Goal: Task Accomplishment & Management: Complete application form

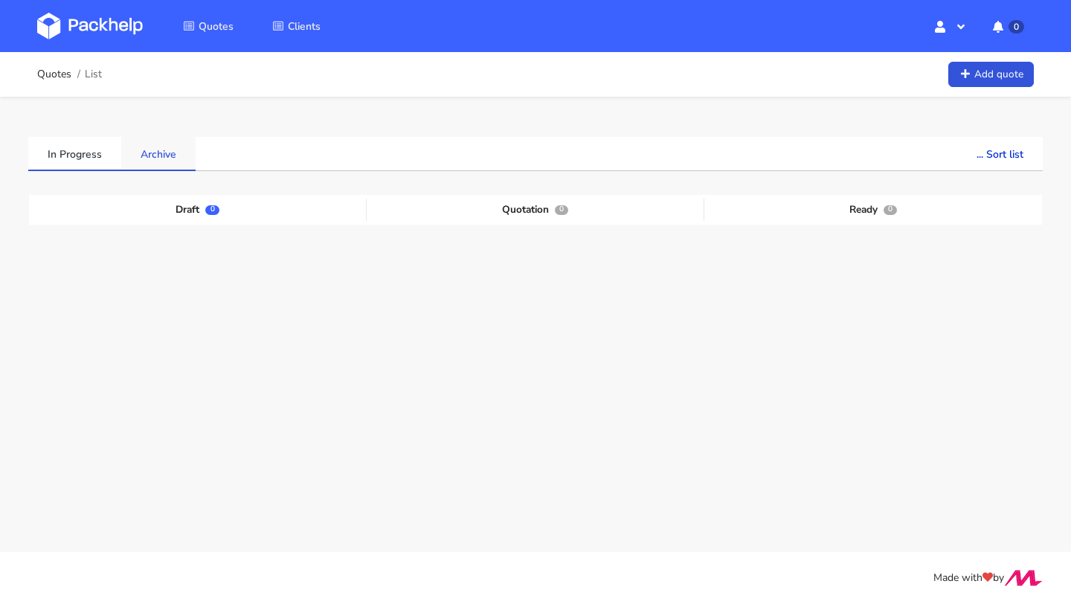
click at [146, 154] on link "Archive" at bounding box center [158, 153] width 74 height 33
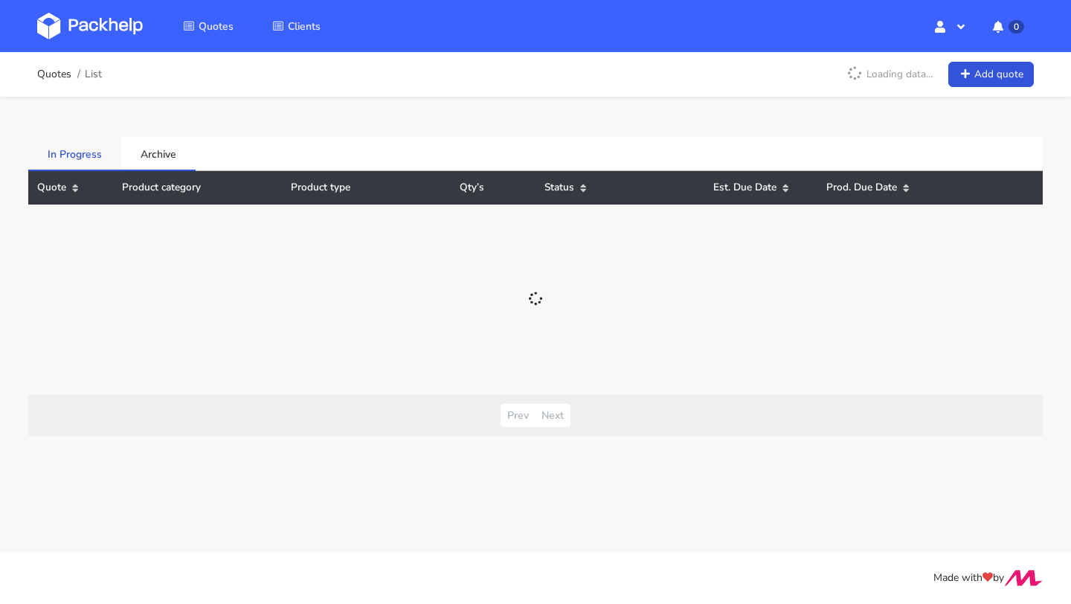
click at [73, 145] on link "In Progress" at bounding box center [74, 153] width 93 height 33
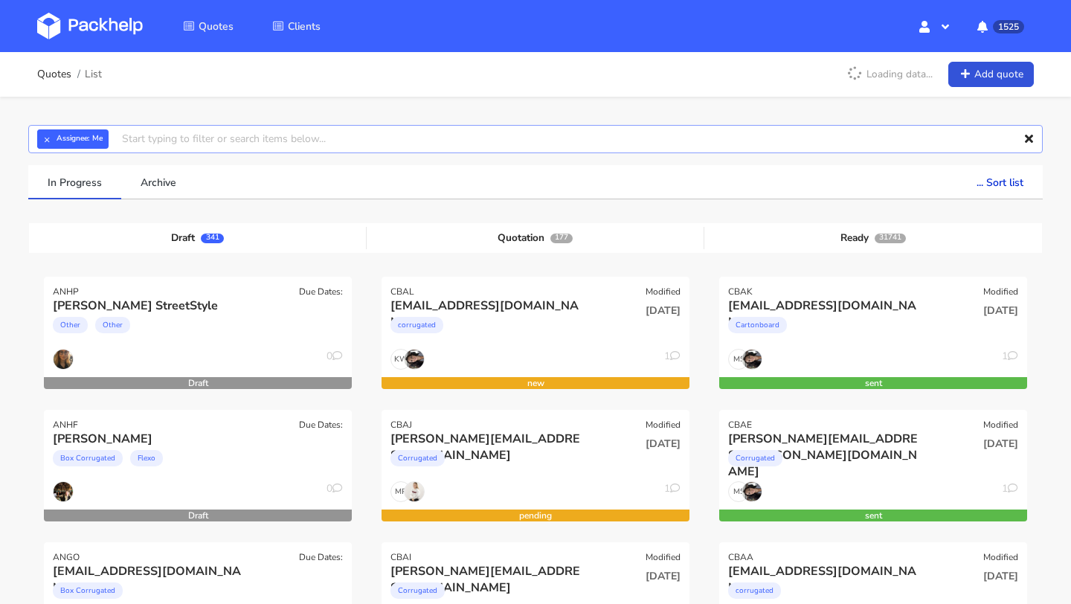
click at [190, 137] on input "text" at bounding box center [535, 139] width 1014 height 28
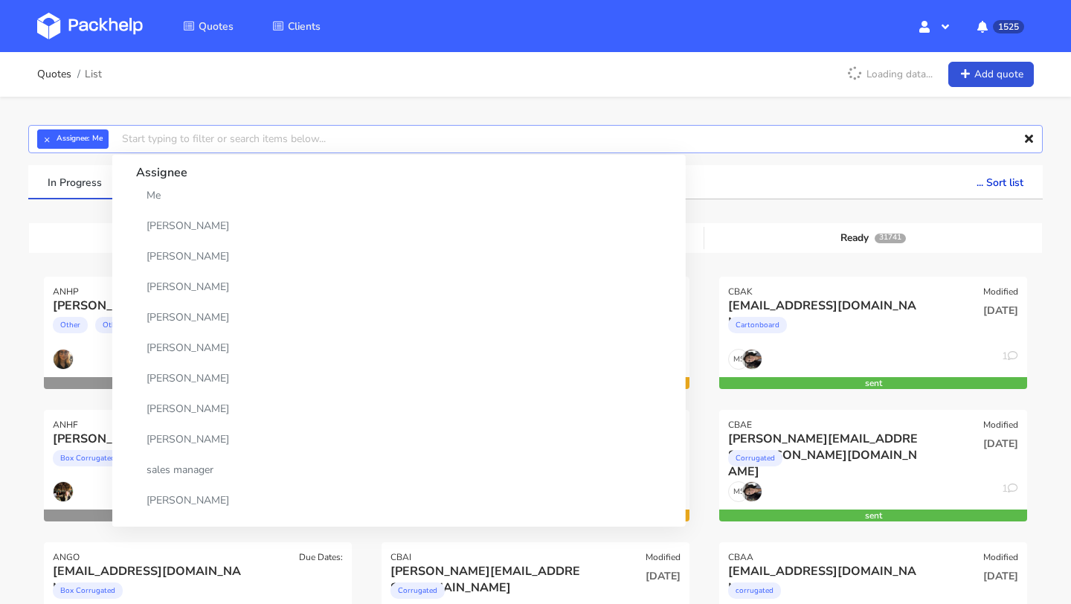
paste input "CAWT"
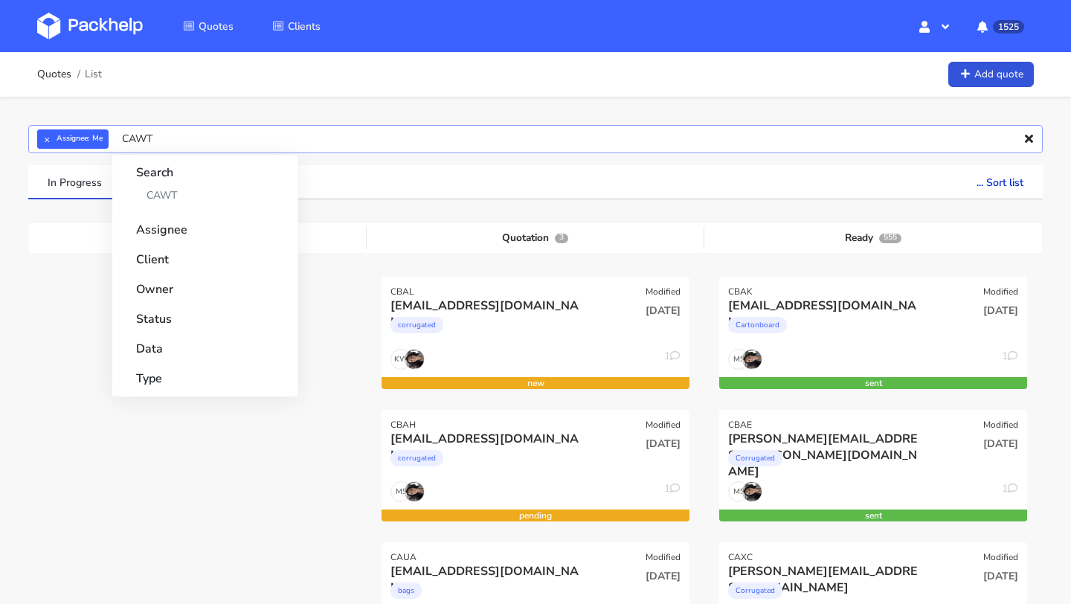
type input "CAWT"
click at [180, 181] on strong "Search" at bounding box center [205, 168] width 138 height 27
click at [180, 191] on link "CAWT" at bounding box center [205, 195] width 138 height 28
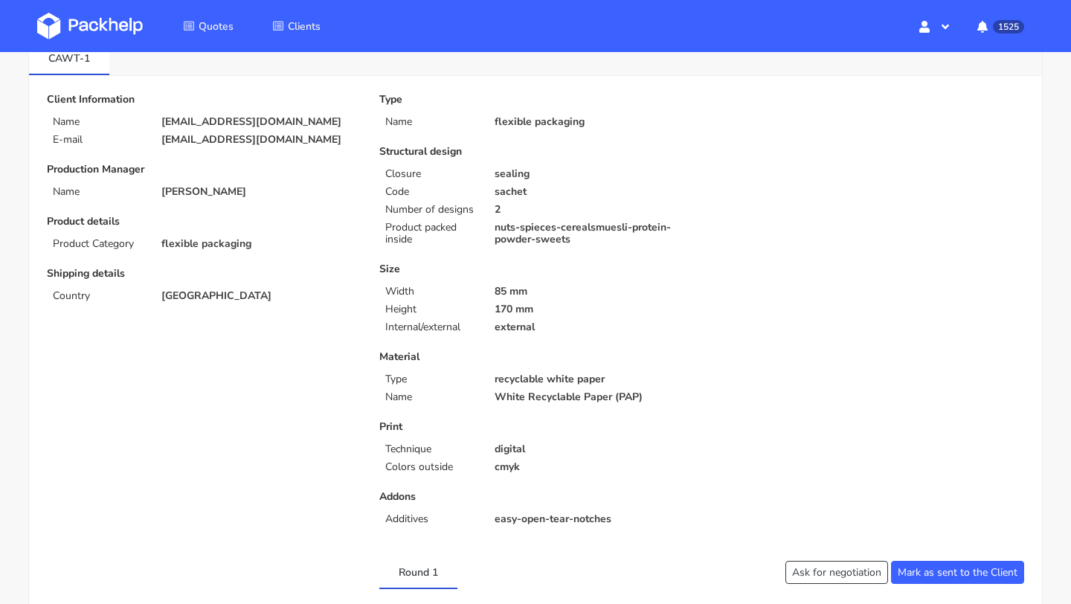
scroll to position [80, 0]
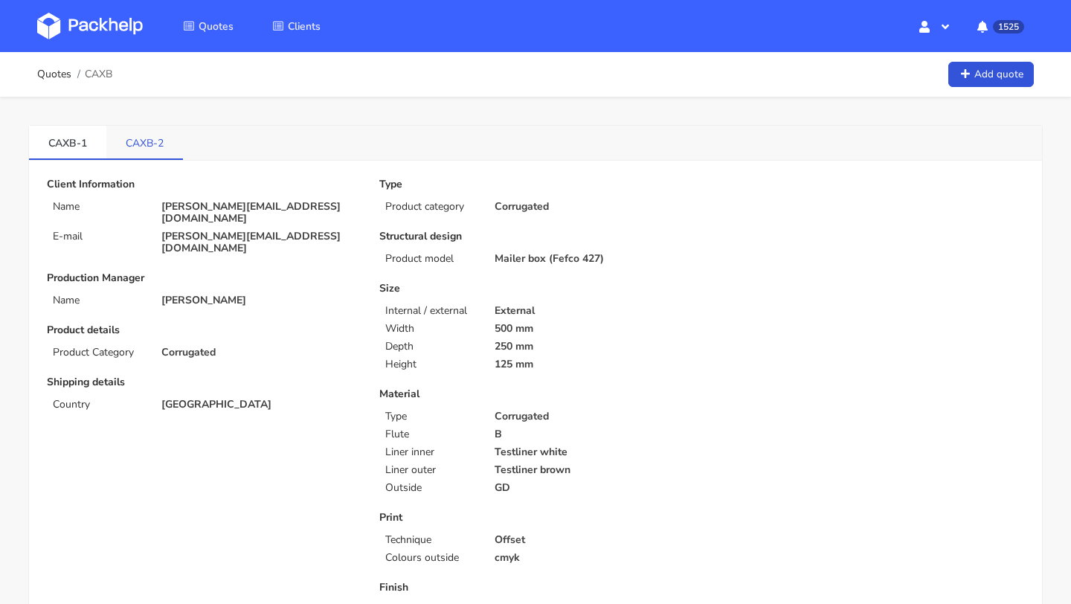
click at [145, 138] on link "CAXB-2" at bounding box center [144, 142] width 77 height 33
click at [132, 132] on link "CAXC-2" at bounding box center [144, 142] width 77 height 33
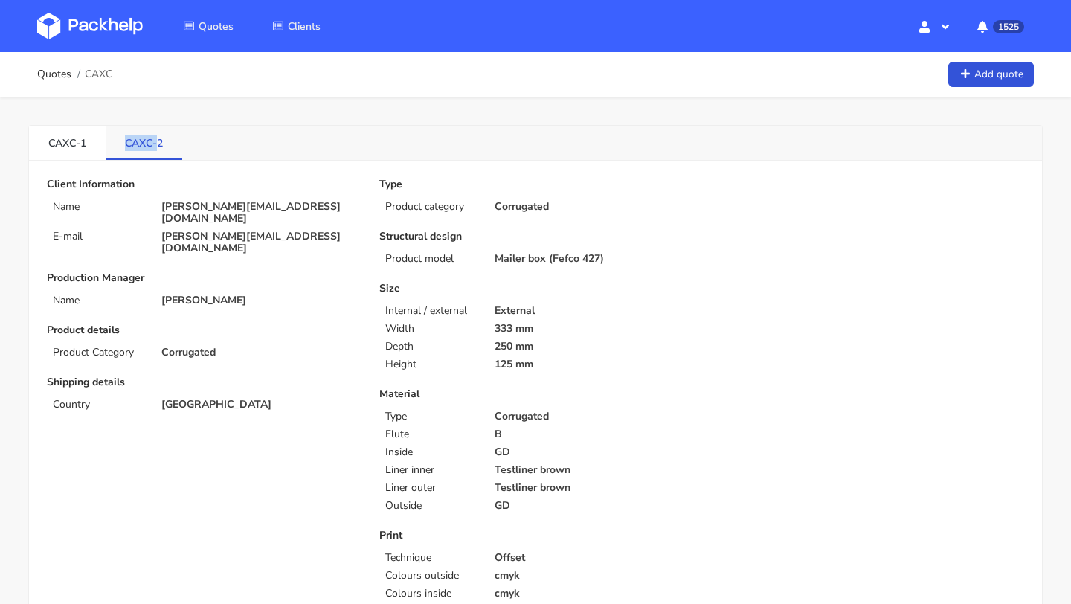
drag, startPoint x: 127, startPoint y: 143, endPoint x: 158, endPoint y: 143, distance: 30.5
click at [158, 143] on link "CAXC-2" at bounding box center [144, 142] width 77 height 33
copy link "CAXC-"
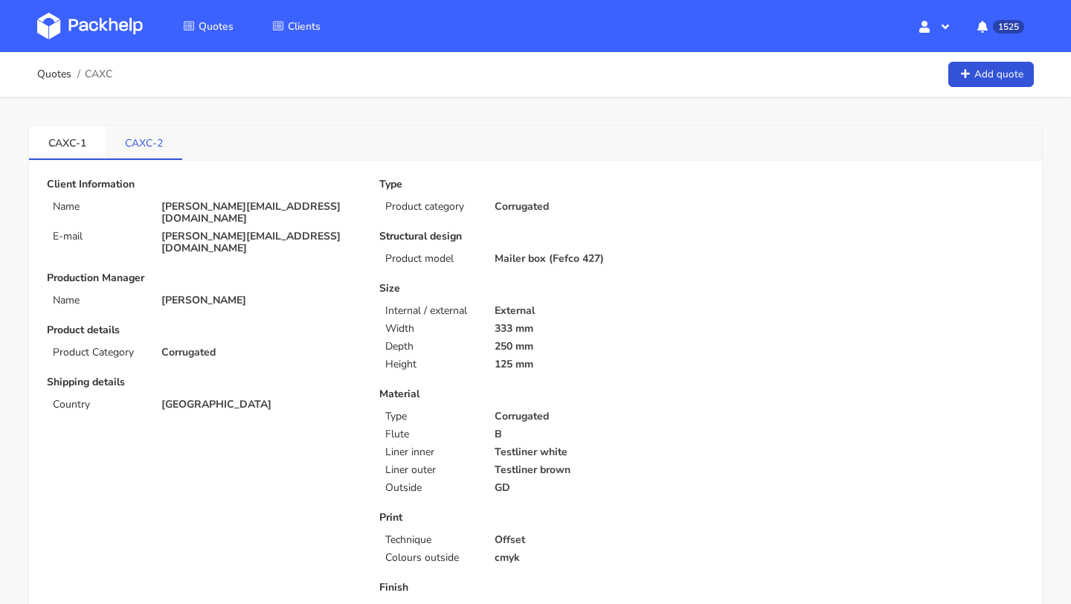
click at [138, 146] on link "CAXC-2" at bounding box center [144, 142] width 77 height 33
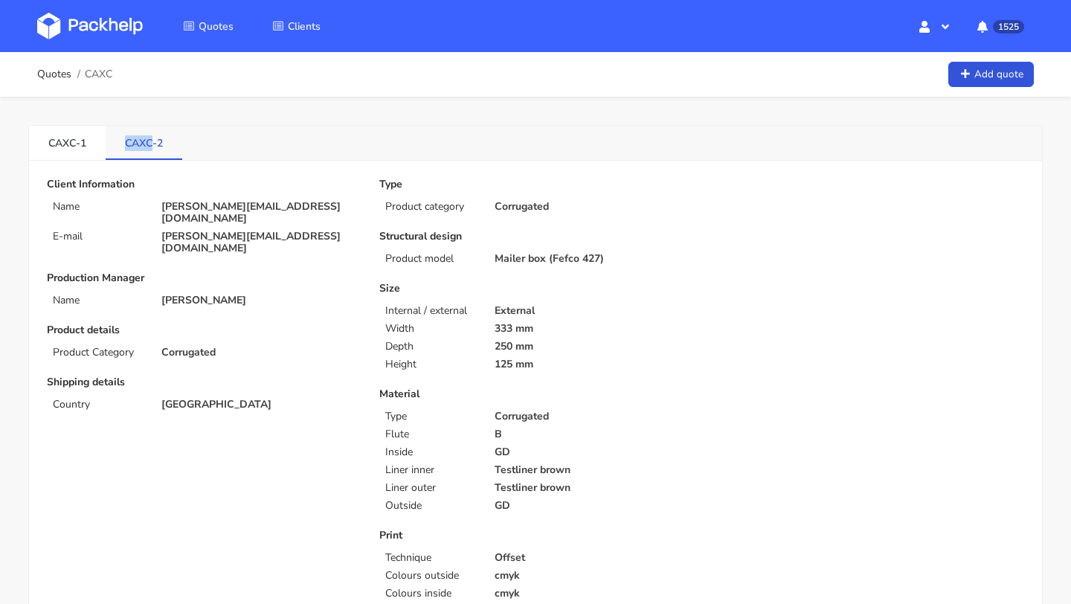
drag, startPoint x: 123, startPoint y: 146, endPoint x: 152, endPoint y: 149, distance: 28.3
click at [152, 149] on link "CAXC-2" at bounding box center [144, 142] width 77 height 33
copy link "CAXC"
click at [53, 144] on link "CAXC-1" at bounding box center [67, 142] width 77 height 33
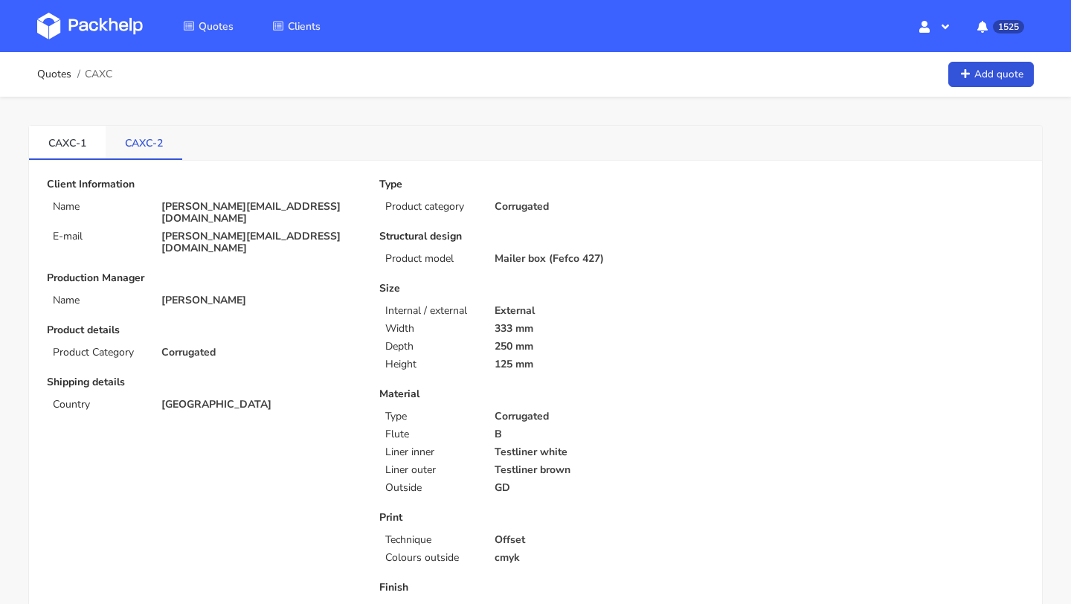
click at [136, 159] on li "CAXC-2" at bounding box center [144, 143] width 77 height 34
click at [137, 159] on li "CAXC-2" at bounding box center [144, 143] width 77 height 34
click at [143, 141] on link "CAXC-2" at bounding box center [144, 142] width 77 height 33
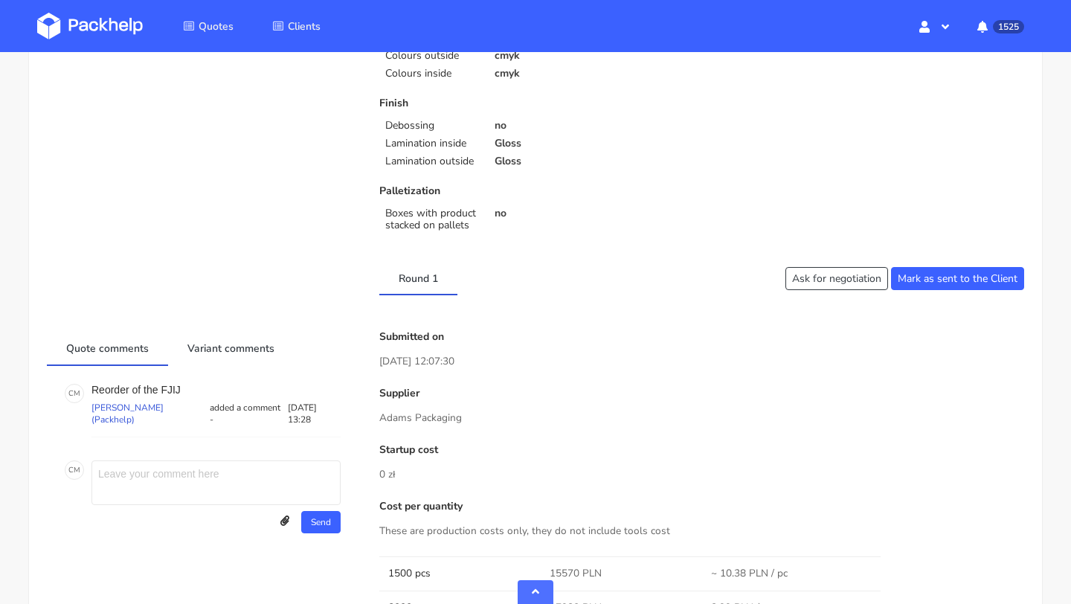
scroll to position [969, 0]
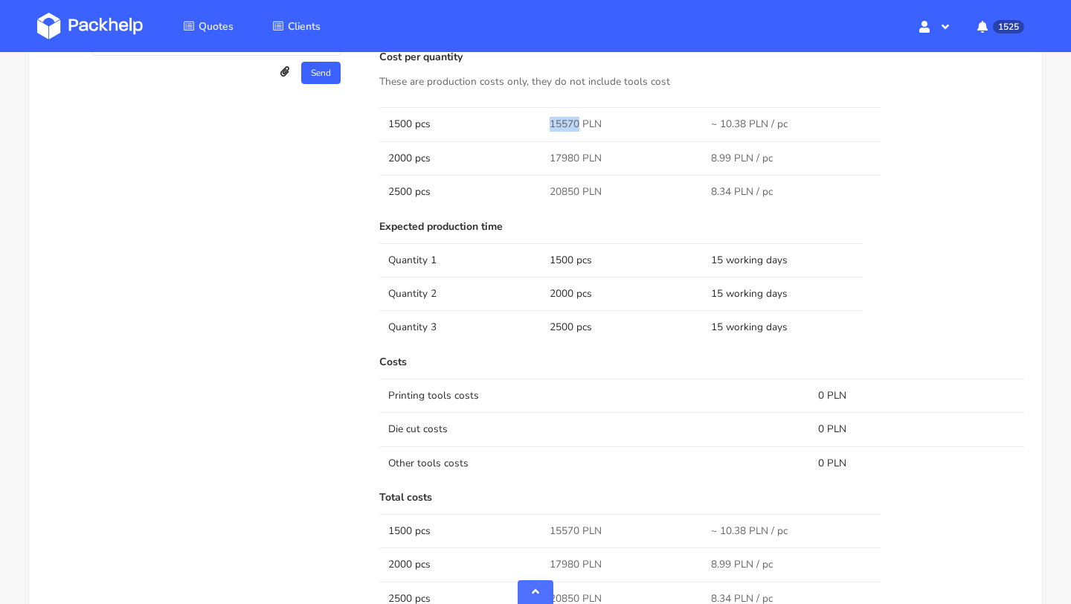
drag, startPoint x: 578, startPoint y: 123, endPoint x: 550, endPoint y: 123, distance: 28.3
click at [550, 123] on span "15570 PLN" at bounding box center [576, 124] width 52 height 15
copy span "15570"
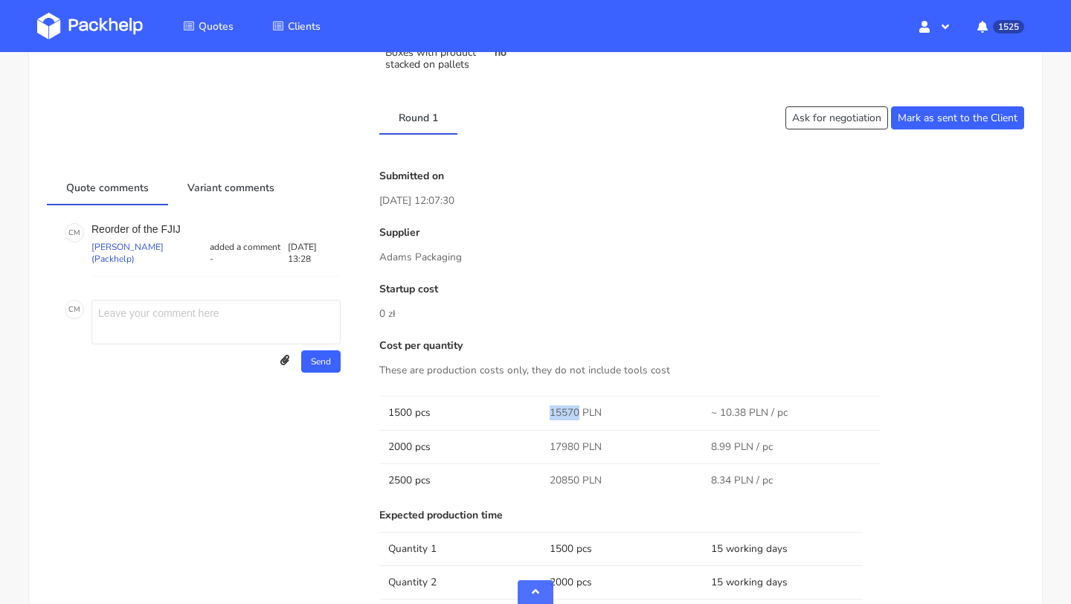
scroll to position [703, 0]
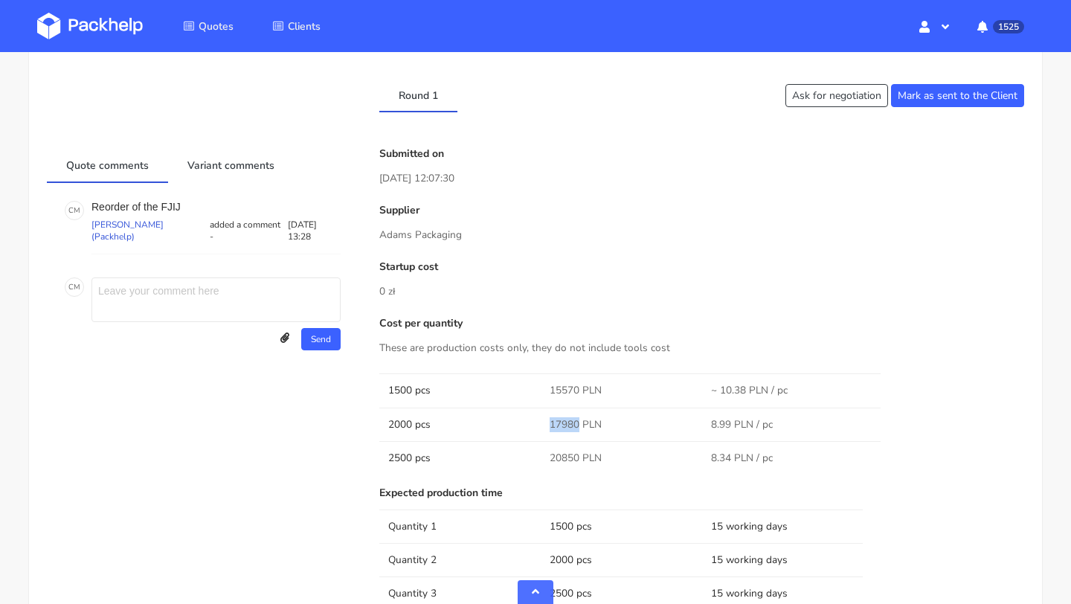
drag, startPoint x: 577, startPoint y: 422, endPoint x: 535, endPoint y: 422, distance: 42.4
click at [535, 422] on tr "2000 pcs 17980 PLN 8.99 PLN / pc" at bounding box center [701, 423] width 645 height 33
copy tr "17980"
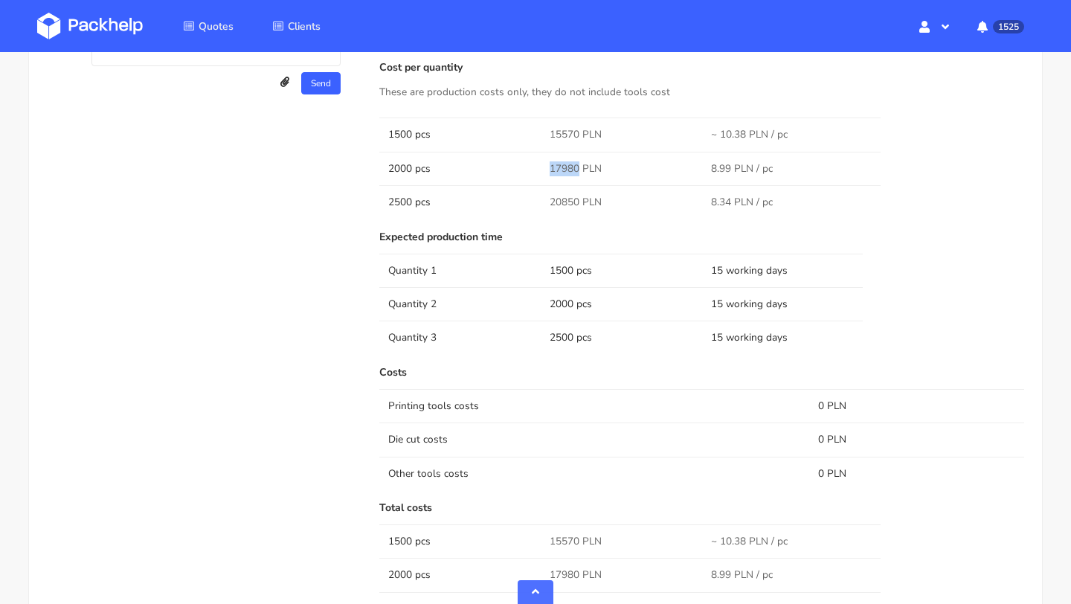
scroll to position [1025, 0]
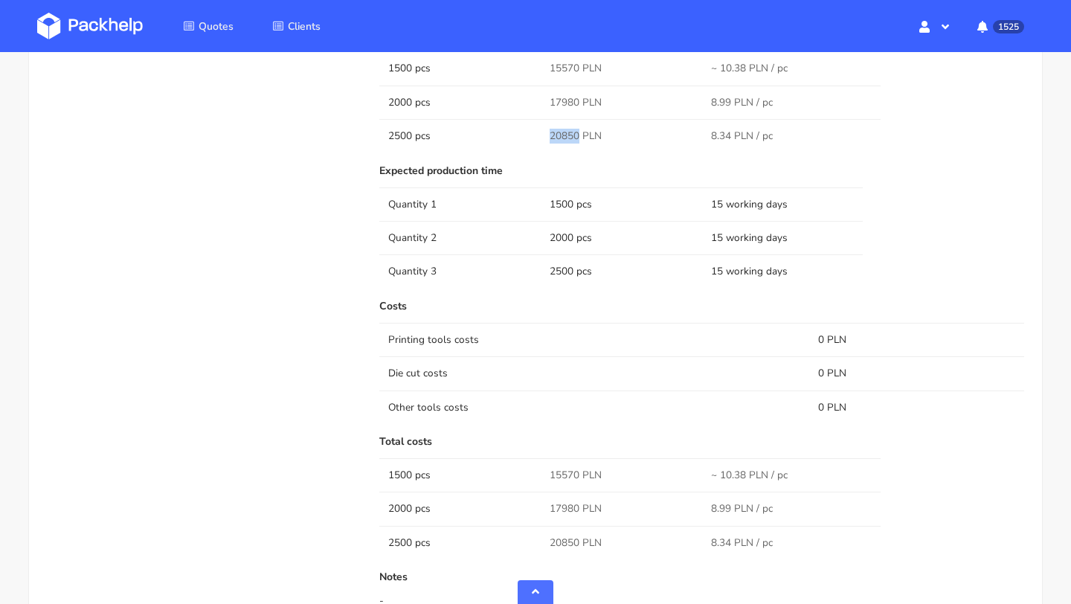
drag, startPoint x: 577, startPoint y: 135, endPoint x: 546, endPoint y: 135, distance: 31.2
click at [546, 135] on td "20850 PLN" at bounding box center [621, 135] width 161 height 33
copy span "20850"
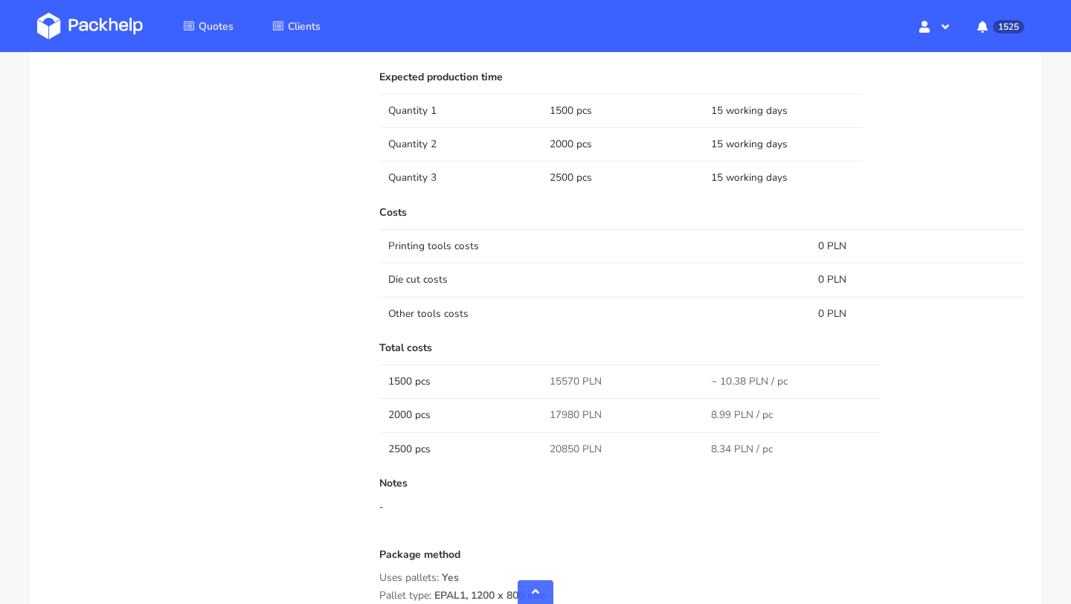
scroll to position [1103, 0]
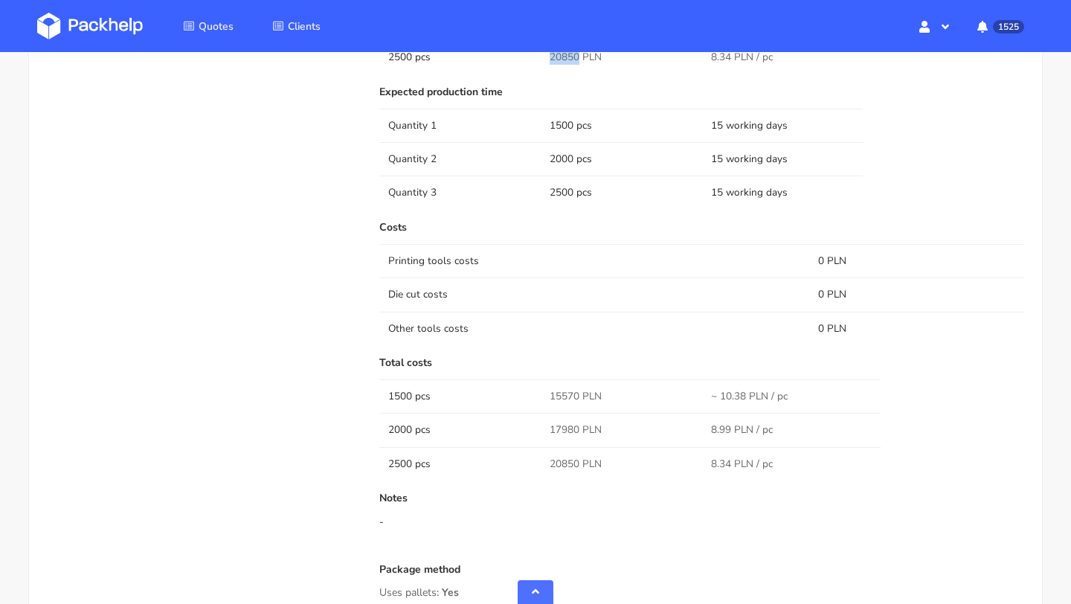
copy span "20850"
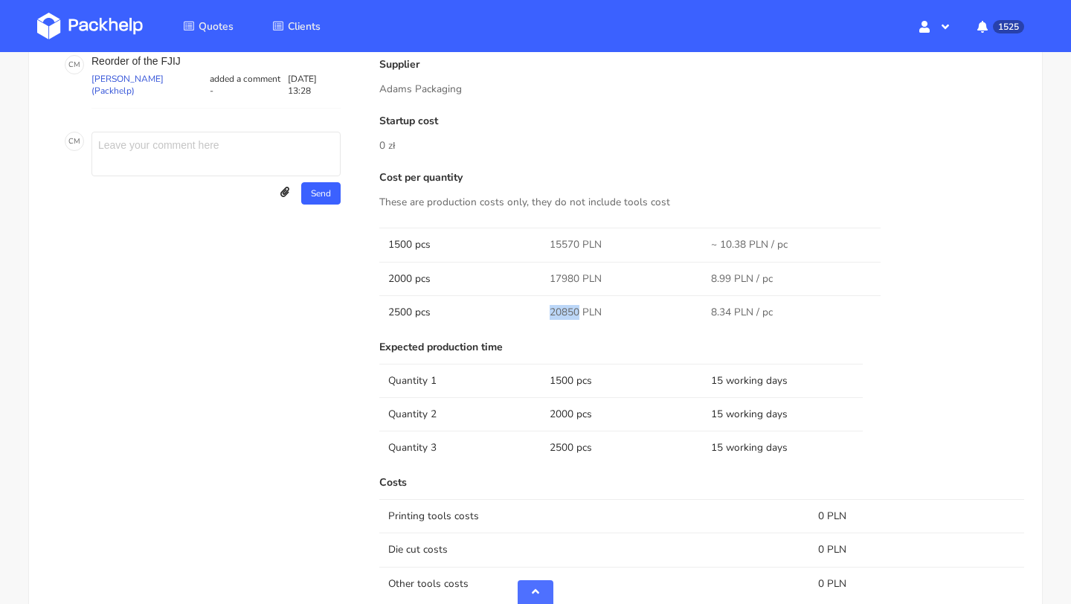
scroll to position [850, 0]
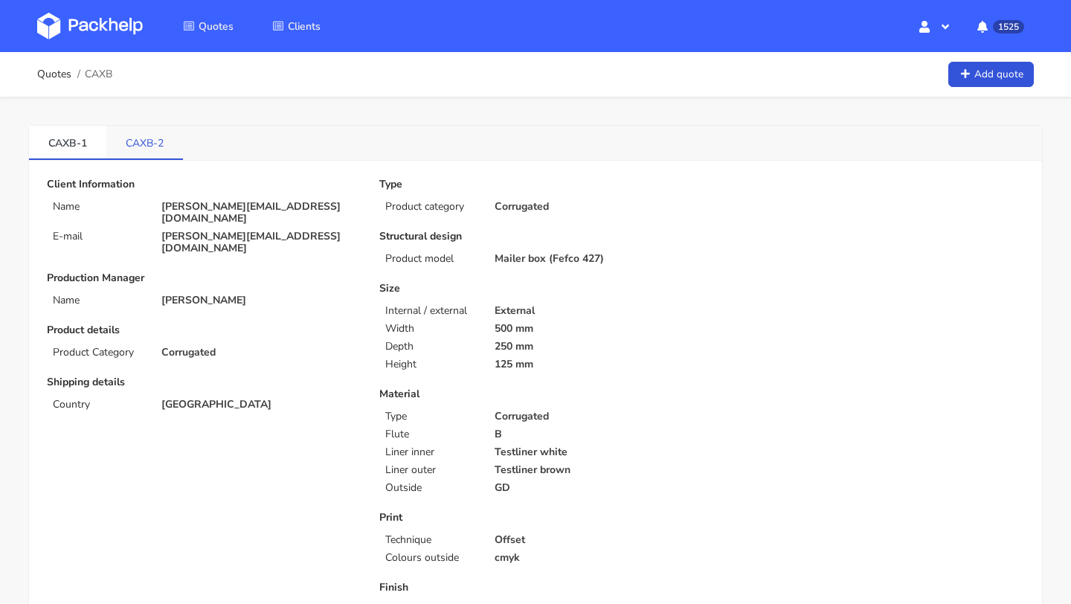
click at [152, 146] on link "CAXB-2" at bounding box center [144, 142] width 77 height 33
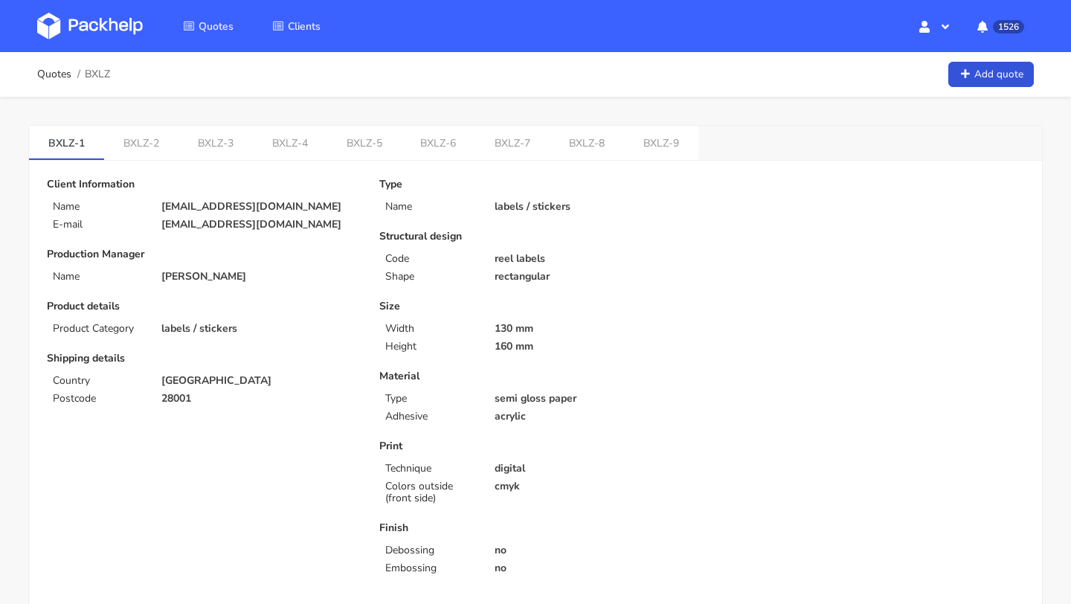
scroll to position [2, 0]
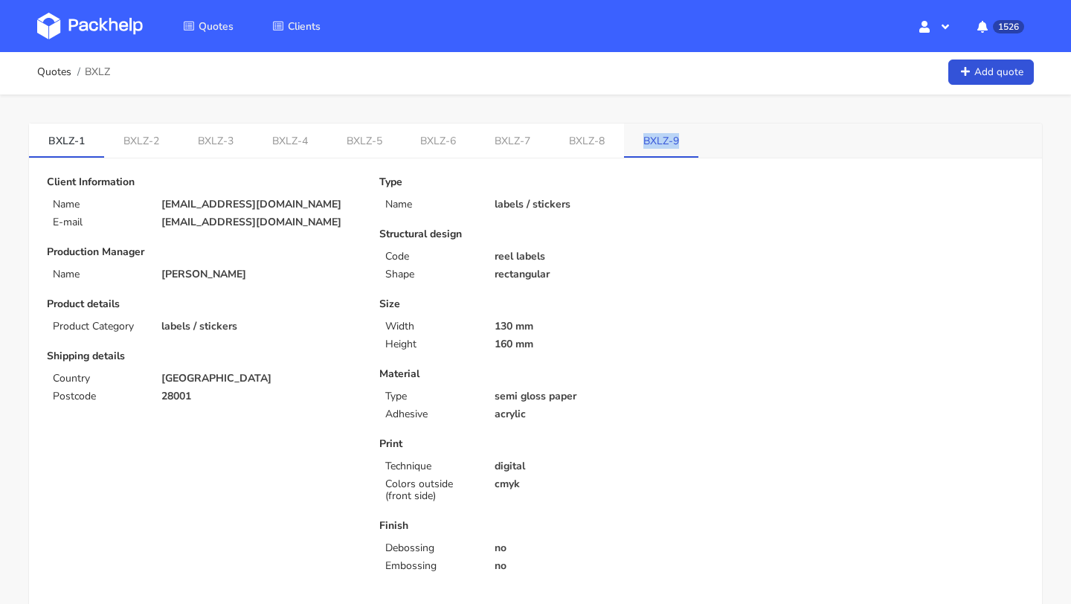
drag, startPoint x: 671, startPoint y: 141, endPoint x: 626, endPoint y: 143, distance: 45.4
click at [626, 143] on link "BXLZ-9" at bounding box center [661, 139] width 74 height 33
copy link "BXLZ-9"
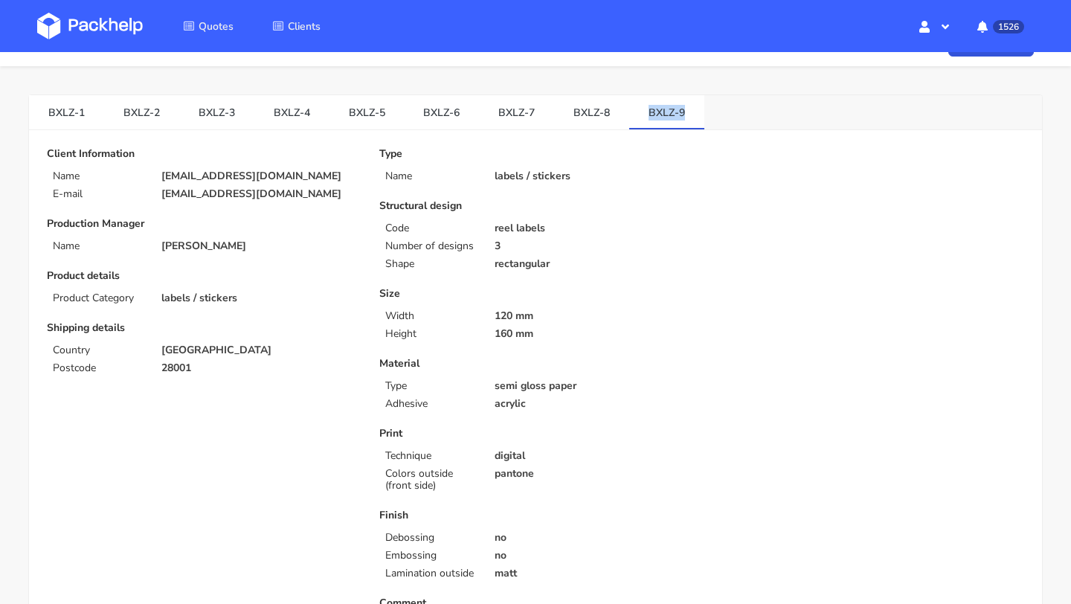
scroll to position [0, 0]
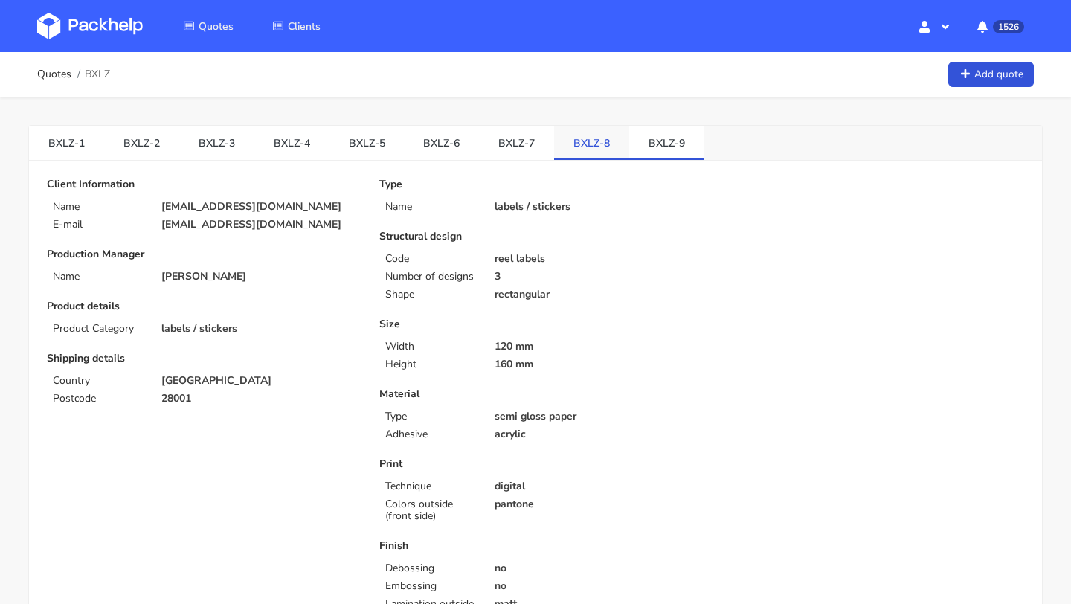
click at [585, 126] on link "BXLZ-8" at bounding box center [591, 142] width 75 height 33
click at [648, 135] on link "BXLZ-9" at bounding box center [666, 142] width 75 height 33
click at [595, 145] on link "BXLZ-8" at bounding box center [591, 142] width 75 height 33
click at [637, 144] on link "BXLZ-9" at bounding box center [666, 142] width 75 height 33
click at [503, 149] on link "BXLZ-7" at bounding box center [516, 142] width 75 height 33
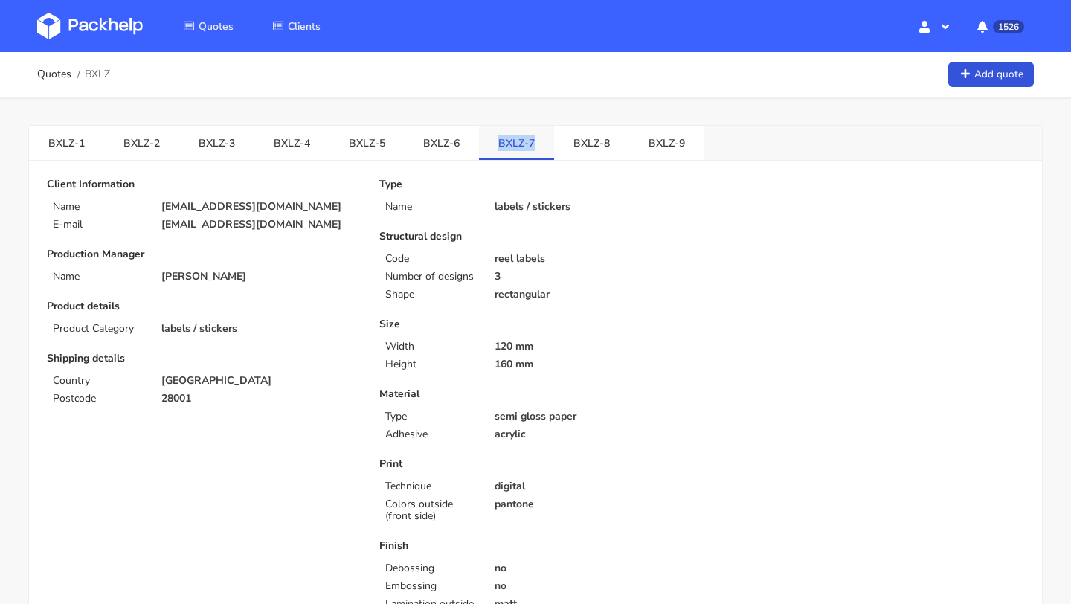
copy link "BXLZ-7"
drag, startPoint x: 477, startPoint y: 149, endPoint x: 524, endPoint y: 149, distance: 46.8
click at [524, 149] on link "BXLZ-7" at bounding box center [516, 142] width 75 height 33
click at [651, 144] on link "BXLZ-9" at bounding box center [666, 142] width 75 height 33
drag, startPoint x: 682, startPoint y: 141, endPoint x: 637, endPoint y: 141, distance: 44.6
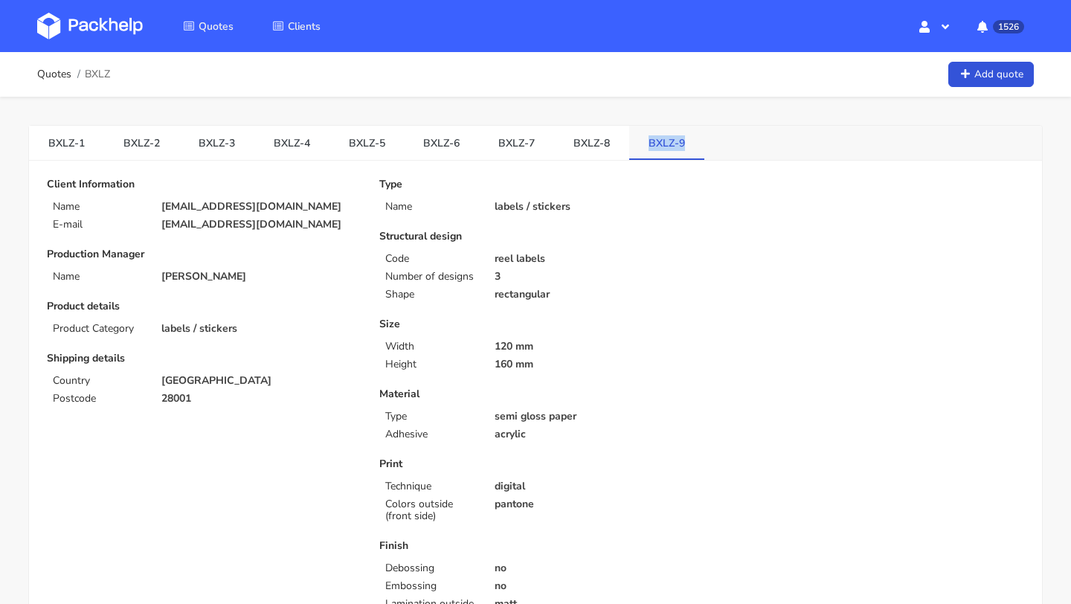
click at [637, 141] on link "BXLZ-9" at bounding box center [666, 142] width 75 height 33
copy link "BXLZ-9"
click at [503, 146] on link "BXLZ-7" at bounding box center [516, 142] width 75 height 33
click at [647, 133] on link "BXLZ-9" at bounding box center [666, 142] width 75 height 33
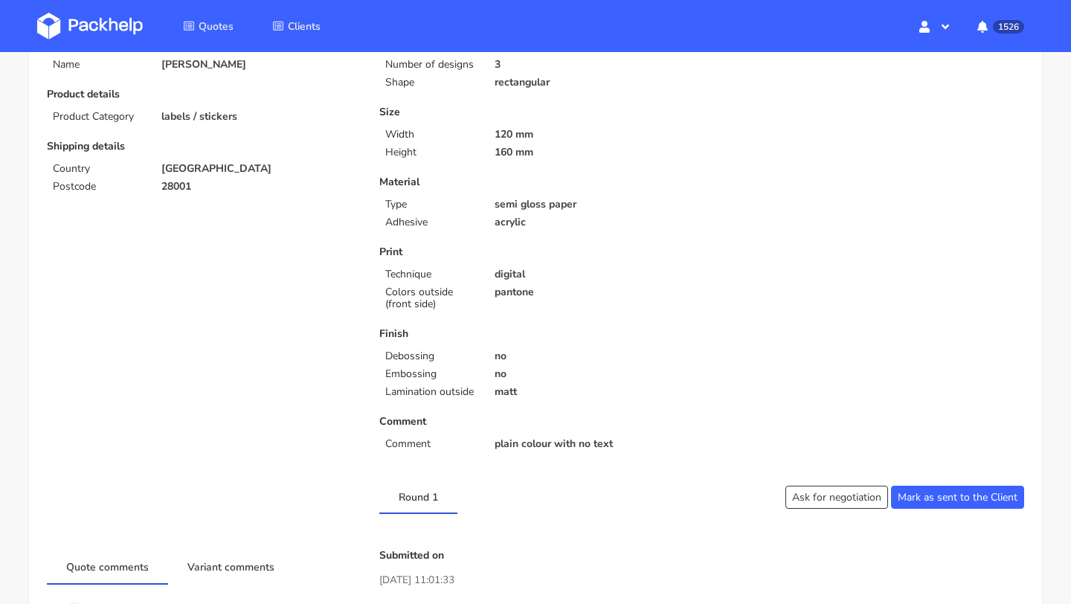
scroll to position [258, 0]
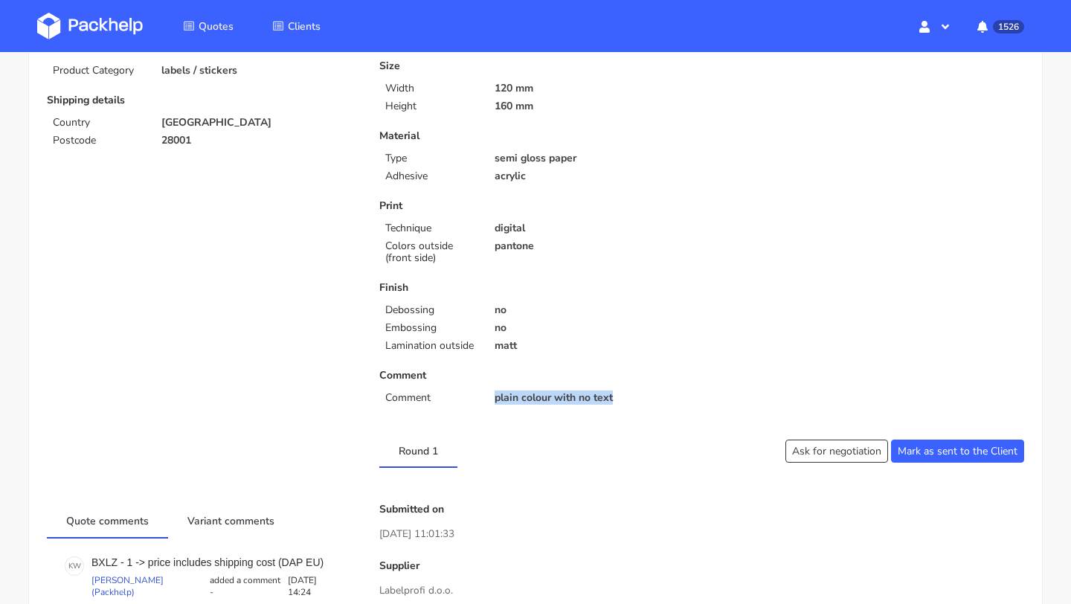
drag, startPoint x: 625, startPoint y: 401, endPoint x: 496, endPoint y: 402, distance: 129.4
click at [496, 402] on p "plain colour with no text" at bounding box center [592, 398] width 197 height 12
copy p "plain colour with no text"
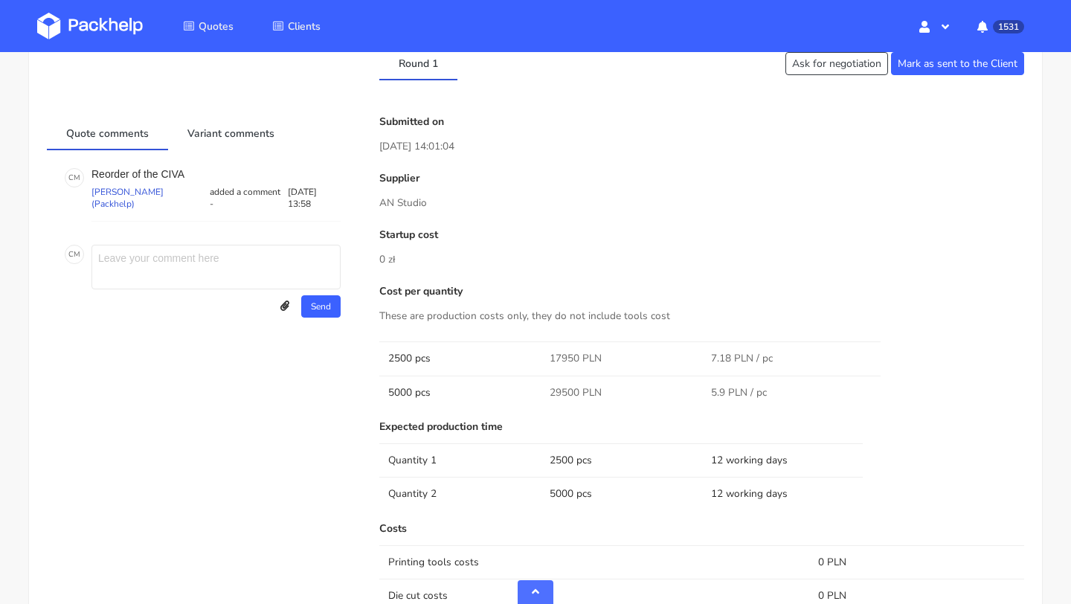
scroll to position [1115, 0]
drag, startPoint x: 579, startPoint y: 358, endPoint x: 544, endPoint y: 358, distance: 34.2
click at [544, 358] on td "17950 PLN" at bounding box center [621, 357] width 161 height 33
copy span "17950"
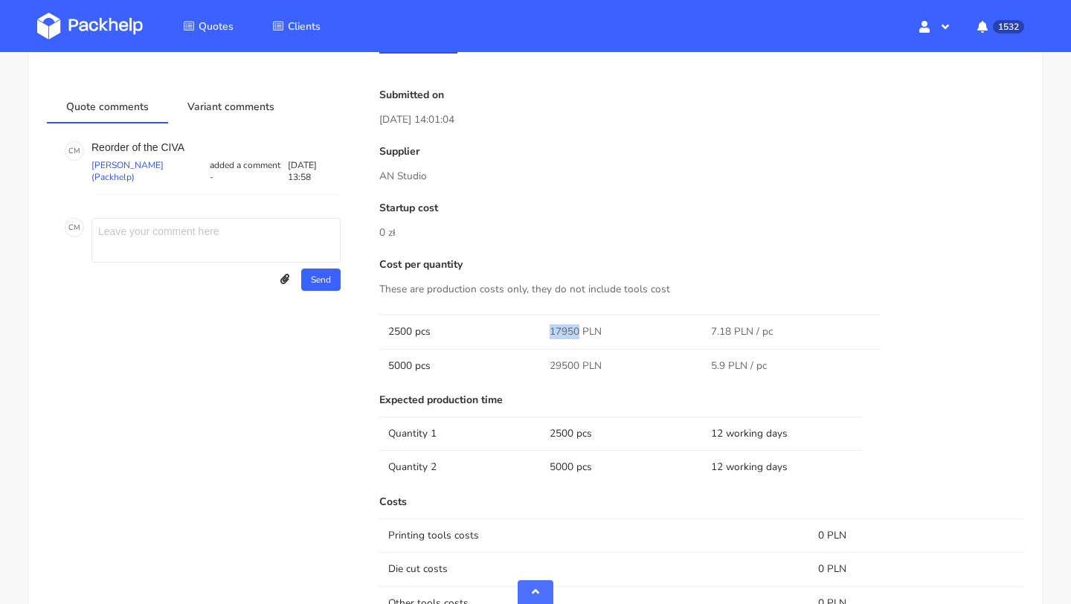
scroll to position [1444, 0]
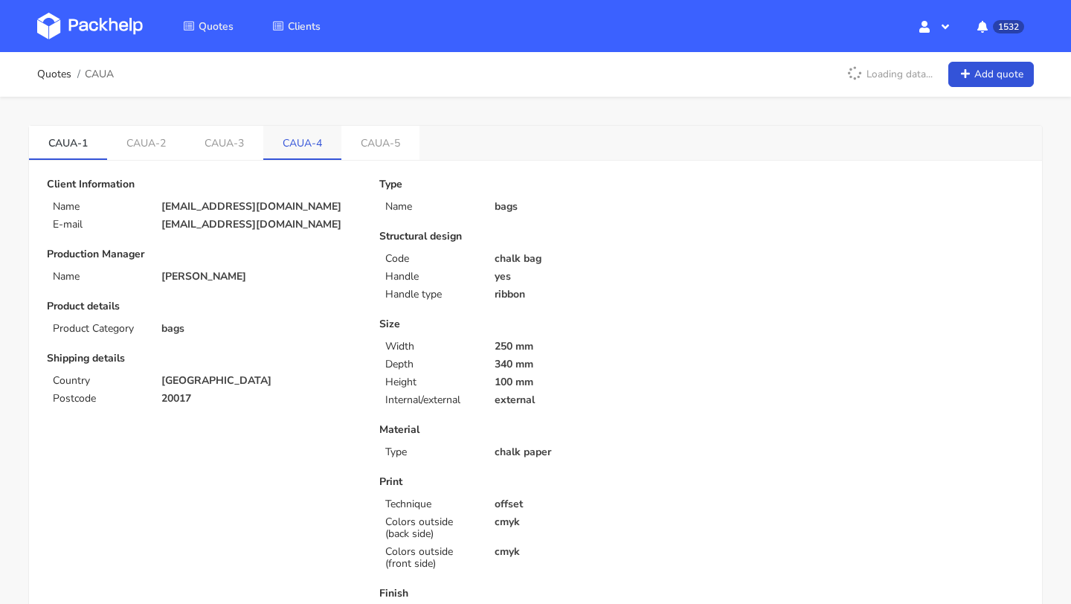
click at [309, 141] on link "CAUA-4" at bounding box center [302, 142] width 78 height 33
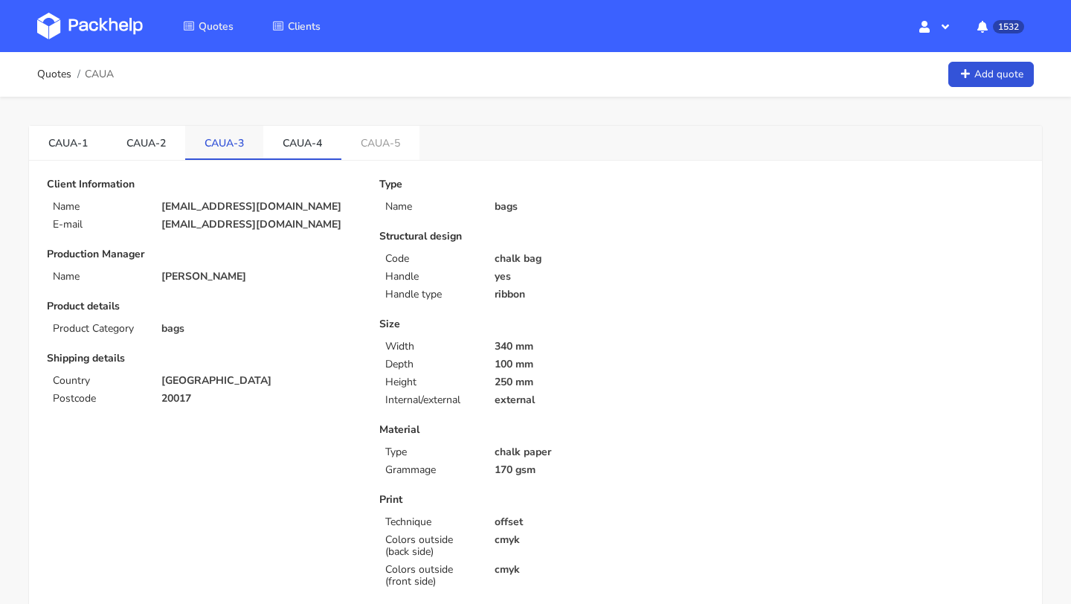
click at [224, 149] on link "CAUA-3" at bounding box center [224, 142] width 78 height 33
click at [296, 143] on link "CAUA-4" at bounding box center [302, 142] width 78 height 33
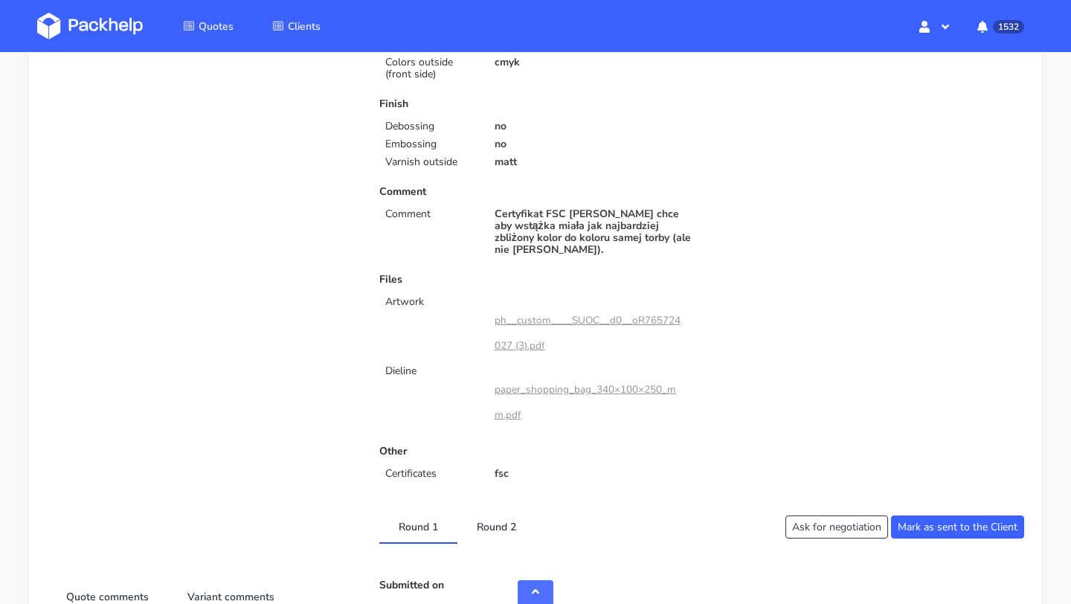
scroll to position [778, 0]
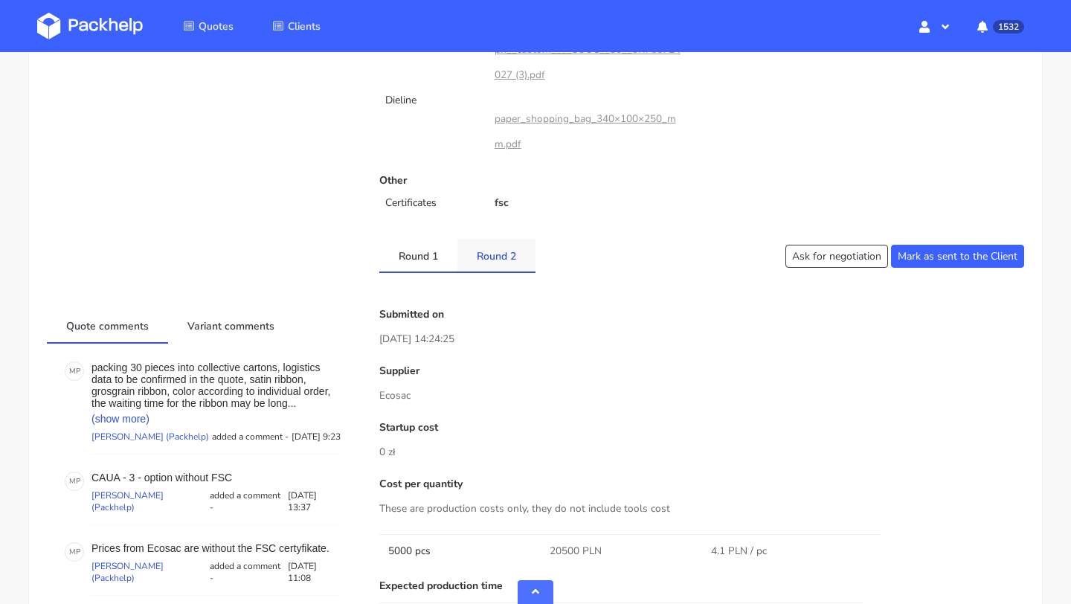
click at [488, 241] on link "Round 2" at bounding box center [496, 255] width 78 height 33
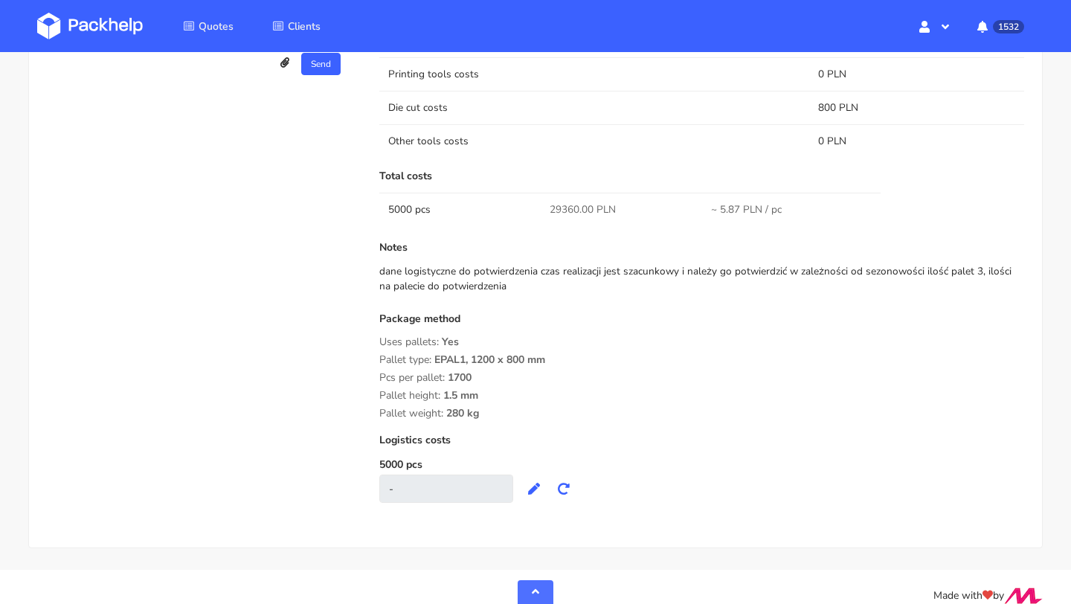
scroll to position [796, 0]
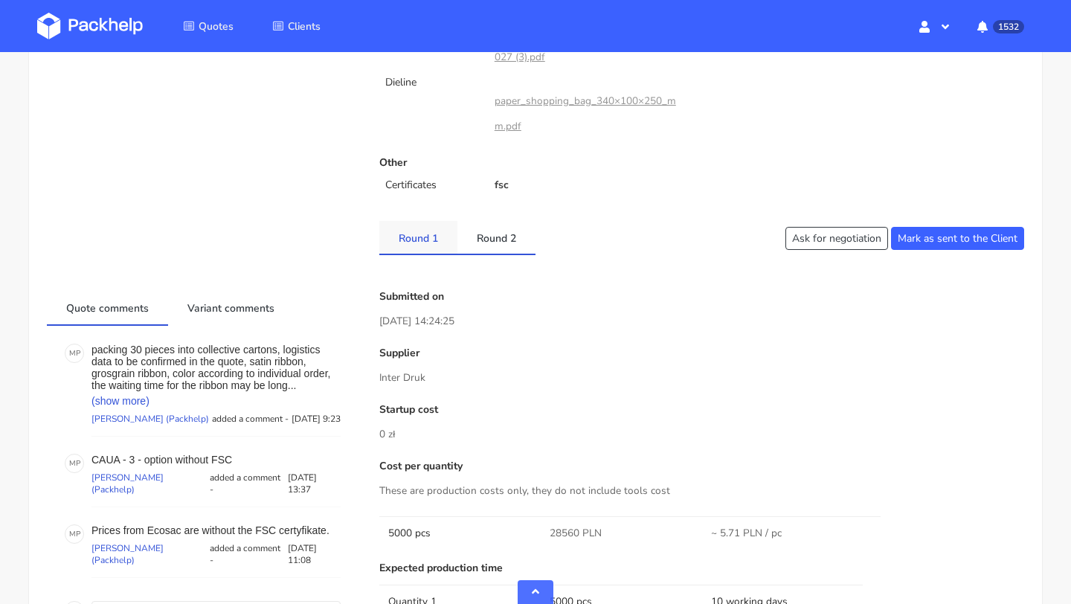
click at [425, 230] on link "Round 1" at bounding box center [418, 237] width 78 height 33
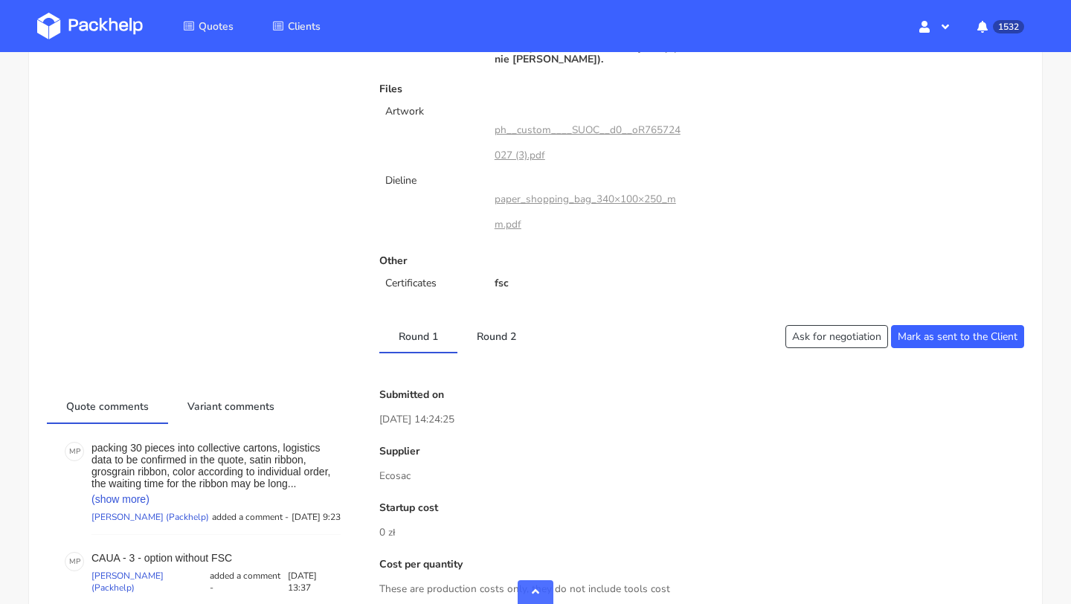
scroll to position [776, 0]
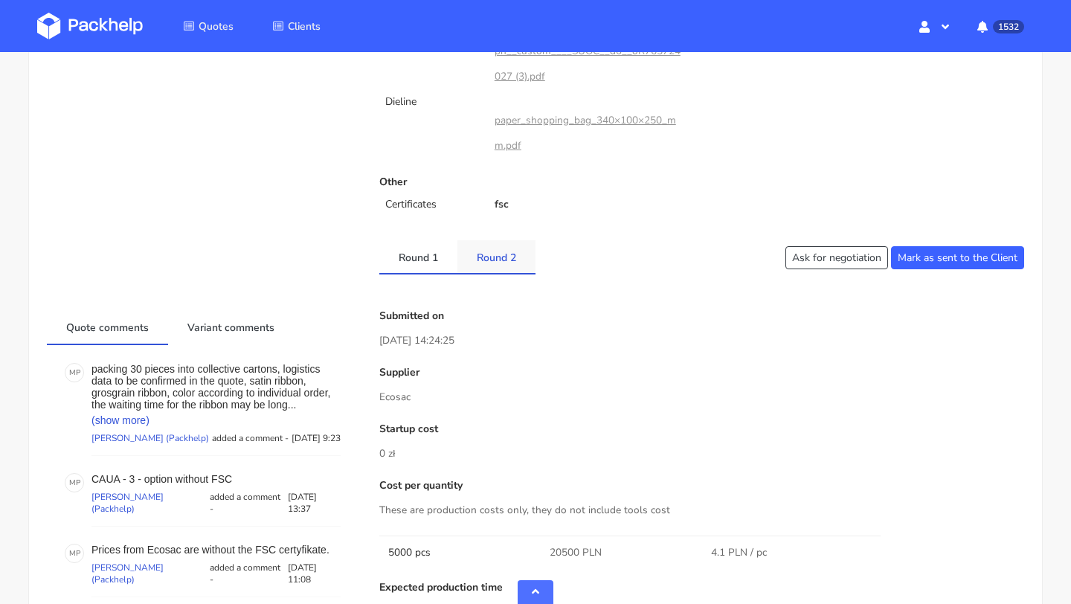
click at [491, 251] on link "Round 2" at bounding box center [496, 256] width 78 height 33
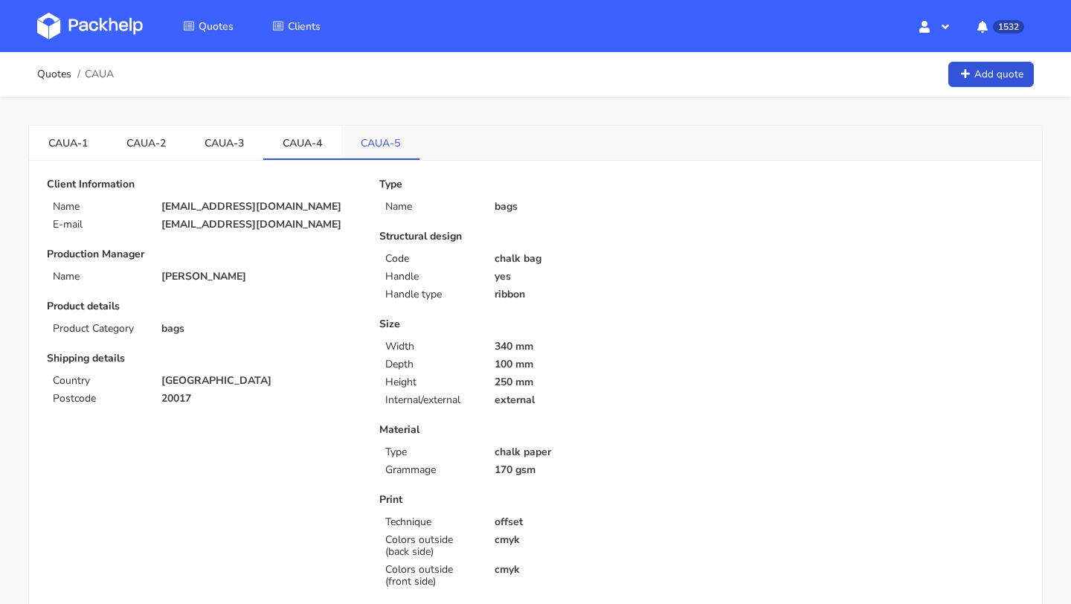
click at [361, 151] on link "CAUA-5" at bounding box center [380, 142] width 78 height 33
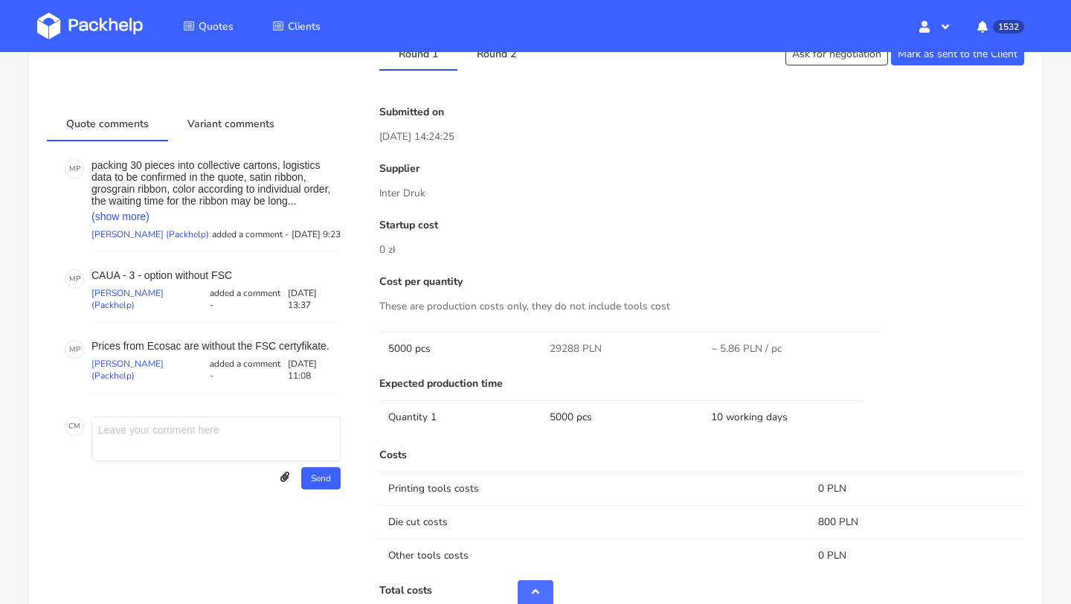
scroll to position [776, 0]
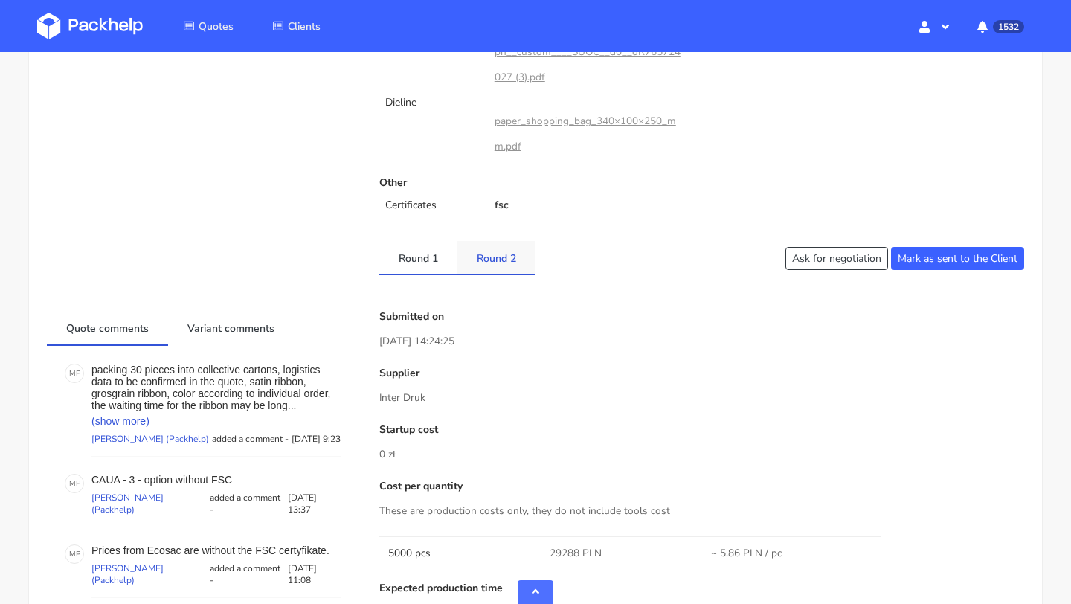
click at [492, 250] on link "Round 2" at bounding box center [496, 257] width 78 height 33
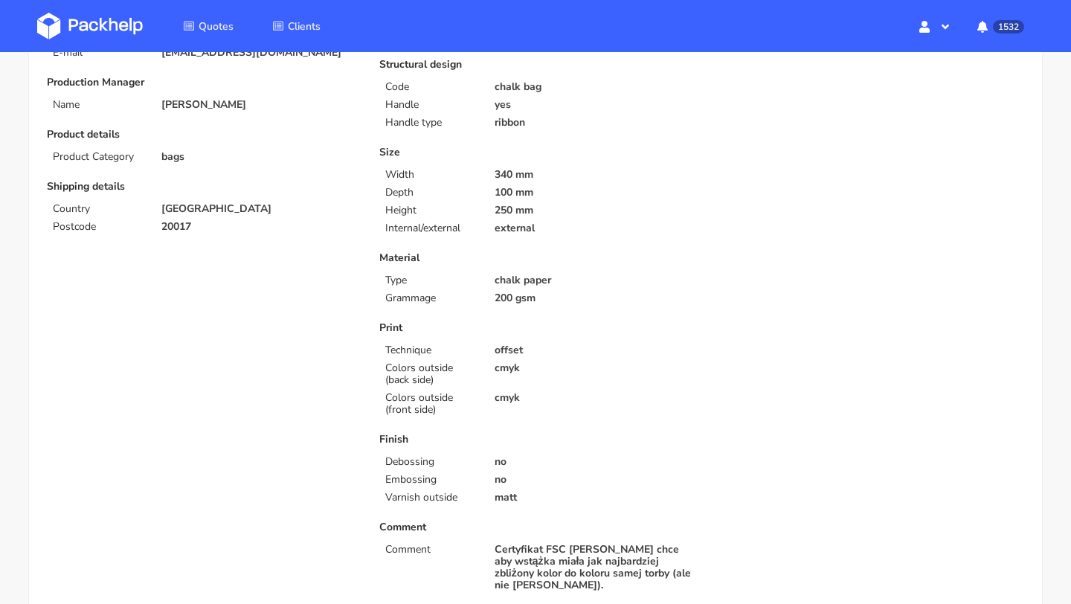
scroll to position [0, 0]
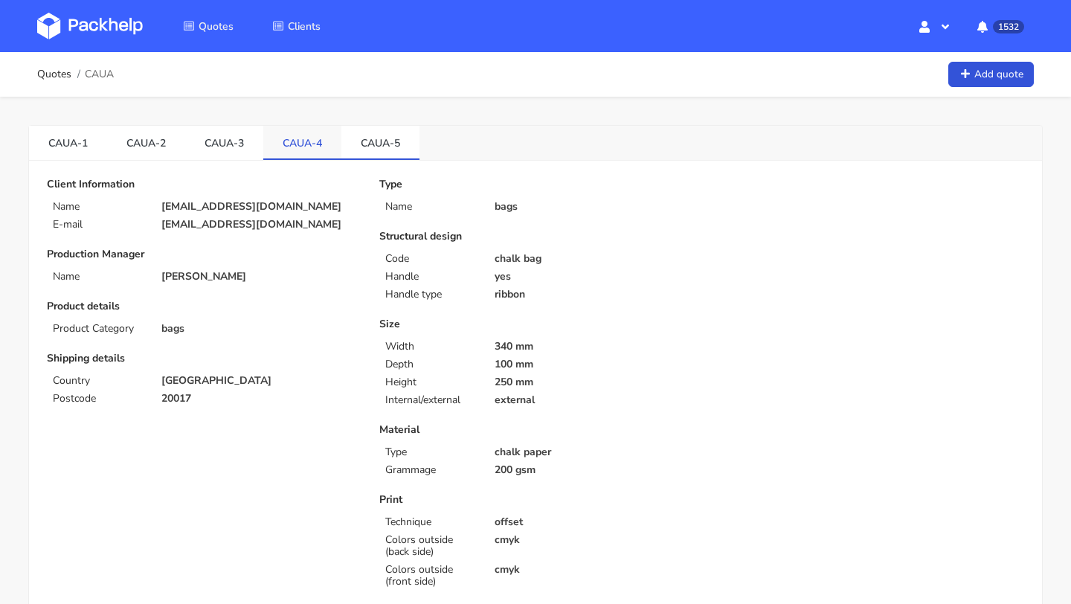
click at [289, 135] on link "CAUA-4" at bounding box center [302, 142] width 78 height 33
drag, startPoint x: 280, startPoint y: 142, endPoint x: 417, endPoint y: 142, distance: 137.6
click at [417, 142] on ul "CAUA-1 CAUA-2 CAUA-3 CAUA-4 CAUA-5" at bounding box center [224, 143] width 390 height 34
copy ul "CAUA-4 CAUA-5"
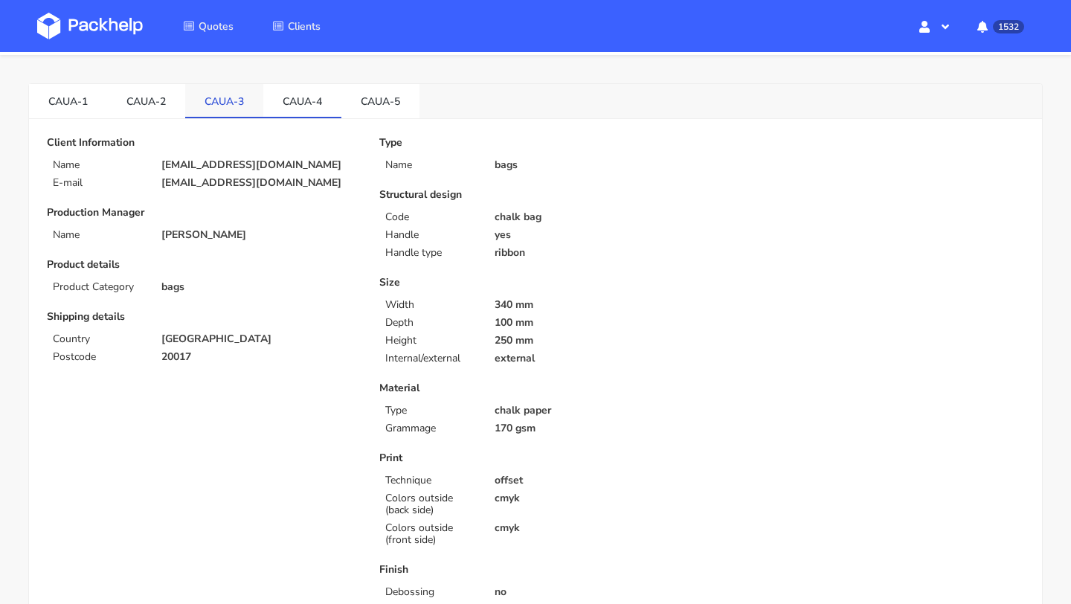
click at [233, 91] on link "CAUA-3" at bounding box center [224, 100] width 78 height 33
click at [152, 103] on link "CAUA-2" at bounding box center [146, 100] width 78 height 33
click at [75, 99] on link "CAUA-1" at bounding box center [68, 100] width 78 height 33
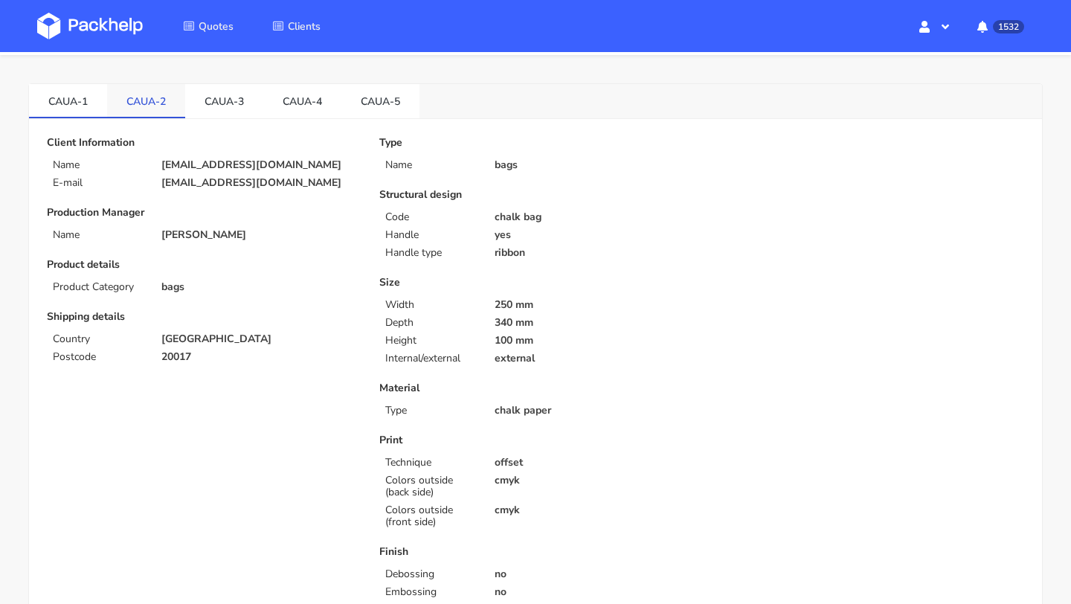
click at [144, 109] on link "CAUA-2" at bounding box center [146, 100] width 78 height 33
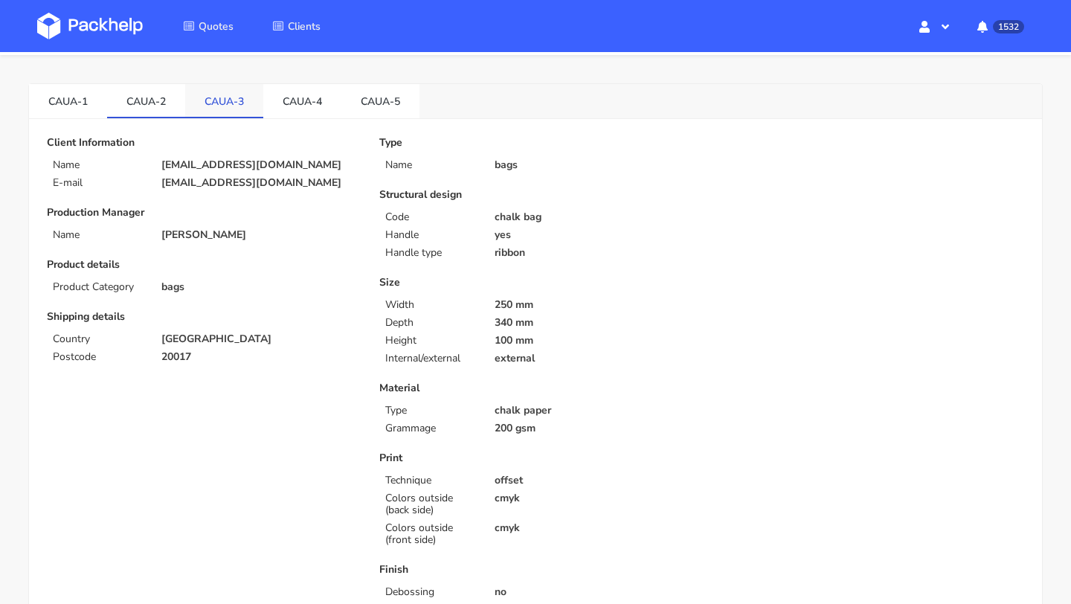
click at [208, 103] on link "CAUA-3" at bounding box center [224, 100] width 78 height 33
click at [293, 105] on link "CAUA-4" at bounding box center [302, 100] width 78 height 33
click at [88, 95] on link "CAUA-1" at bounding box center [68, 100] width 78 height 33
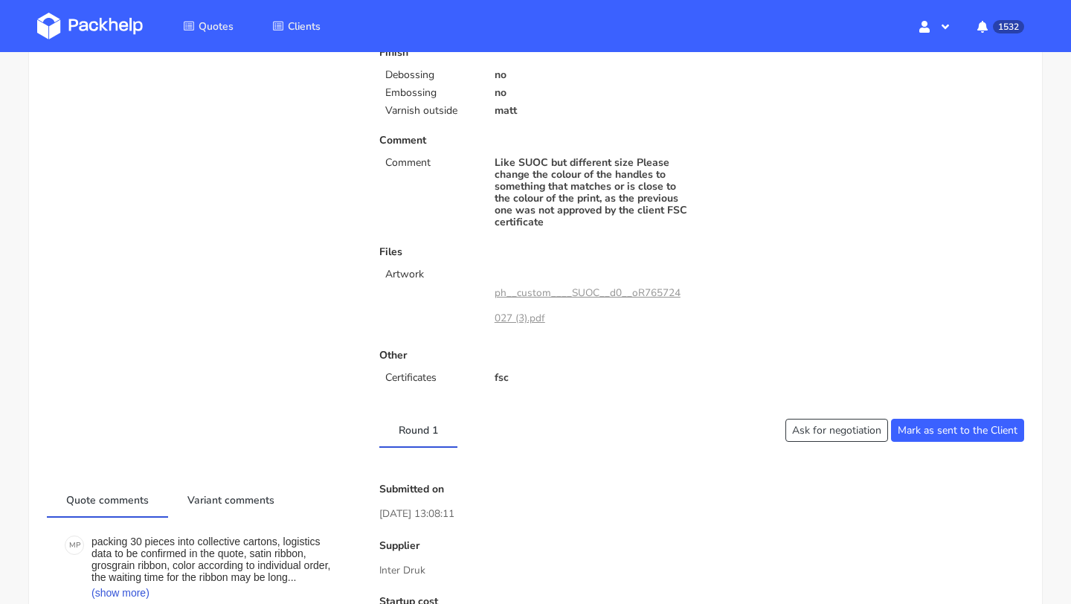
scroll to position [0, 0]
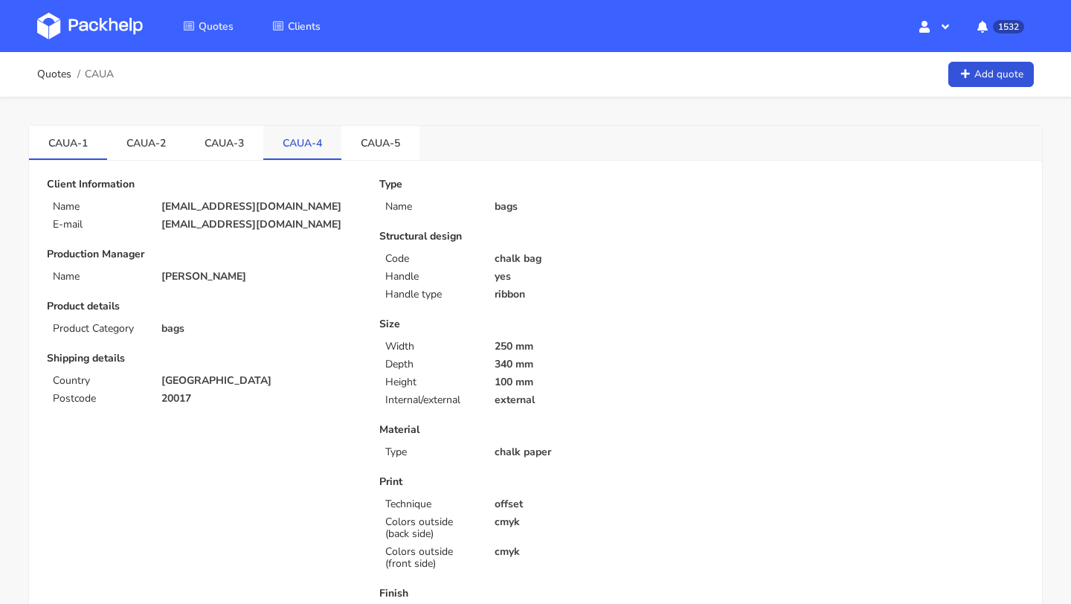
click at [310, 135] on link "CAUA-4" at bounding box center [302, 142] width 78 height 33
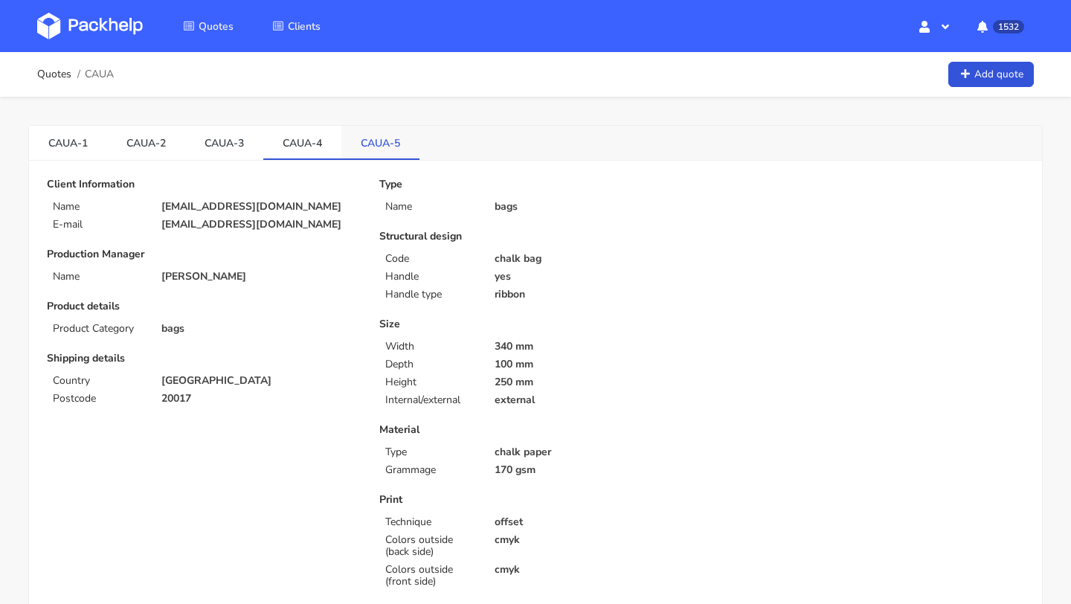
click at [367, 144] on link "CAUA-5" at bounding box center [380, 142] width 78 height 33
click at [292, 141] on link "CAUA-4" at bounding box center [302, 142] width 78 height 33
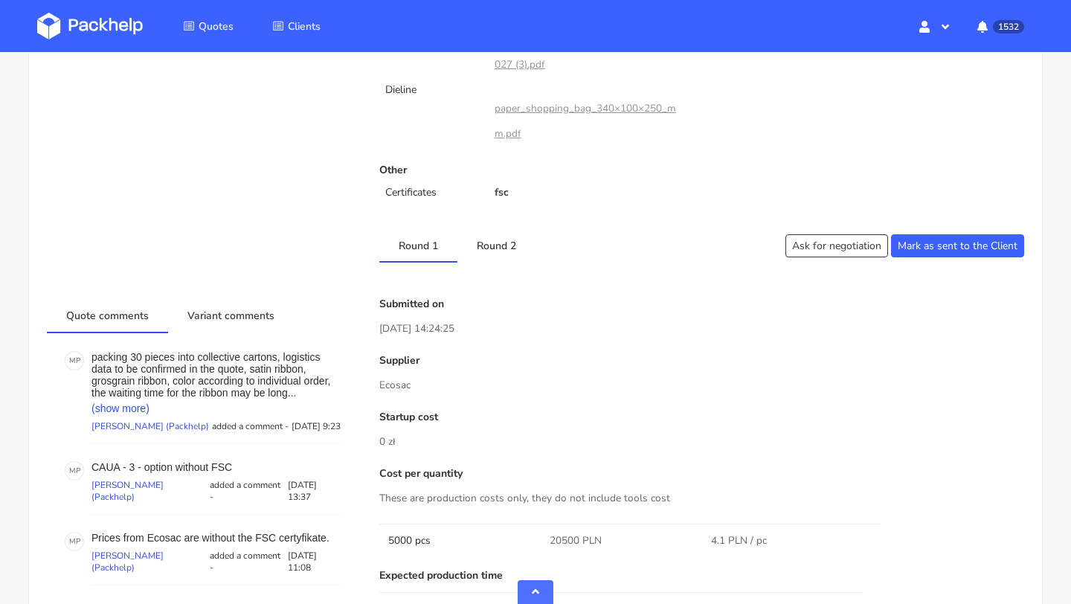
scroll to position [841, 0]
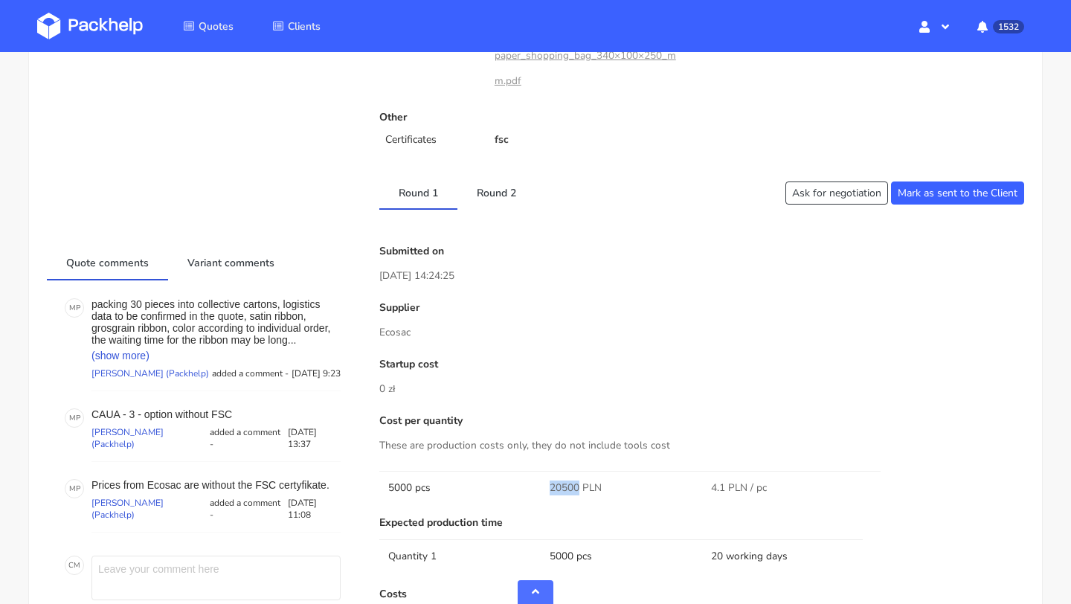
drag, startPoint x: 578, startPoint y: 477, endPoint x: 551, endPoint y: 477, distance: 26.8
click at [551, 480] on span "20500 PLN" at bounding box center [576, 487] width 52 height 15
copy span "20500"
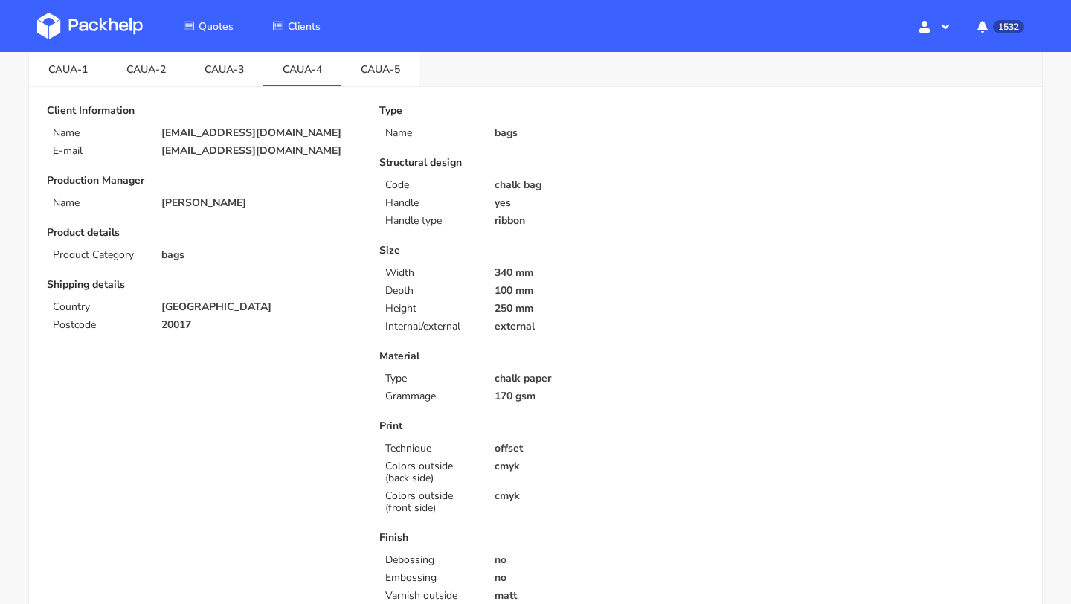
scroll to position [0, 0]
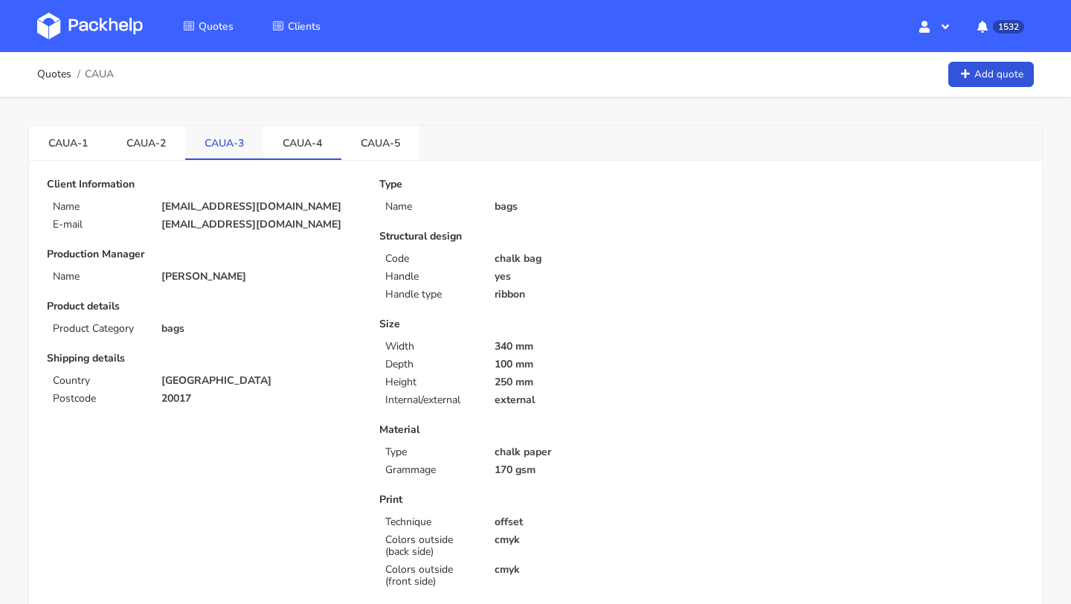
click at [225, 143] on link "CAUA-3" at bounding box center [224, 142] width 78 height 33
click at [138, 132] on link "CAUA-2" at bounding box center [146, 142] width 78 height 33
click at [72, 141] on link "CAUA-1" at bounding box center [68, 142] width 78 height 33
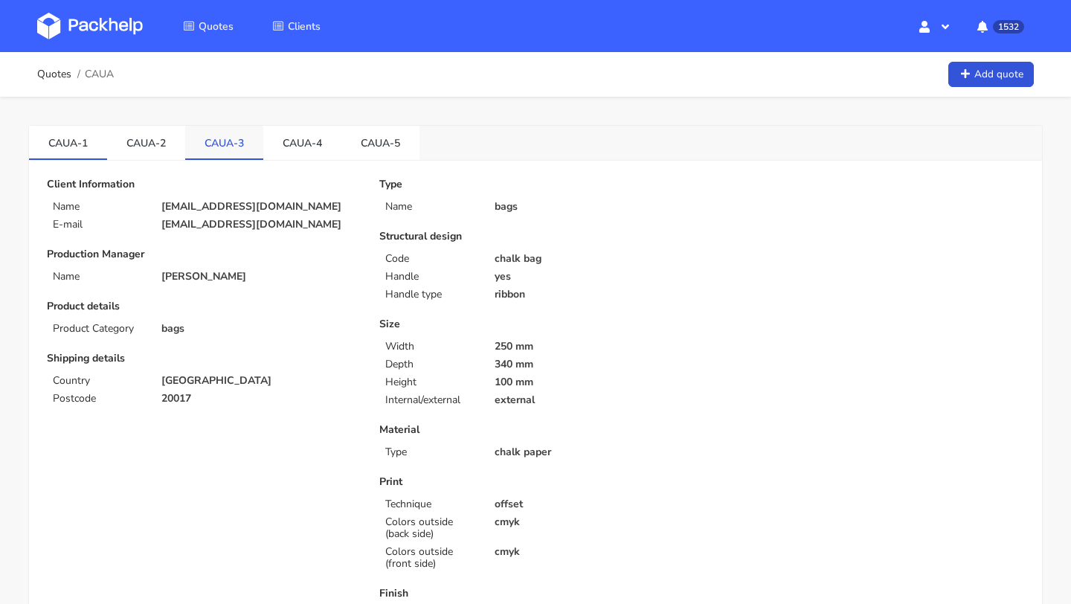
click at [221, 153] on link "CAUA-3" at bounding box center [224, 142] width 78 height 33
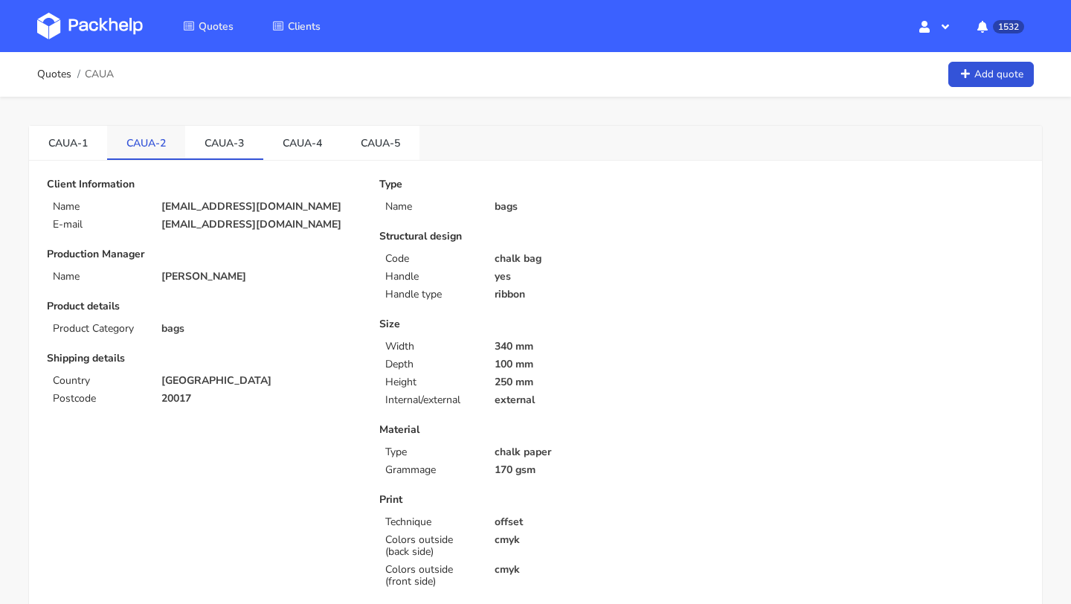
click at [155, 142] on link "CAUA-2" at bounding box center [146, 142] width 78 height 33
click at [289, 129] on link "CAUA-4" at bounding box center [302, 142] width 78 height 33
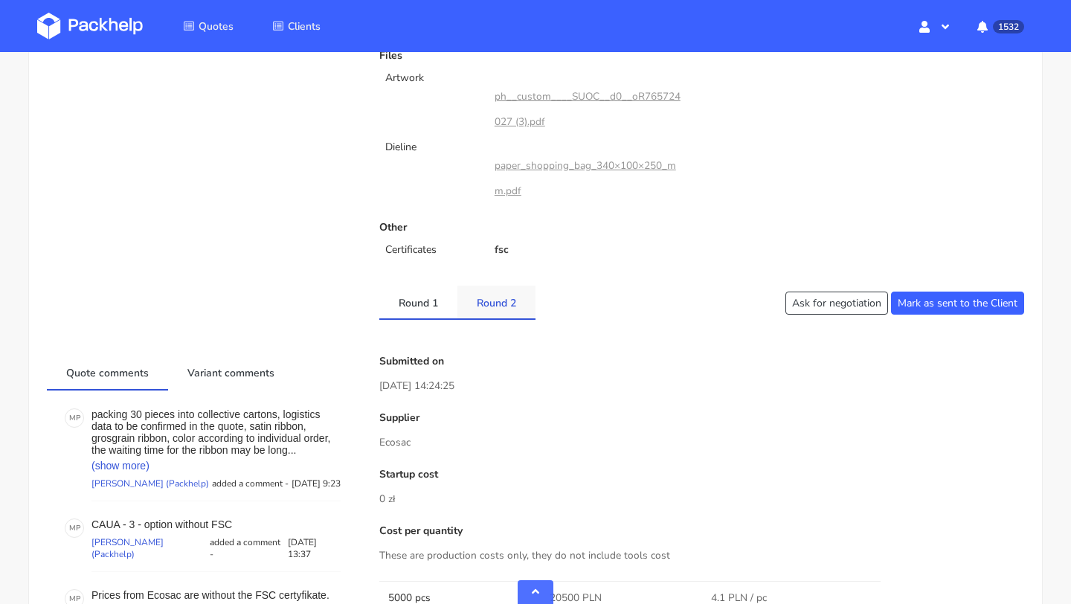
click at [490, 289] on link "Round 2" at bounding box center [496, 302] width 78 height 33
drag, startPoint x: 429, startPoint y: 433, endPoint x: 369, endPoint y: 434, distance: 60.2
copy p "Inter Druk"
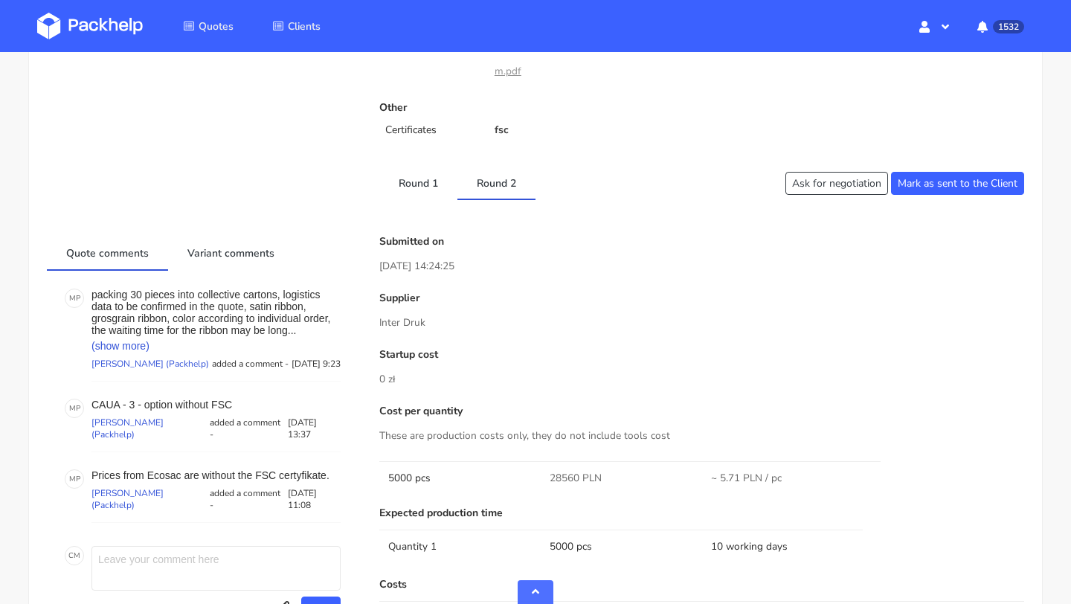
scroll to position [850, 0]
click at [421, 167] on link "Round 1" at bounding box center [418, 183] width 78 height 33
click at [480, 175] on link "Round 2" at bounding box center [496, 183] width 78 height 33
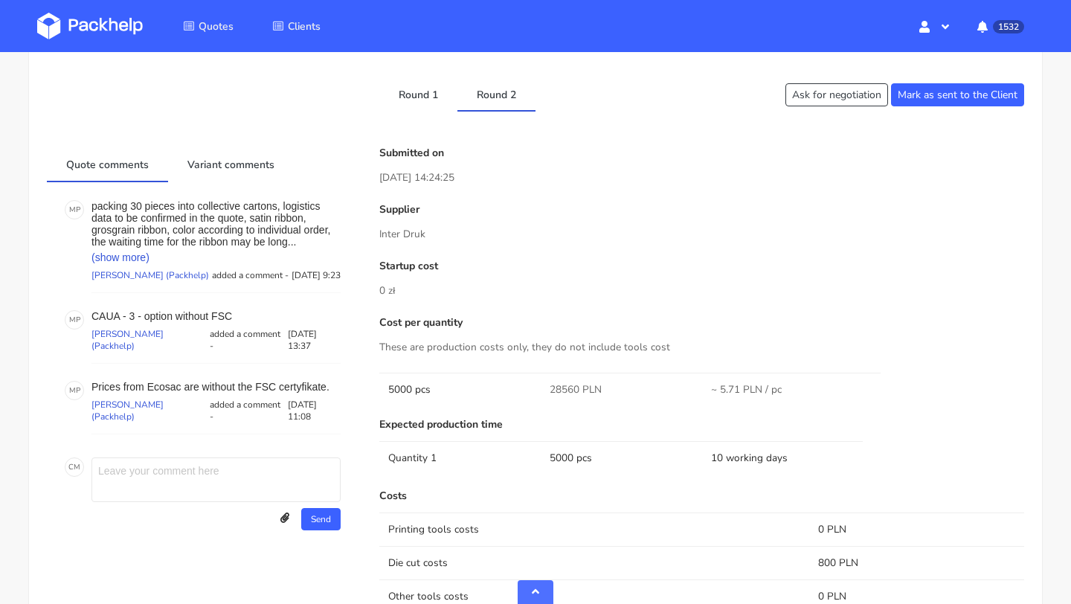
scroll to position [1016, 0]
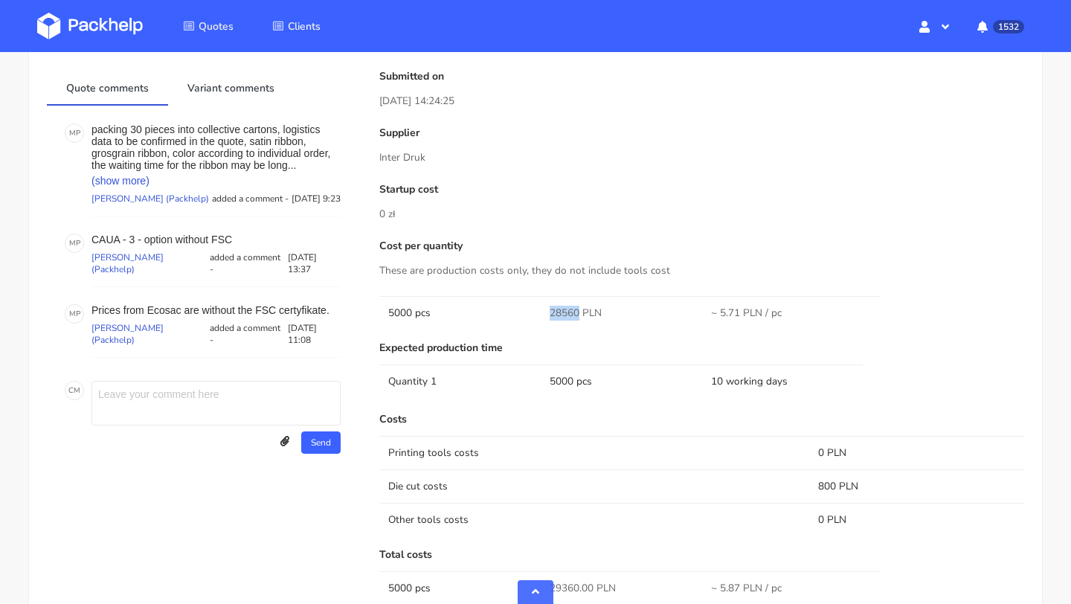
drag, startPoint x: 579, startPoint y: 300, endPoint x: 550, endPoint y: 300, distance: 29.0
click at [550, 306] on span "28560 PLN" at bounding box center [576, 313] width 52 height 15
copy span "28560"
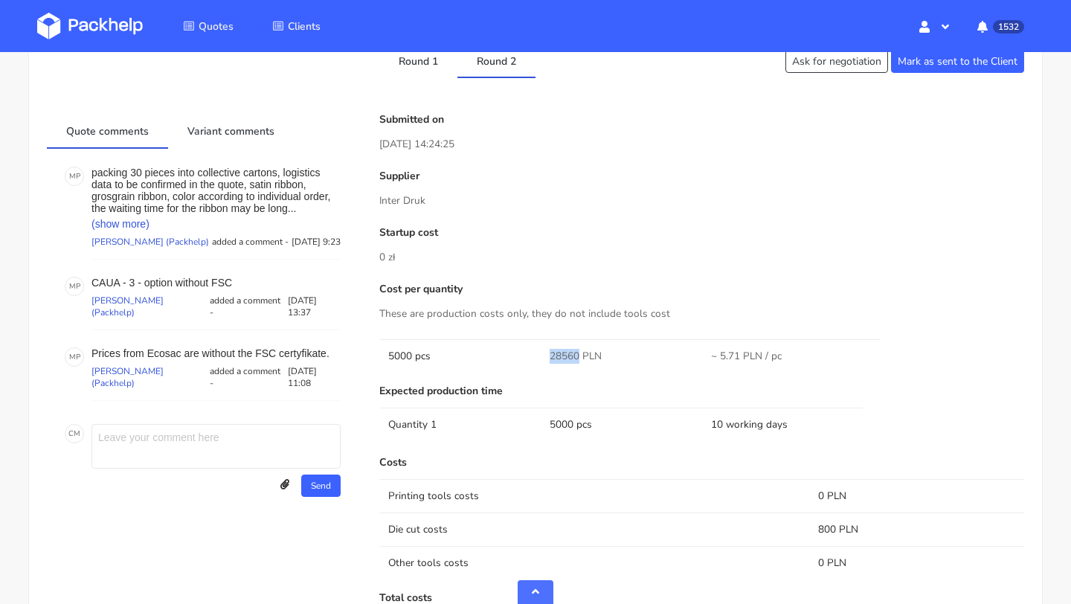
scroll to position [935, 0]
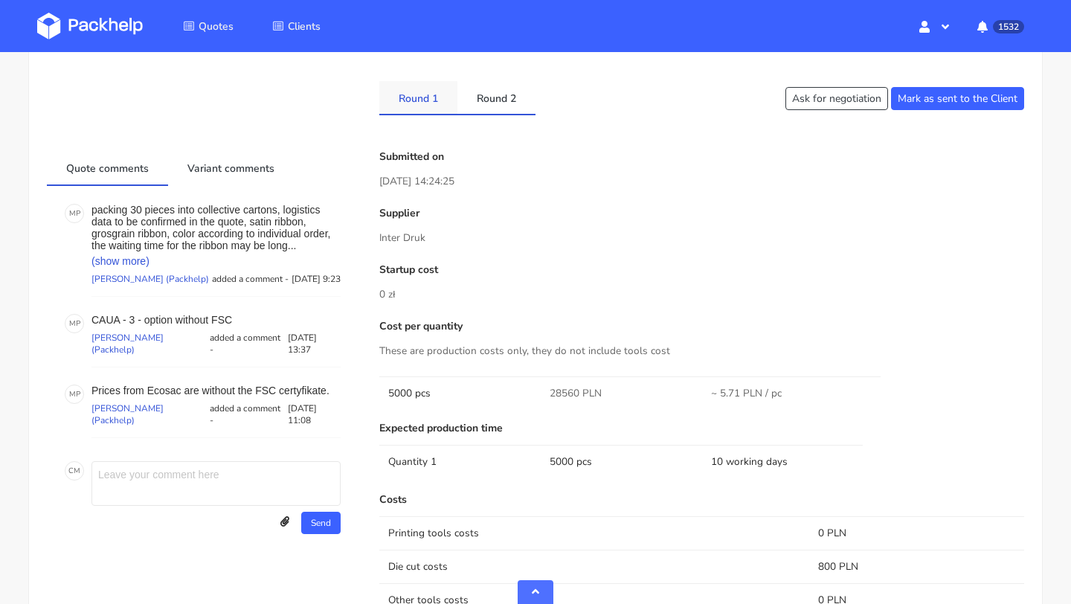
click at [410, 94] on link "Round 1" at bounding box center [418, 97] width 78 height 33
click at [484, 91] on link "Round 2" at bounding box center [496, 97] width 78 height 33
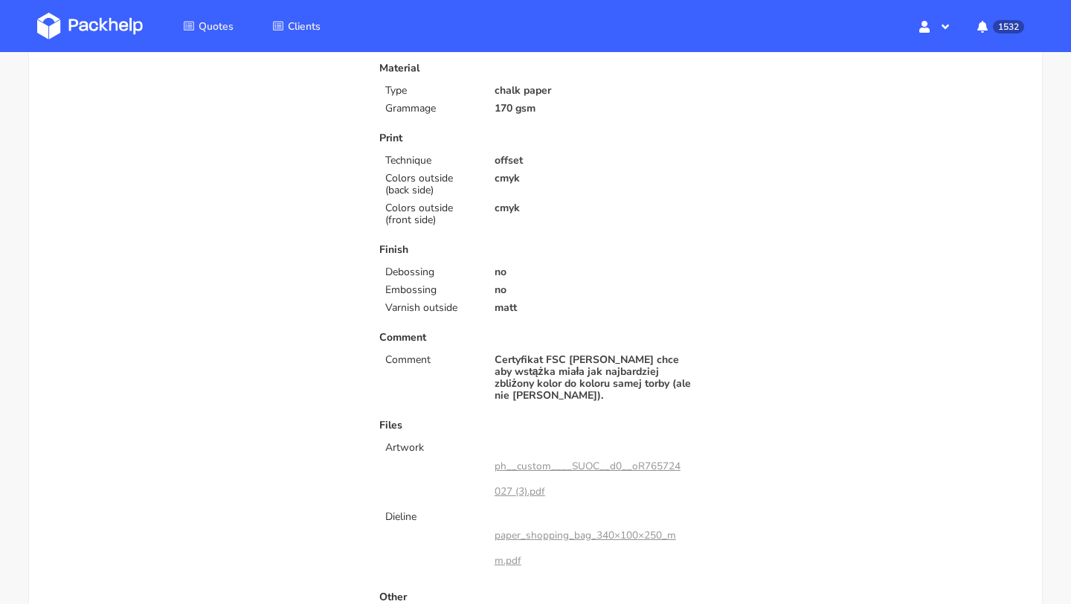
scroll to position [0, 0]
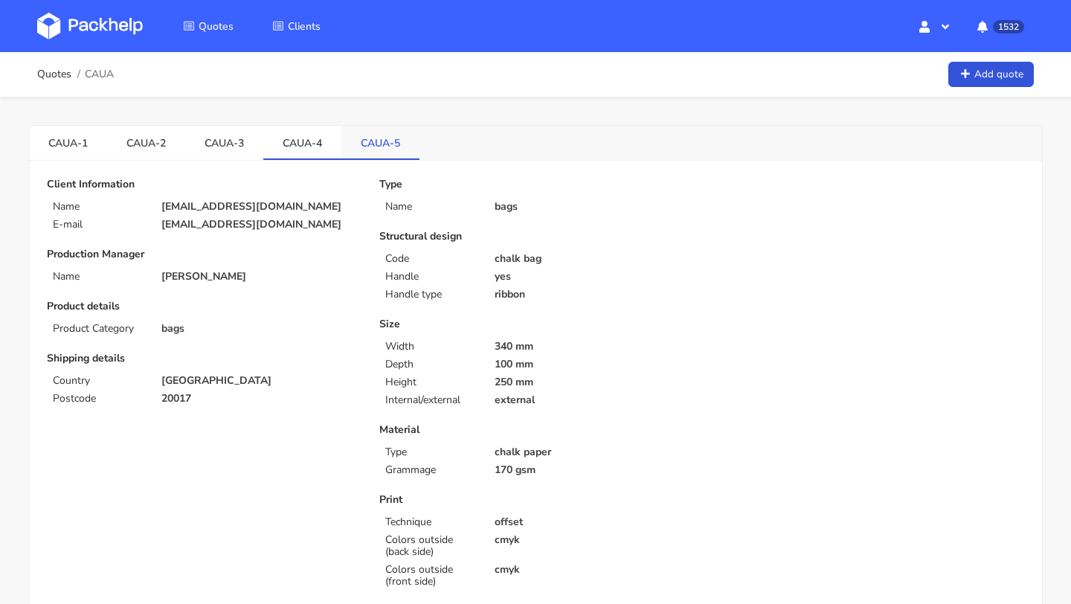
click at [373, 133] on link "CAUA-5" at bounding box center [380, 142] width 78 height 33
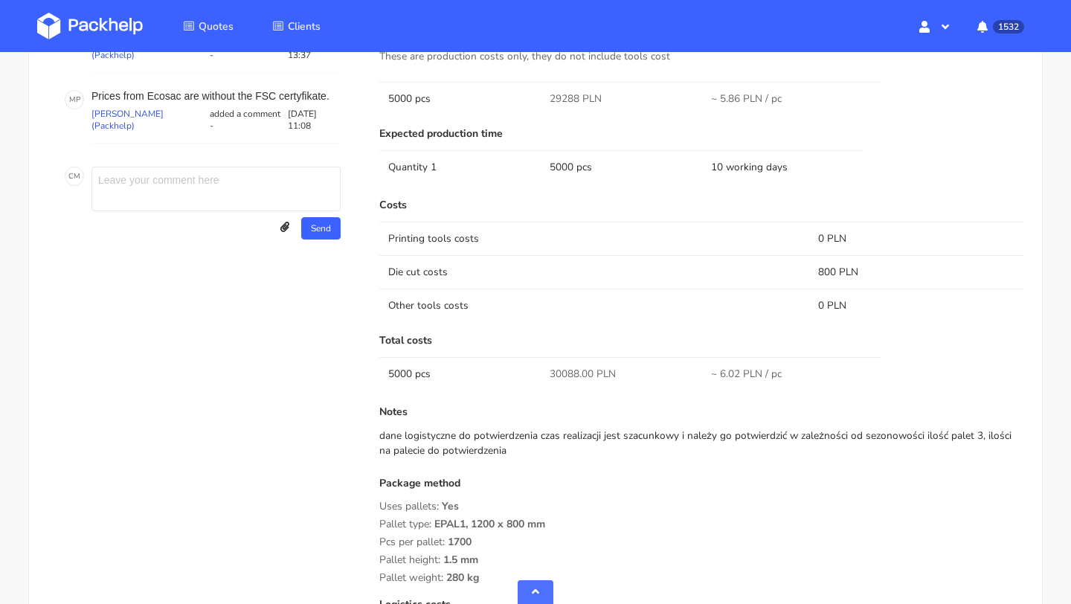
scroll to position [1252, 0]
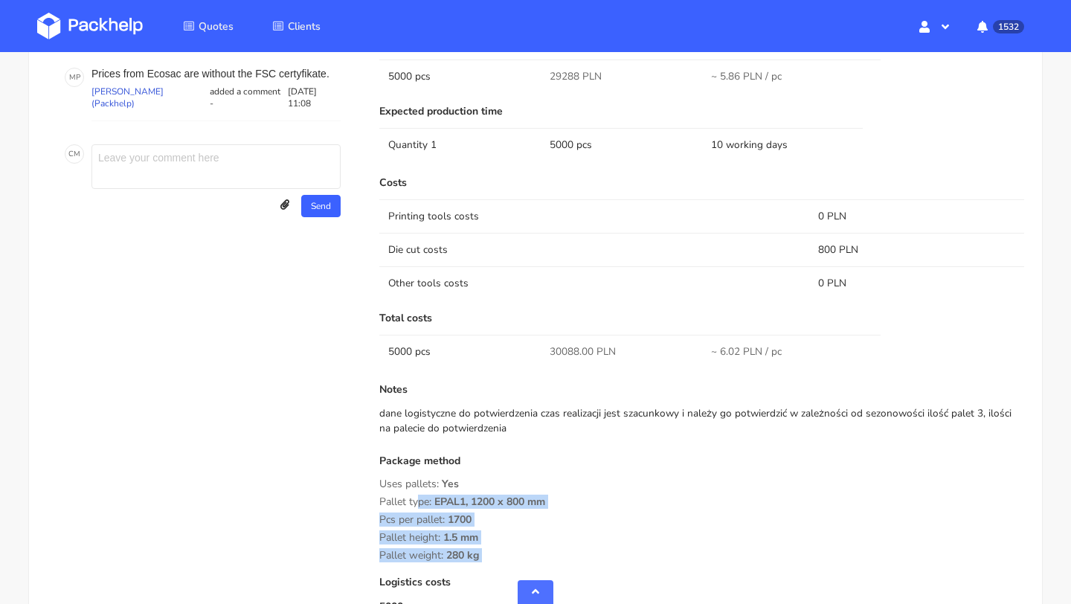
drag, startPoint x: 492, startPoint y: 550, endPoint x: 407, endPoint y: 480, distance: 109.4
click at [407, 480] on div "Costs Printing tools costs 0 PLN Die cut costs 800 PLN Other tools costs 0 PLN …" at bounding box center [701, 411] width 645 height 468
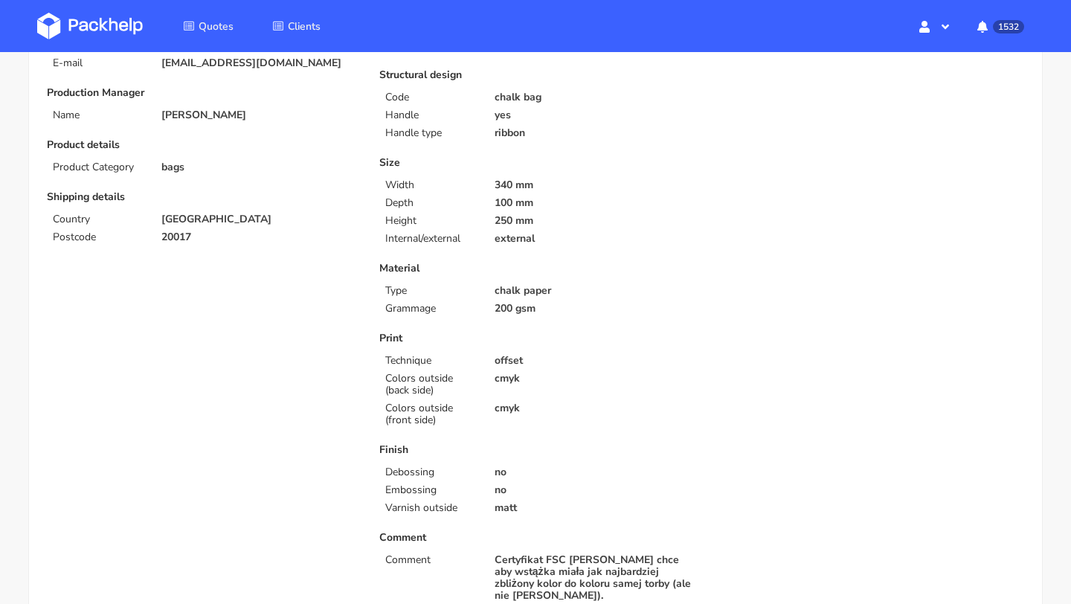
scroll to position [0, 0]
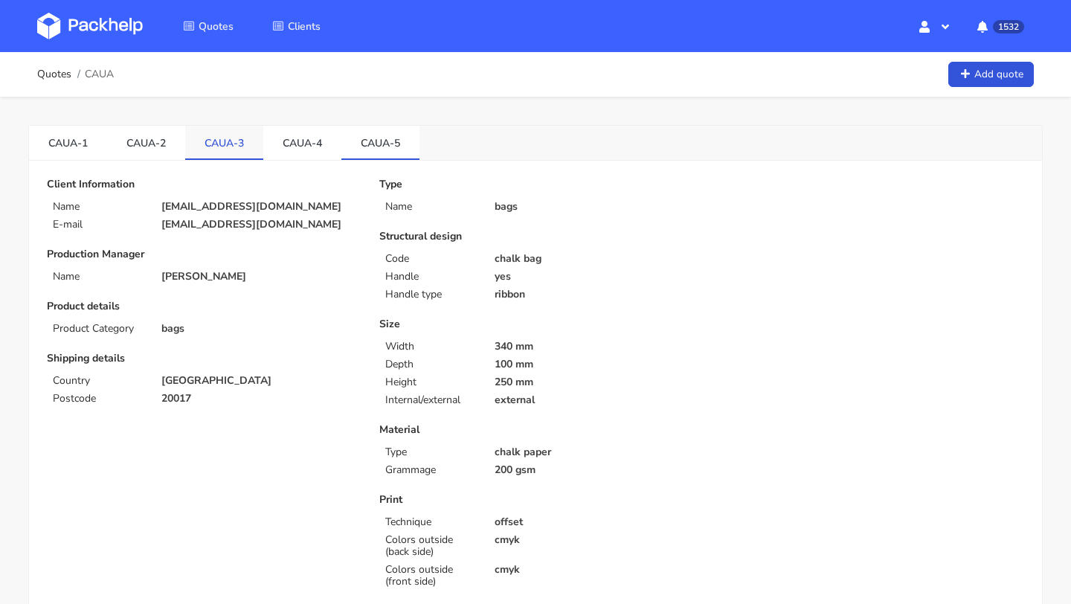
click at [231, 137] on link "CAUA-3" at bounding box center [224, 142] width 78 height 33
click at [138, 141] on link "CAUA-2" at bounding box center [146, 142] width 78 height 33
click at [73, 133] on link "CAUA-1" at bounding box center [68, 142] width 78 height 33
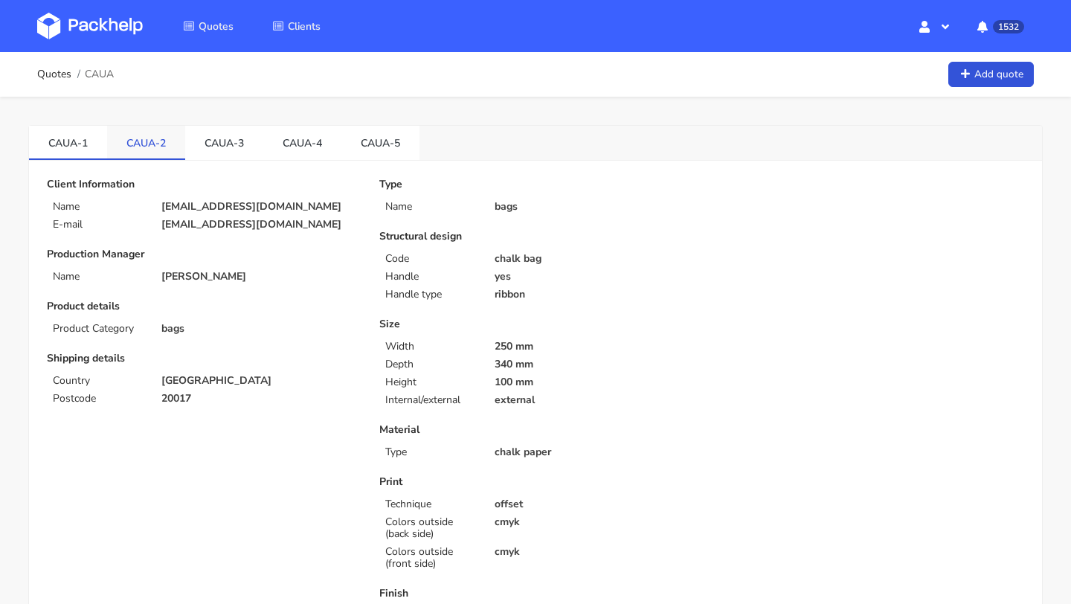
click at [145, 126] on link "CAUA-2" at bounding box center [146, 142] width 78 height 33
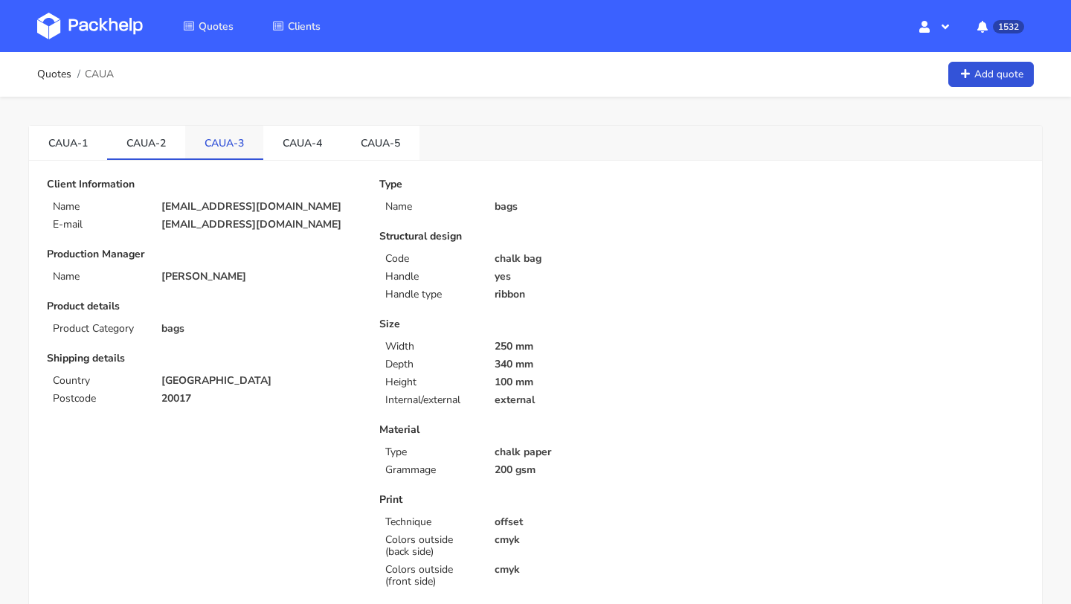
click at [228, 139] on link "CAUA-3" at bounding box center [224, 142] width 78 height 33
click at [144, 139] on link "CAUA-2" at bounding box center [146, 142] width 78 height 33
click at [236, 144] on link "CAUA-3" at bounding box center [224, 142] width 78 height 33
click at [313, 152] on link "CAUA-4" at bounding box center [302, 142] width 78 height 33
click at [375, 144] on link "CAUA-5" at bounding box center [380, 142] width 78 height 33
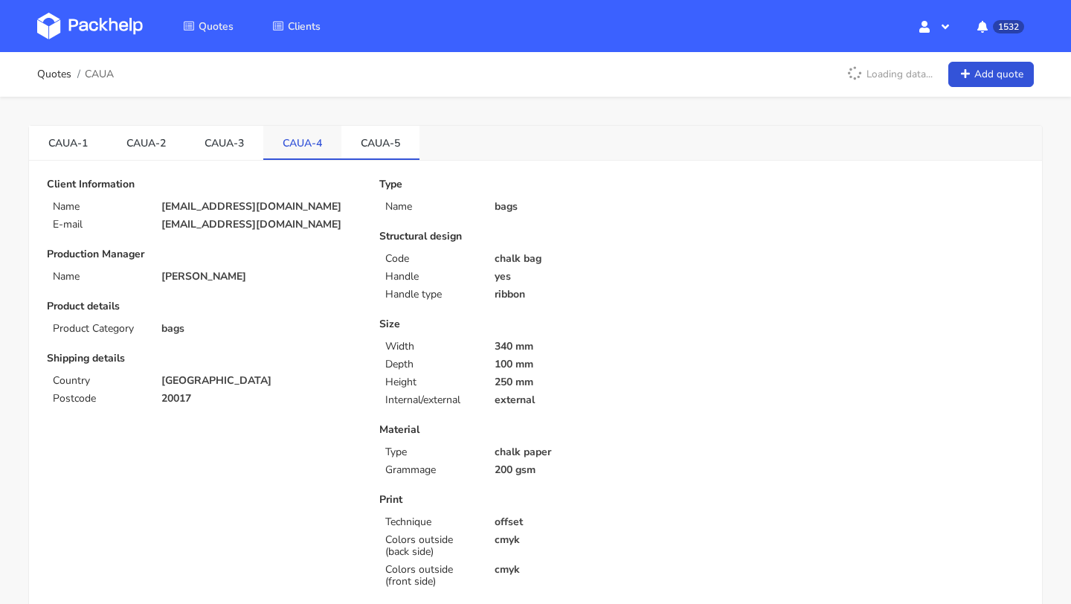
click at [312, 141] on link "CAUA-4" at bounding box center [302, 142] width 78 height 33
click at [216, 138] on link "CAUA-3" at bounding box center [224, 142] width 78 height 33
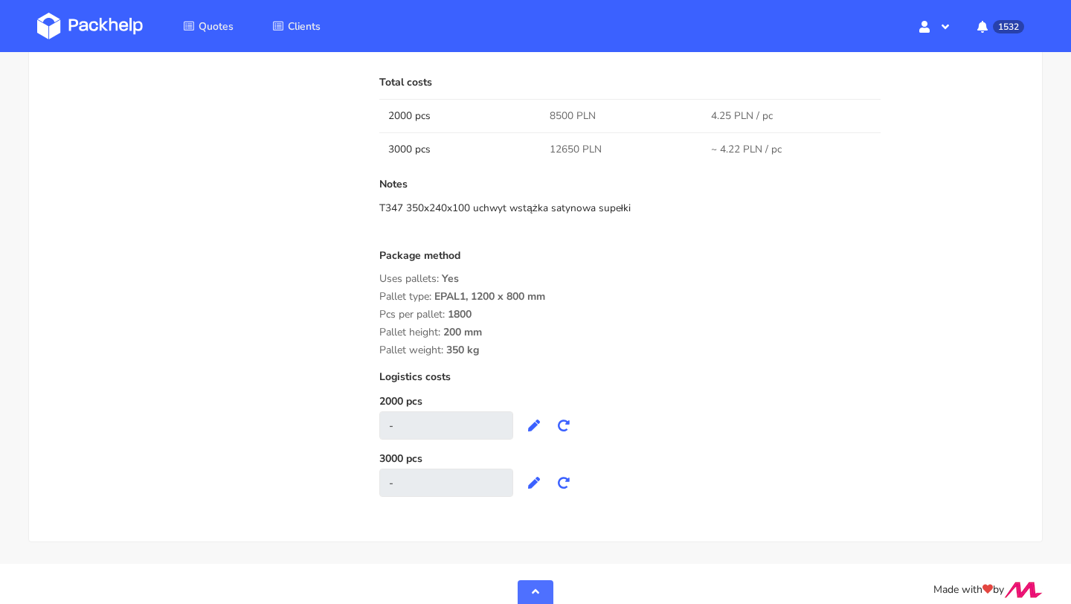
scroll to position [255, 0]
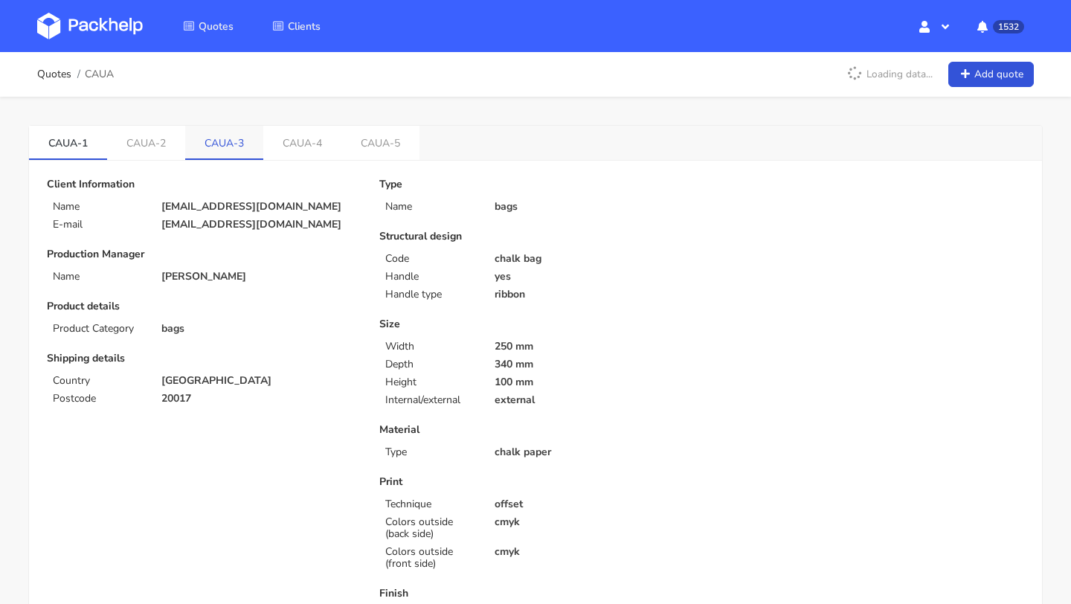
click at [240, 135] on link "CAUA-3" at bounding box center [224, 142] width 78 height 33
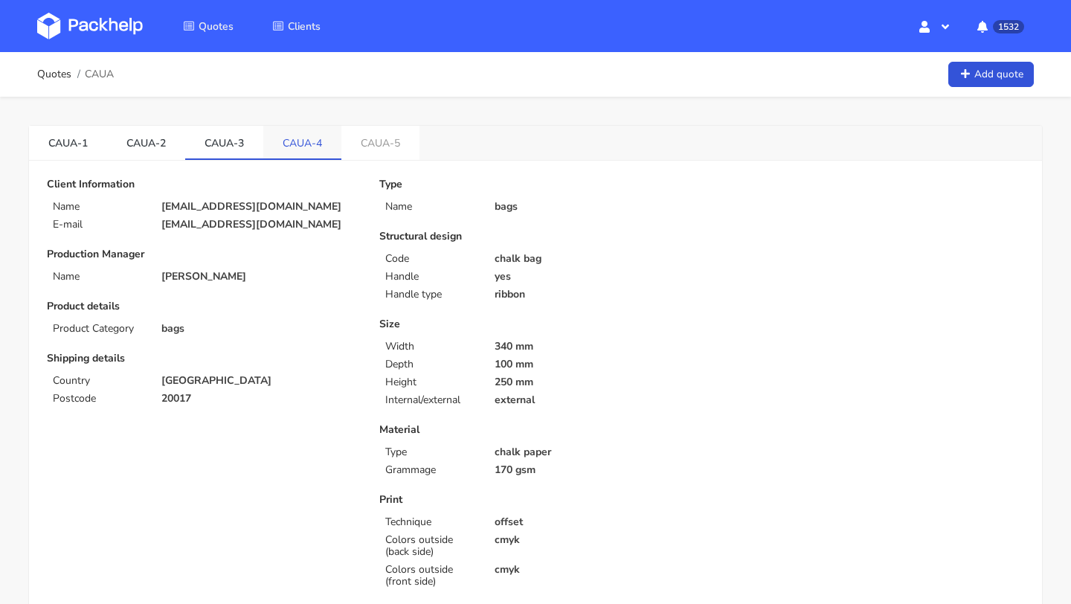
click at [291, 143] on link "CAUA-4" at bounding box center [302, 142] width 78 height 33
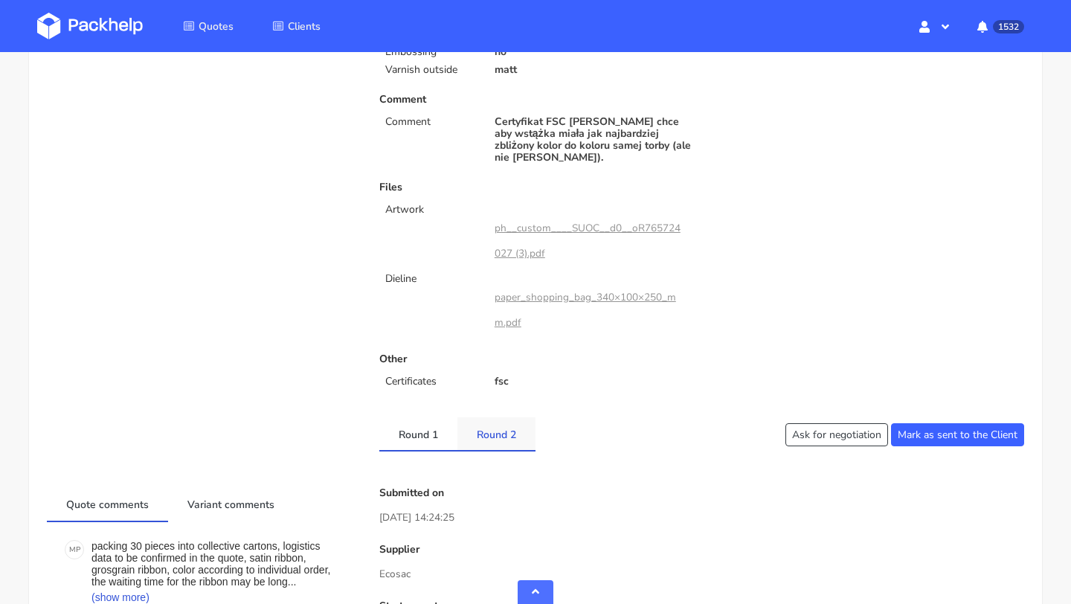
click at [503, 425] on link "Round 2" at bounding box center [496, 433] width 78 height 33
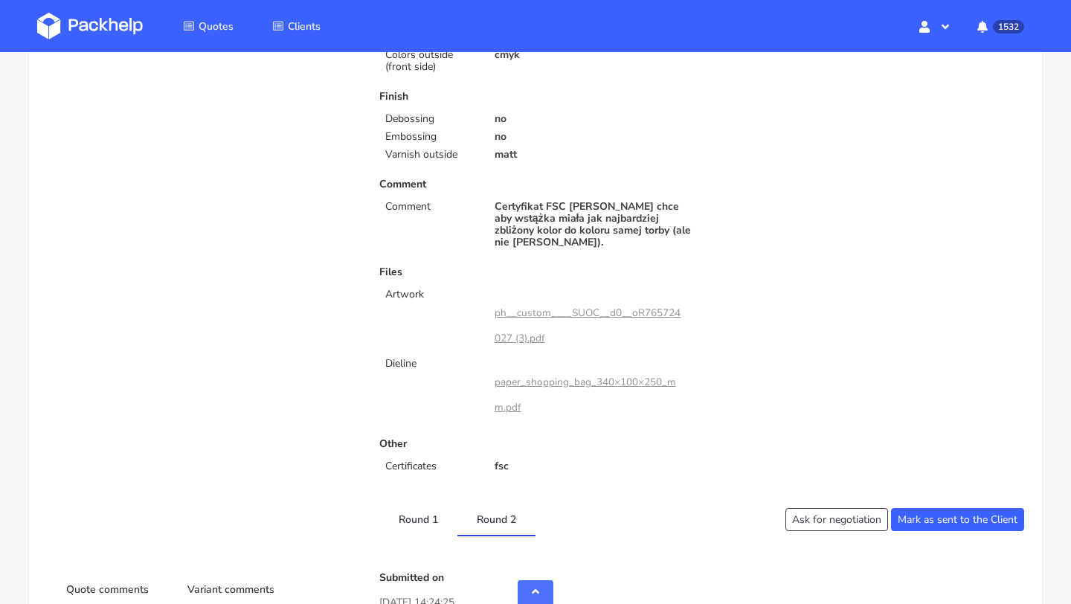
scroll to position [680, 0]
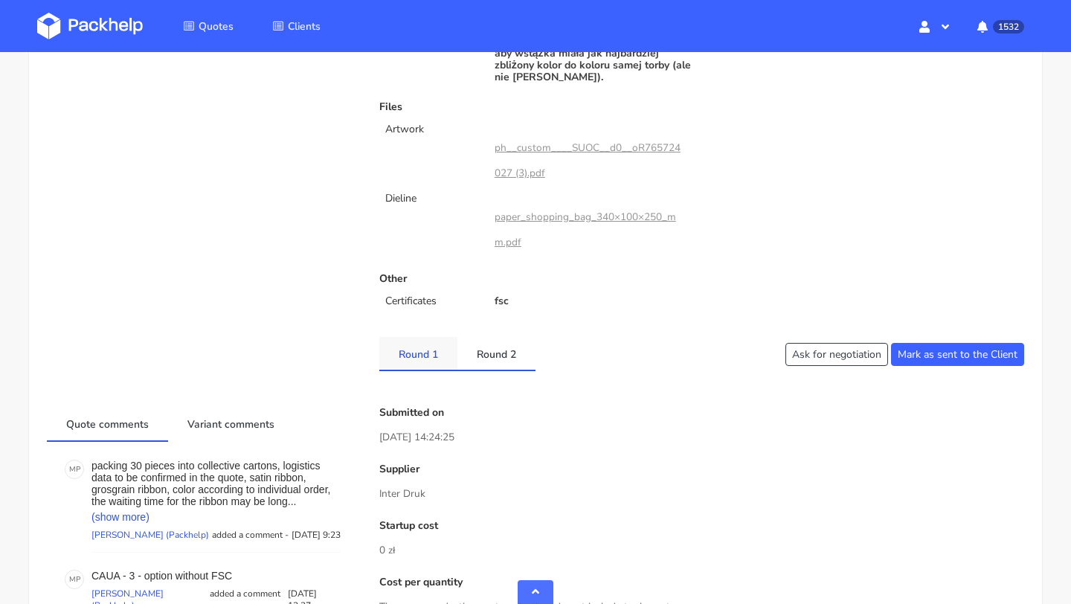
click at [433, 338] on link "Round 1" at bounding box center [418, 353] width 78 height 33
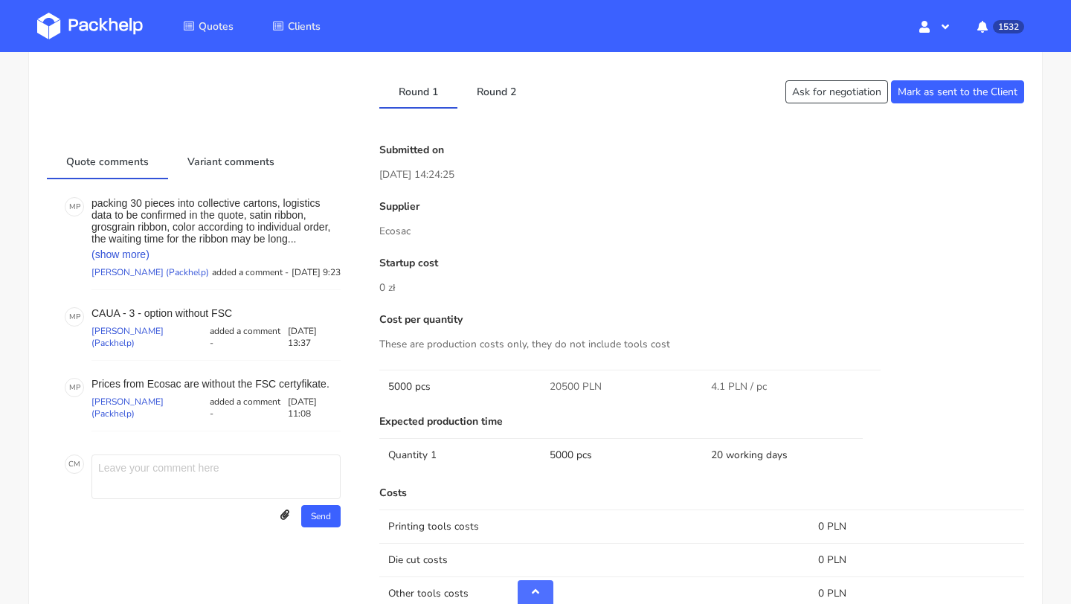
scroll to position [937, 0]
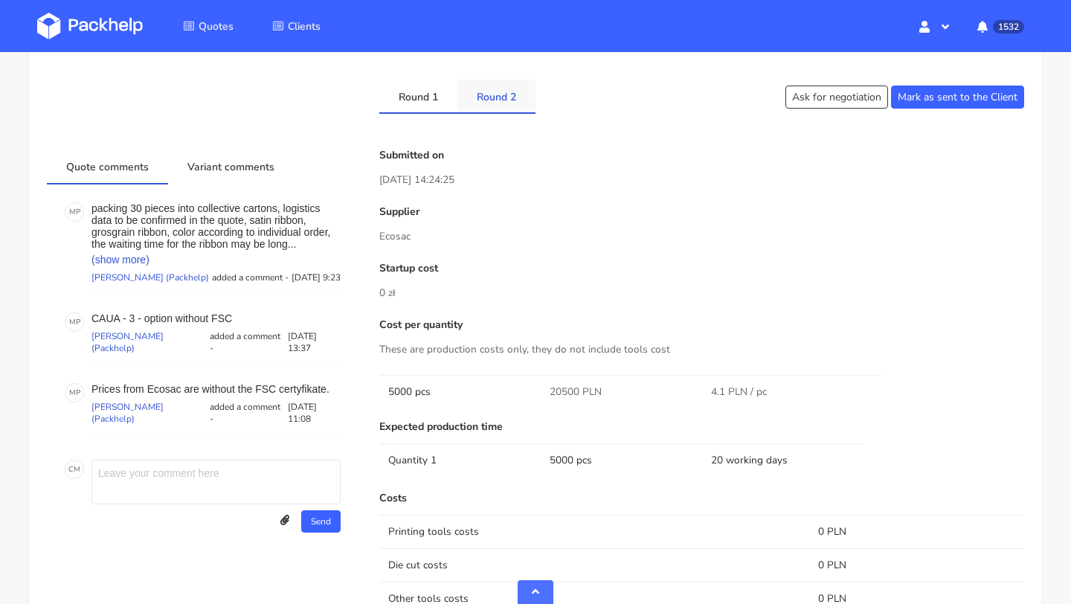
click at [480, 89] on link "Round 2" at bounding box center [496, 96] width 78 height 33
click at [407, 105] on div "Client Information Name donostia@bookandglow.com E-mail donostia@bookandglow.co…" at bounding box center [535, 108] width 977 height 1733
click at [409, 97] on link "Round 1" at bounding box center [418, 96] width 78 height 33
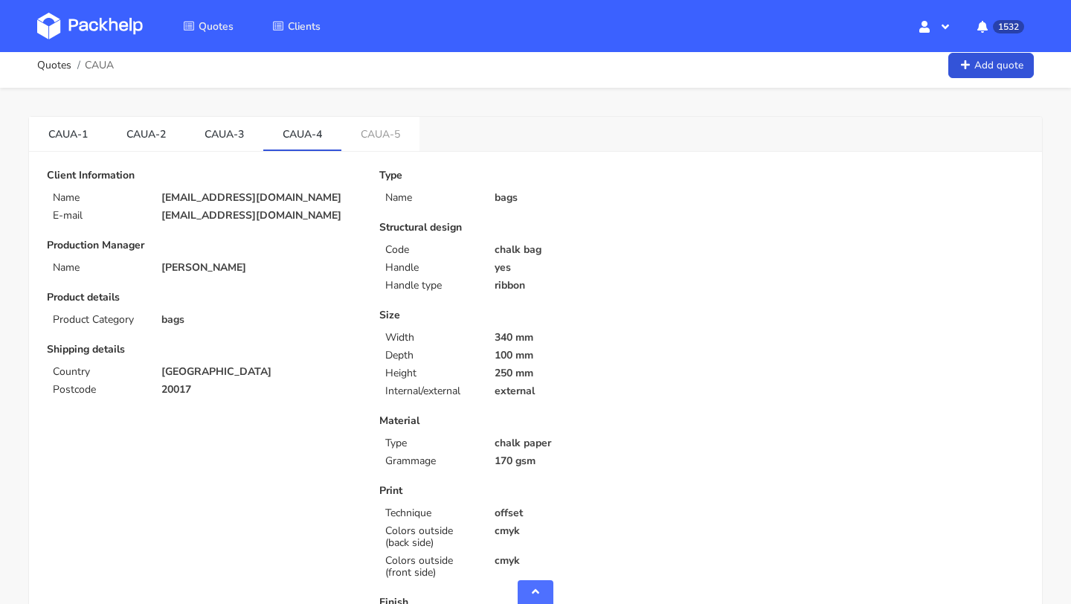
scroll to position [0, 0]
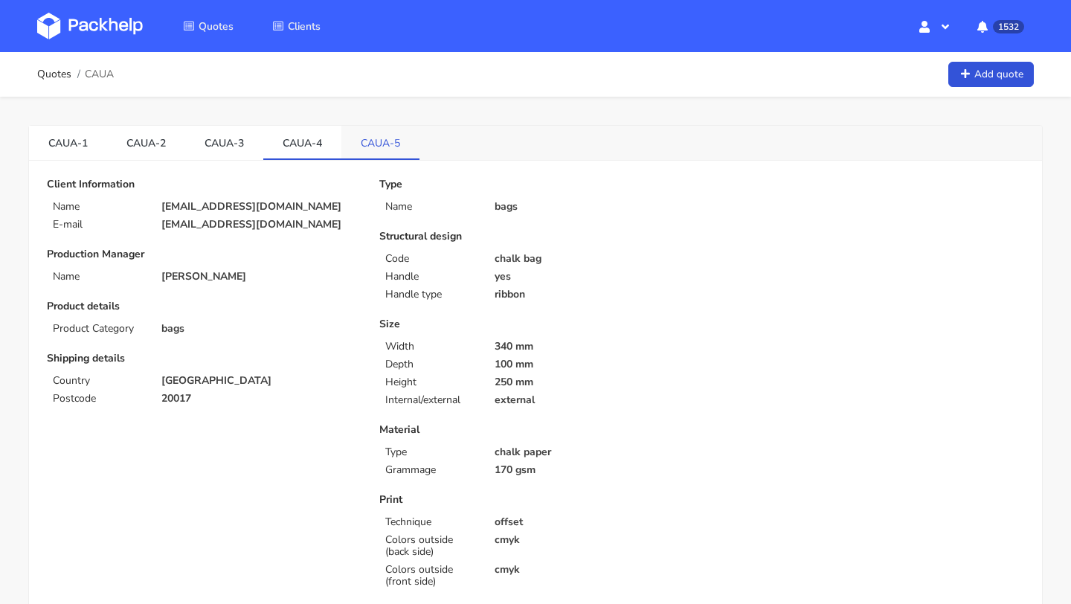
click at [370, 149] on link "CAUA-5" at bounding box center [380, 142] width 78 height 33
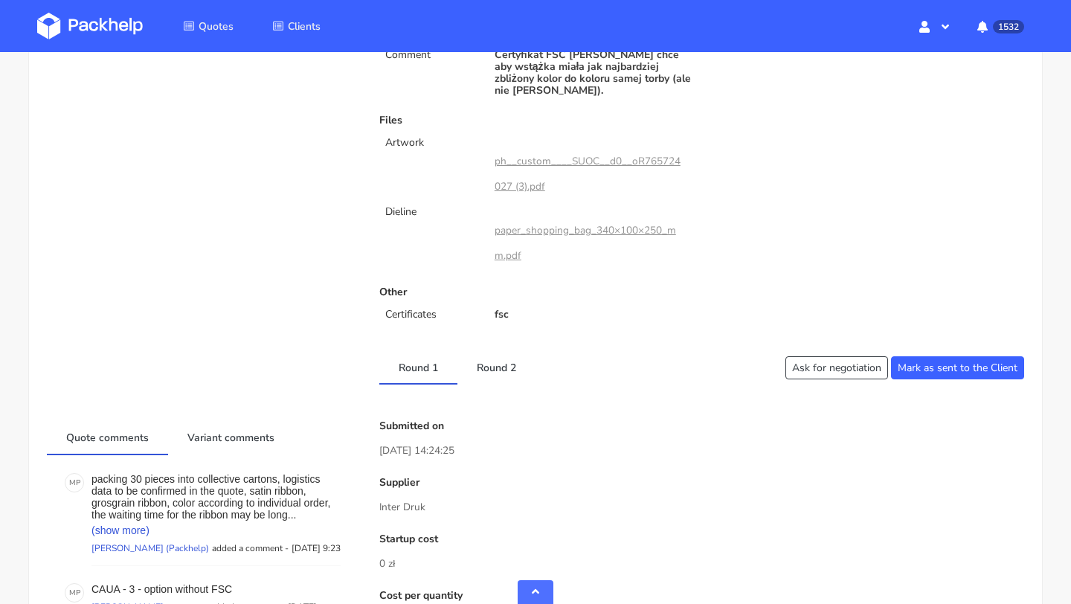
scroll to position [834, 0]
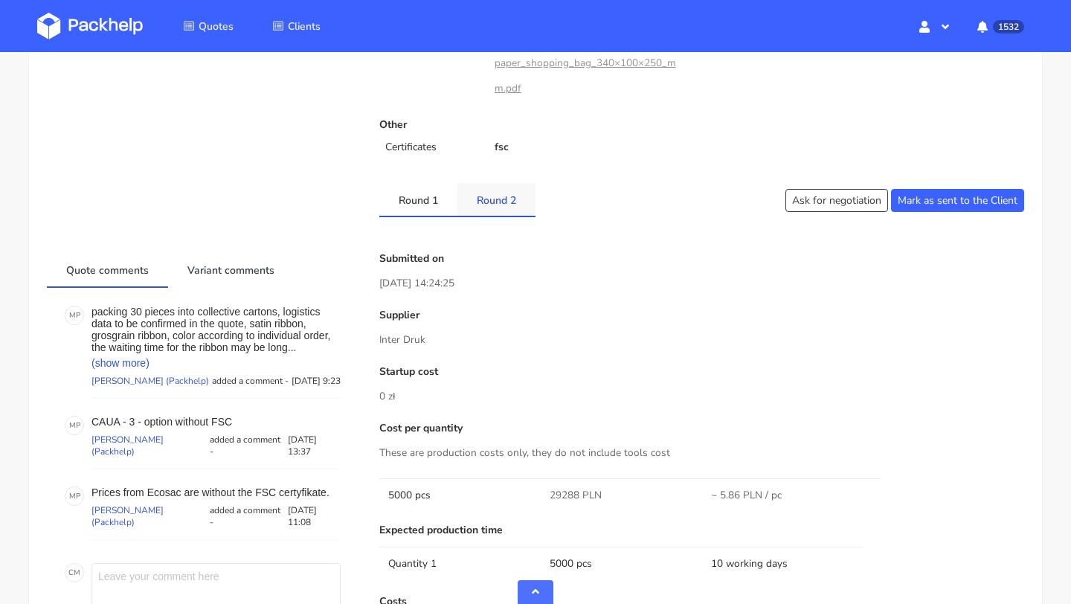
click at [497, 194] on link "Round 2" at bounding box center [496, 199] width 78 height 33
click at [426, 198] on link "Round 1" at bounding box center [418, 199] width 78 height 33
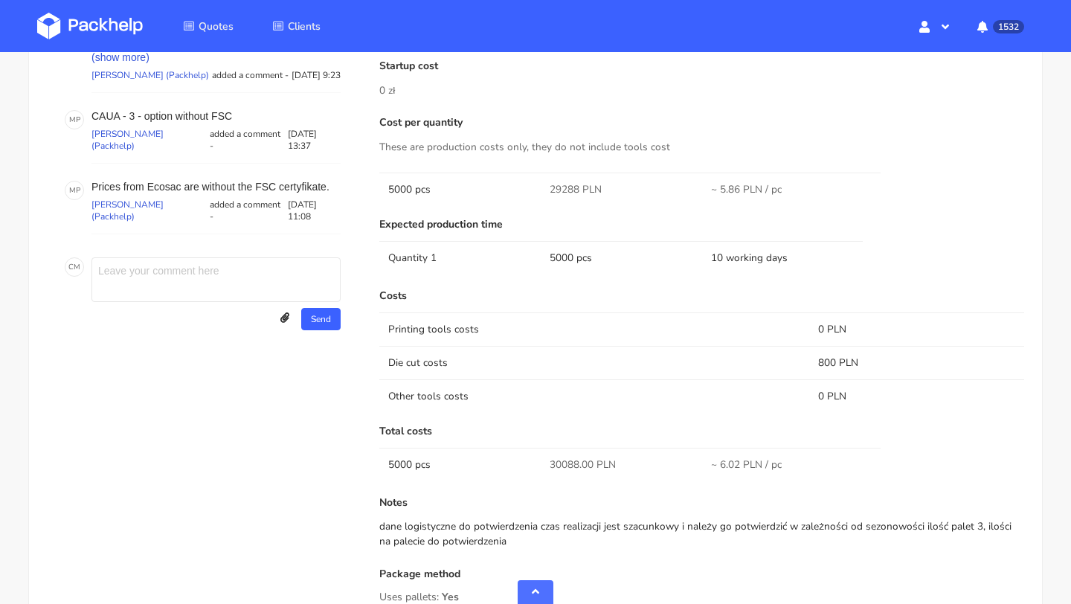
scroll to position [872, 0]
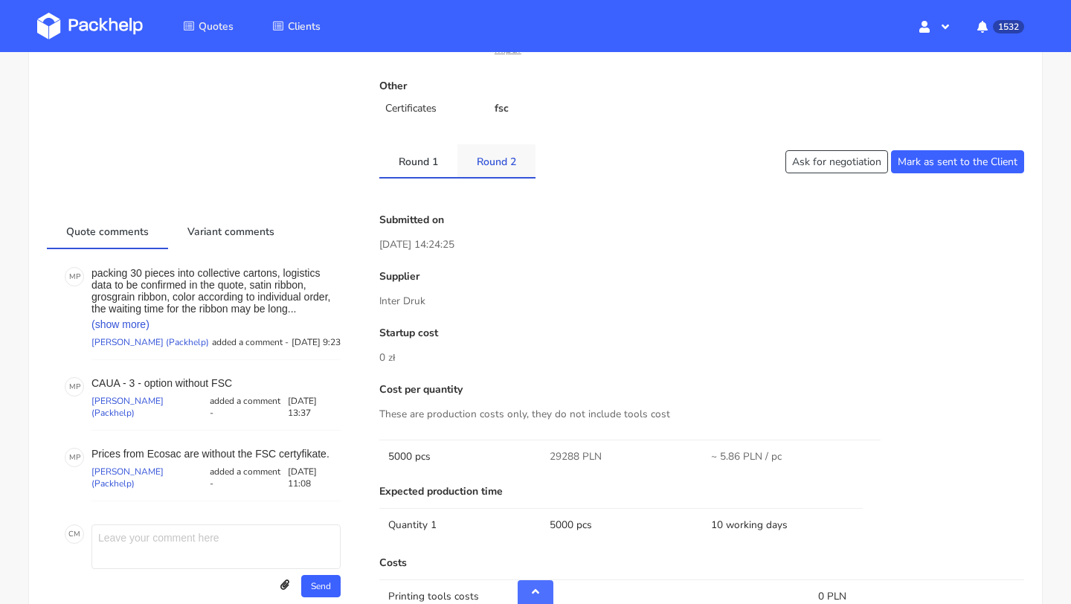
click at [483, 154] on link "Round 2" at bounding box center [496, 160] width 78 height 33
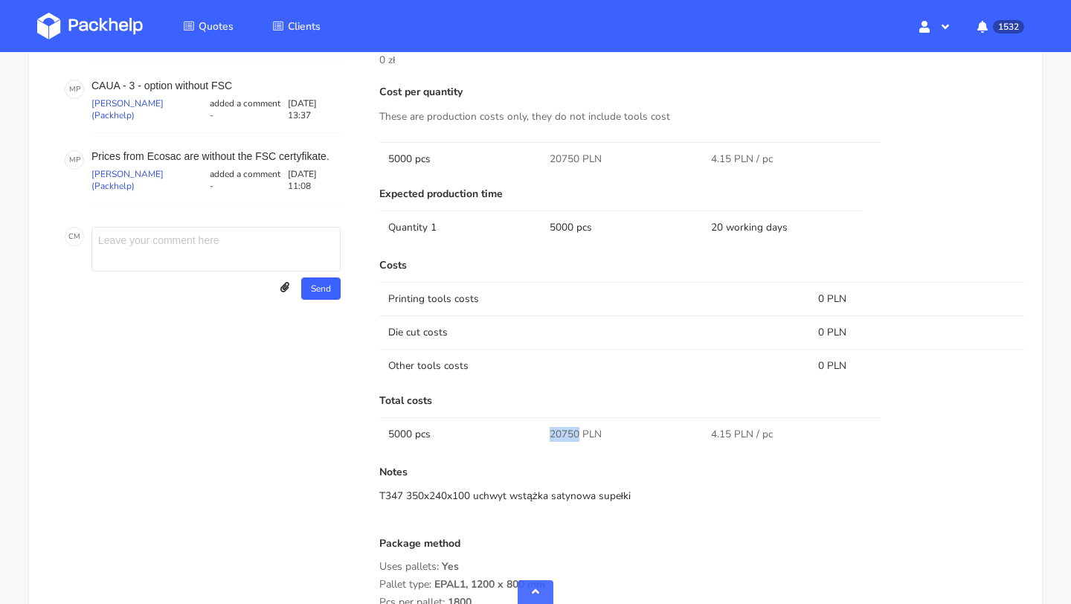
drag, startPoint x: 577, startPoint y: 422, endPoint x: 549, endPoint y: 424, distance: 28.3
click at [549, 424] on td "20750 PLN" at bounding box center [621, 433] width 161 height 33
copy span "20750"
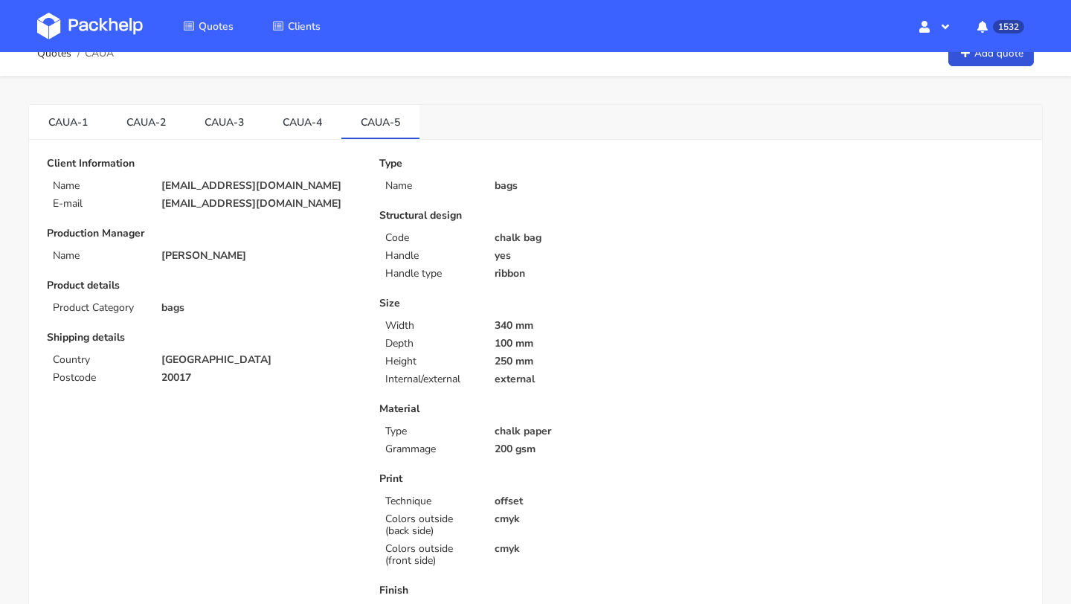
scroll to position [0, 0]
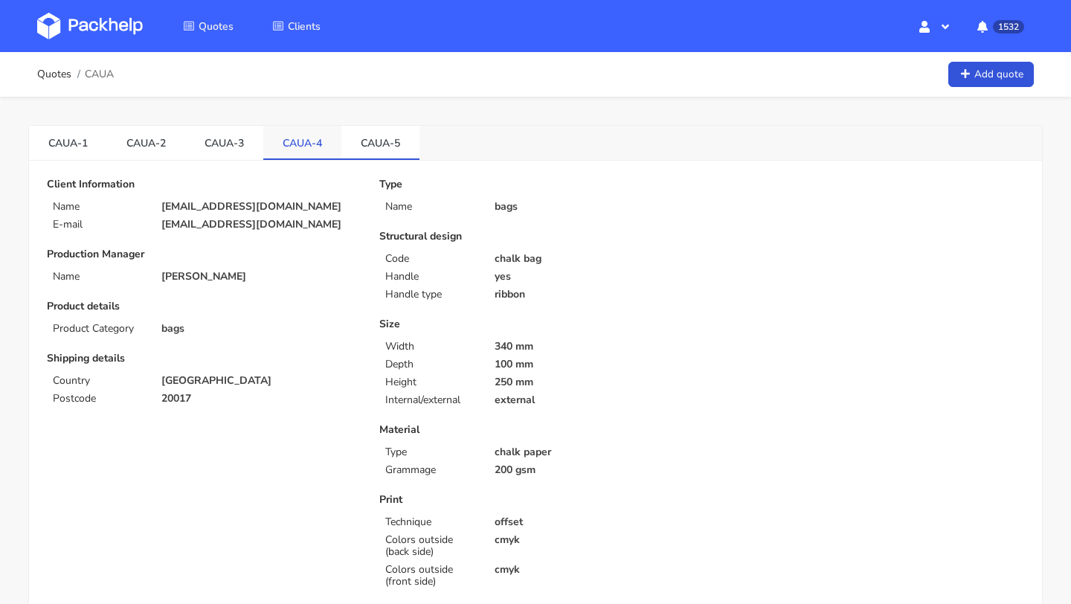
click at [309, 155] on link "CAUA-4" at bounding box center [302, 142] width 78 height 33
click at [387, 155] on link "CAUA-5" at bounding box center [380, 142] width 78 height 33
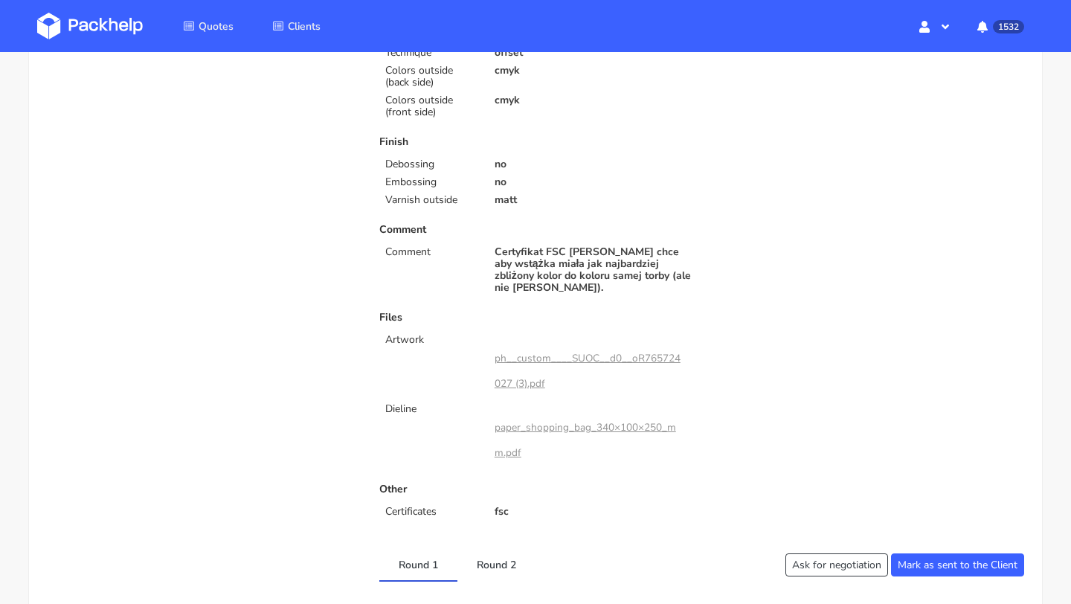
scroll to position [605, 0]
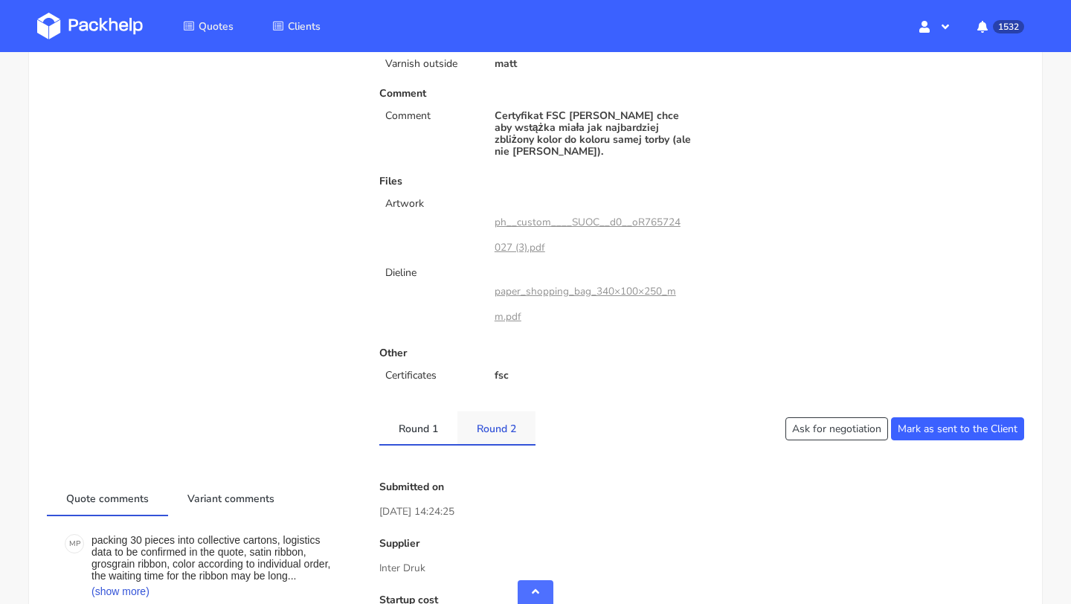
click at [493, 411] on link "Round 2" at bounding box center [496, 427] width 78 height 33
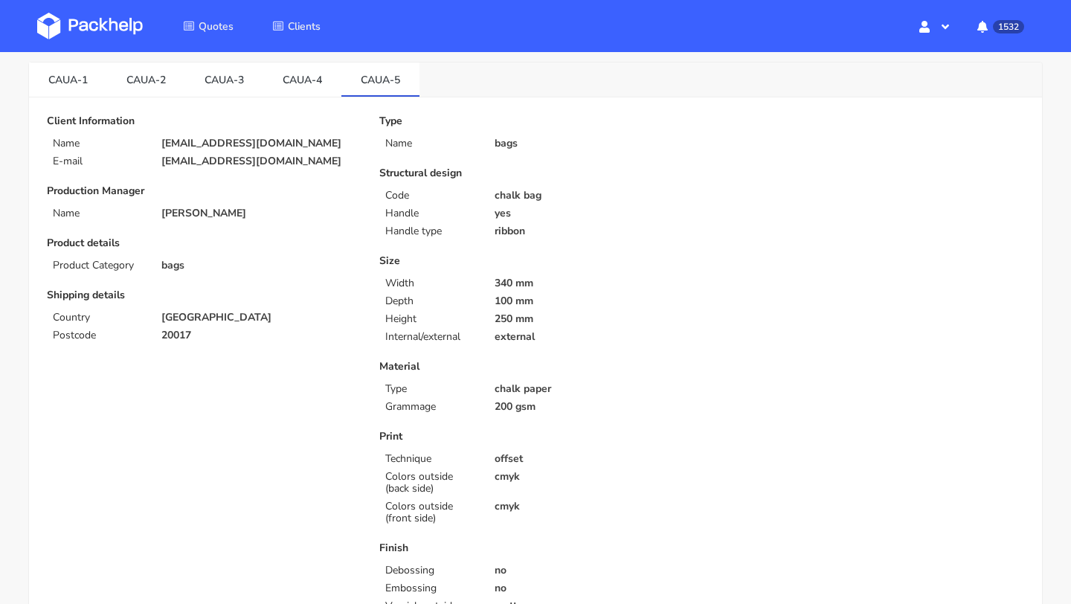
scroll to position [0, 0]
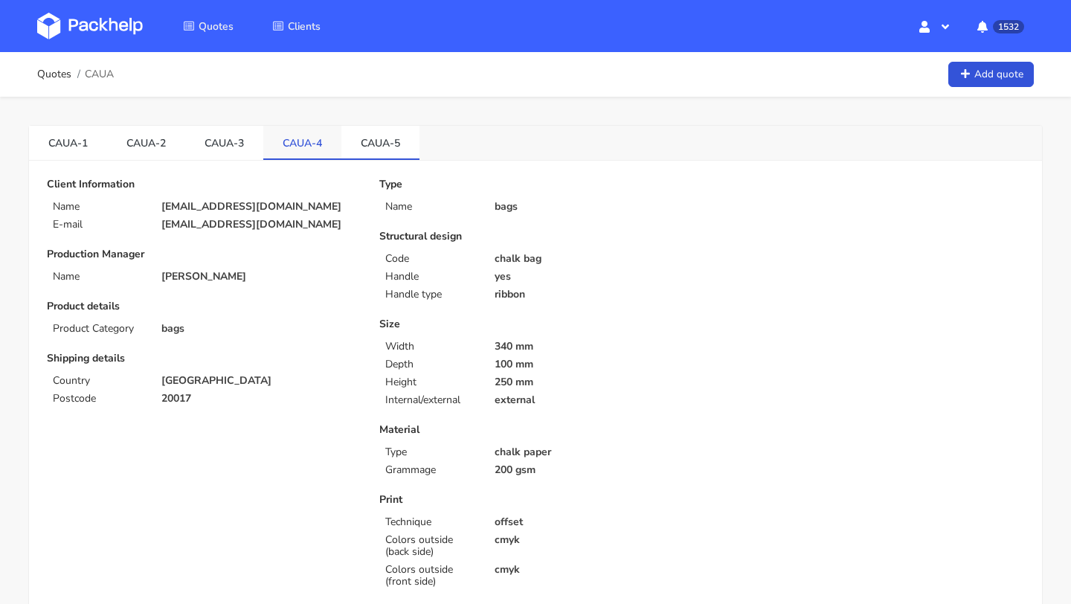
click at [319, 152] on link "CAUA-4" at bounding box center [302, 142] width 78 height 33
drag, startPoint x: 207, startPoint y: 397, endPoint x: 145, endPoint y: 397, distance: 62.5
click at [145, 397] on div "Postcode 20017" at bounding box center [202, 399] width 332 height 12
copy div "20017"
click at [357, 132] on link "CAUA-5" at bounding box center [380, 142] width 78 height 33
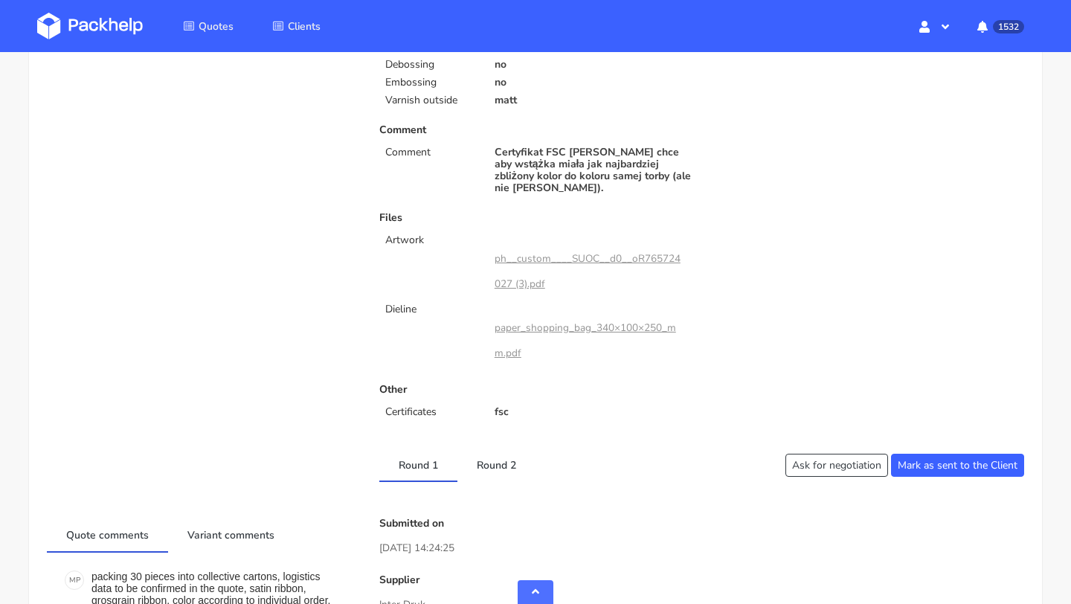
scroll to position [587, 0]
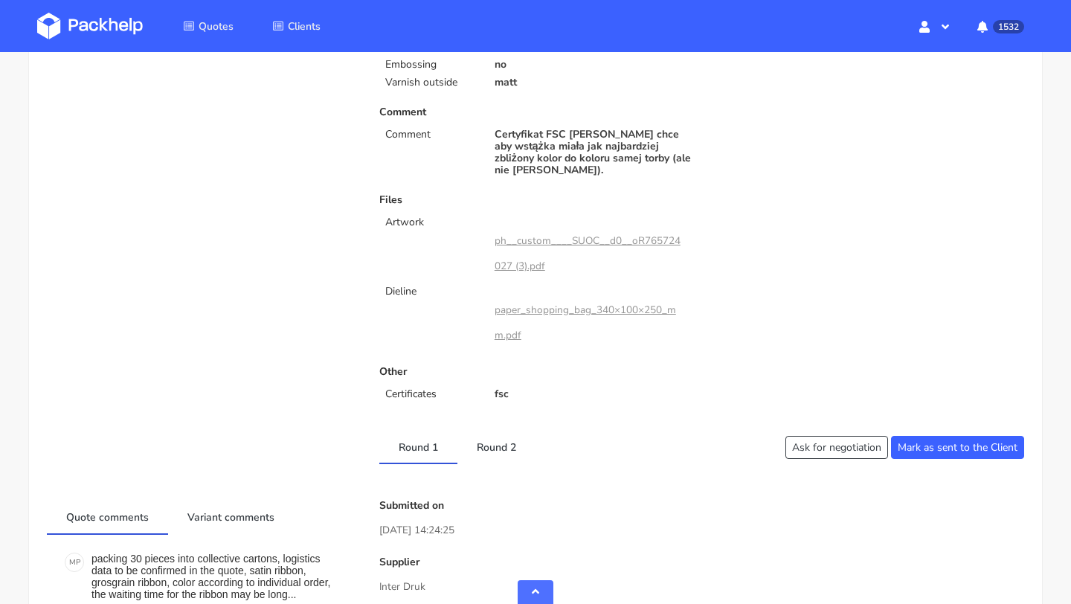
click at [487, 463] on div "Client Information Name donostia@bookandglow.com E-mail donostia@bookandglow.co…" at bounding box center [535, 458] width 977 height 1733
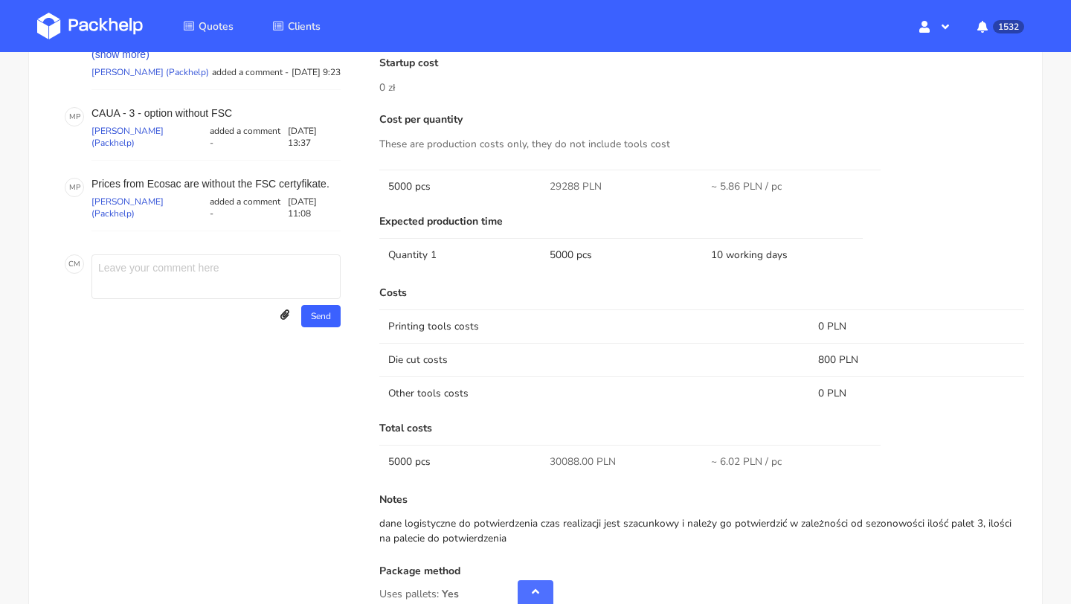
scroll to position [971, 0]
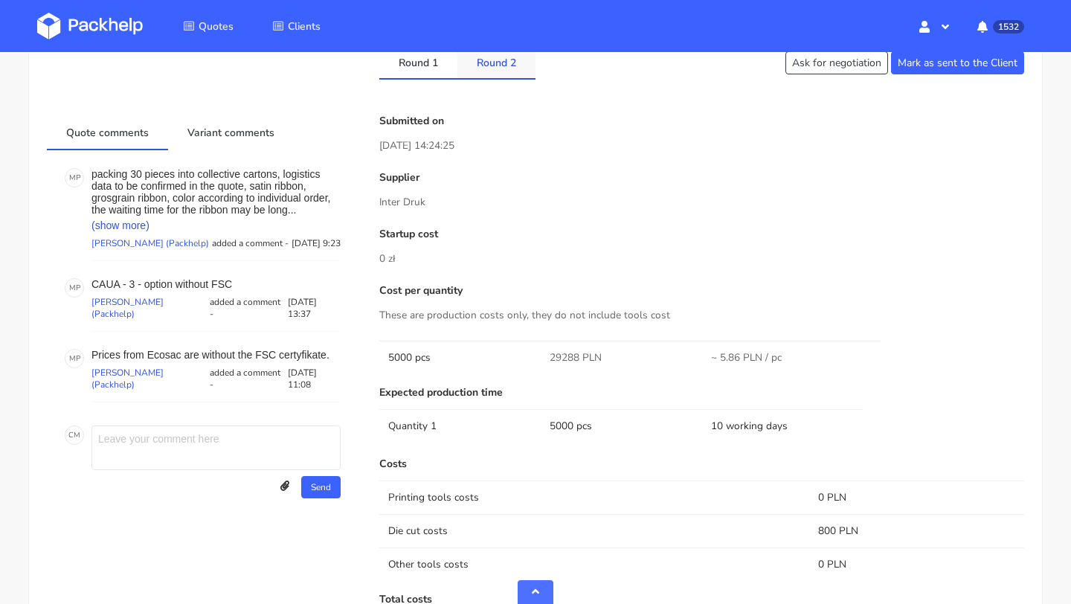
click at [500, 56] on link "Round 2" at bounding box center [496, 61] width 78 height 33
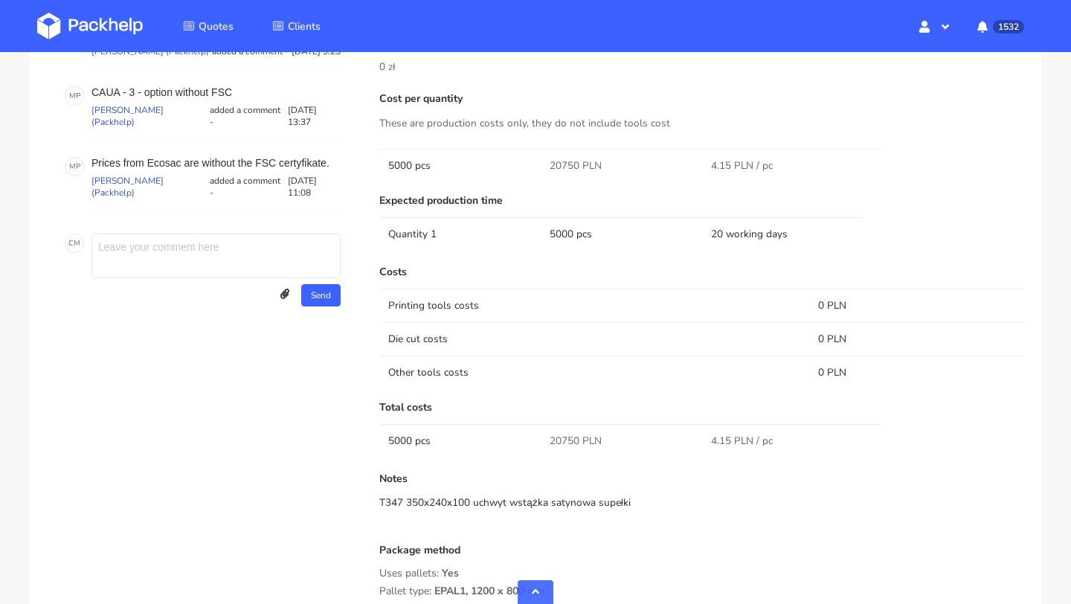
scroll to position [1388, 0]
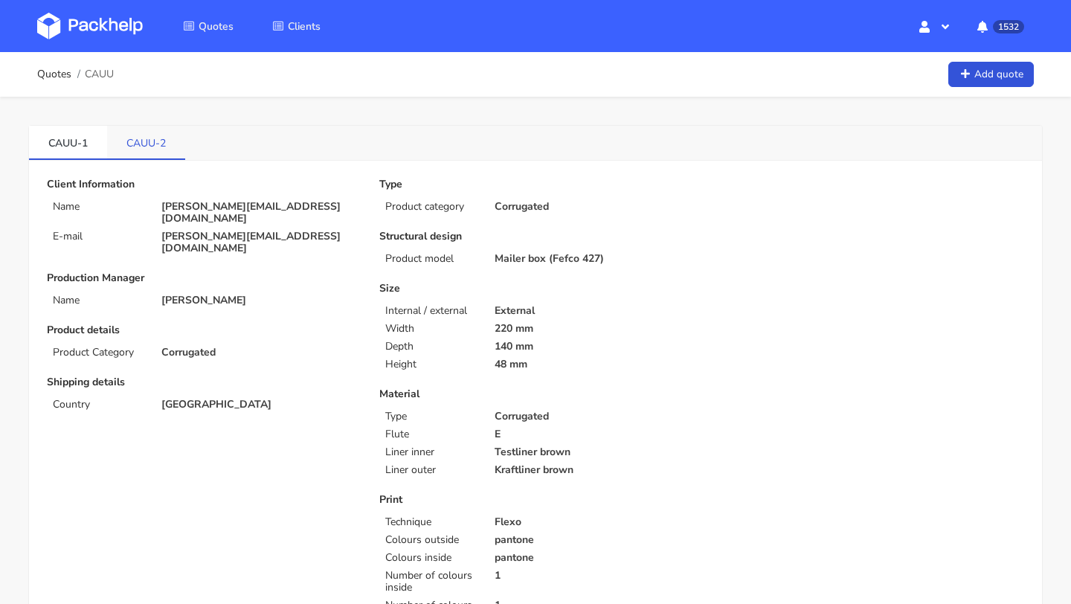
click at [148, 132] on link "CAUU-2" at bounding box center [146, 142] width 78 height 33
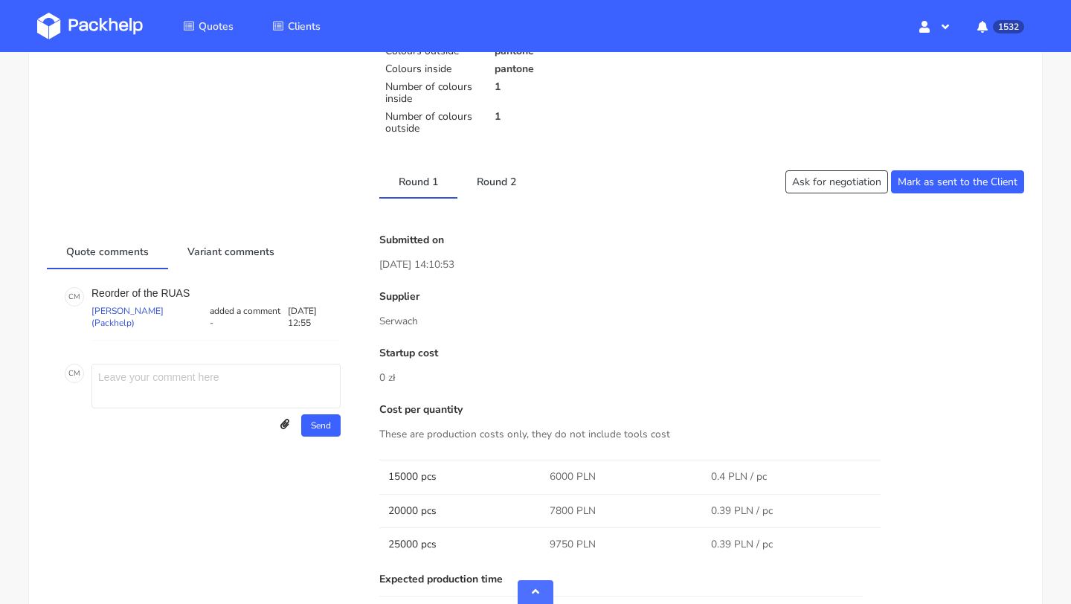
scroll to position [536, 0]
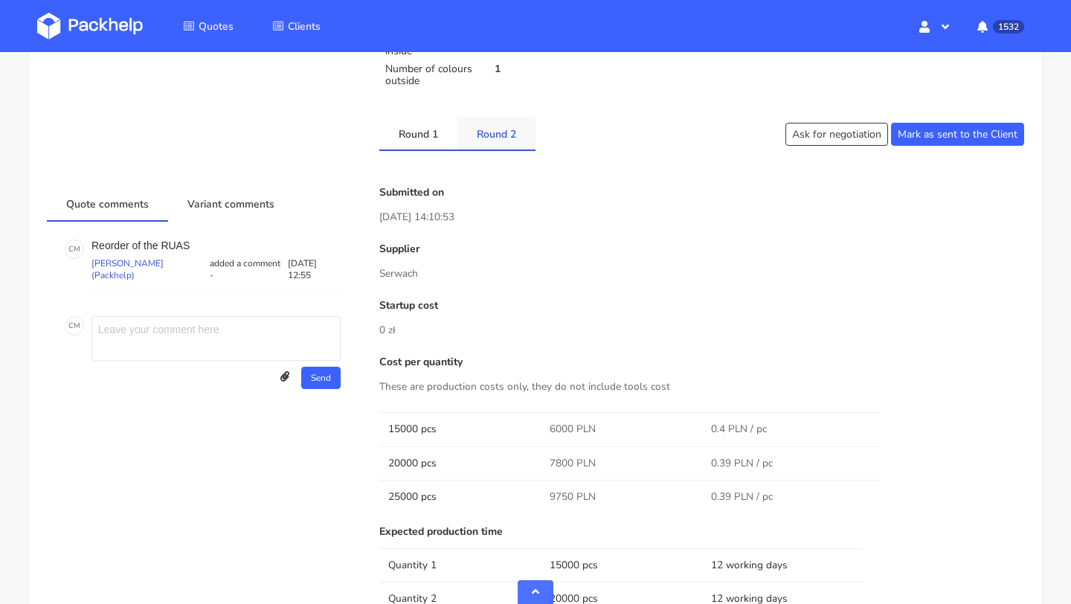
click at [497, 135] on link "Round 2" at bounding box center [496, 133] width 78 height 33
click at [417, 133] on link "Round 1" at bounding box center [418, 133] width 78 height 33
click at [485, 129] on link "Round 2" at bounding box center [496, 133] width 78 height 33
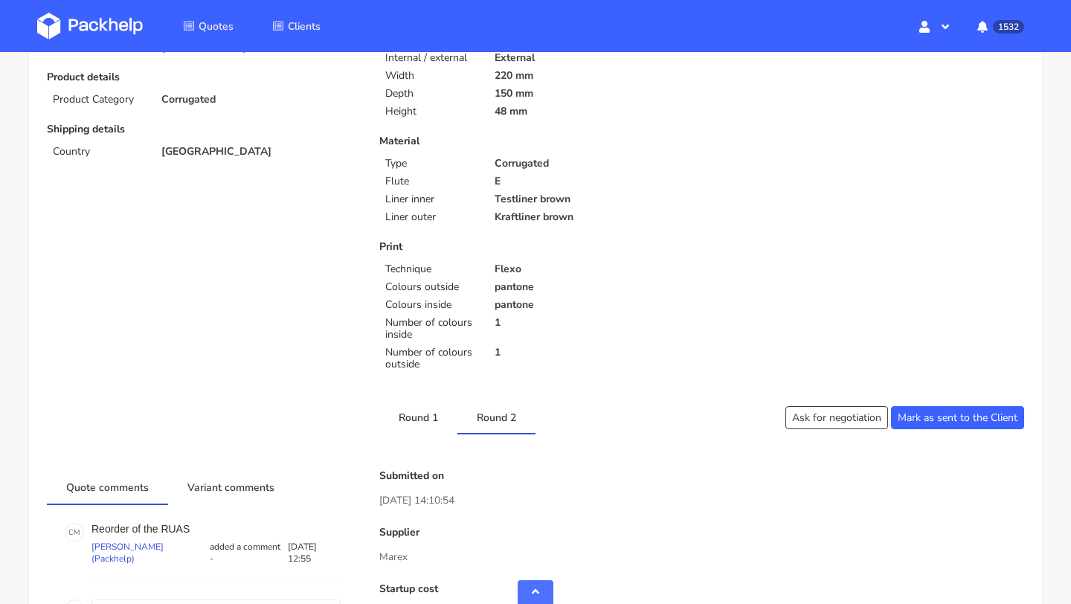
scroll to position [0, 0]
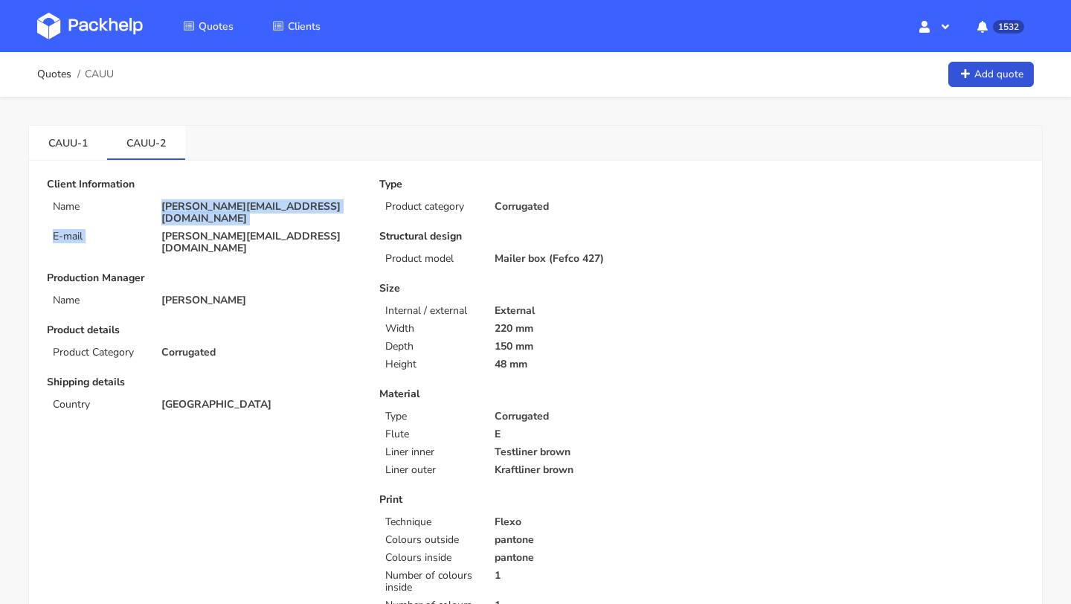
drag, startPoint x: 262, startPoint y: 213, endPoint x: 162, endPoint y: 210, distance: 99.7
click at [161, 210] on div "Client Information Name [PERSON_NAME][EMAIL_ADDRESS][DOMAIN_NAME] E-mail [PERSO…" at bounding box center [203, 216] width 312 height 76
copy div "[PERSON_NAME][EMAIL_ADDRESS][DOMAIN_NAME] E-mail"
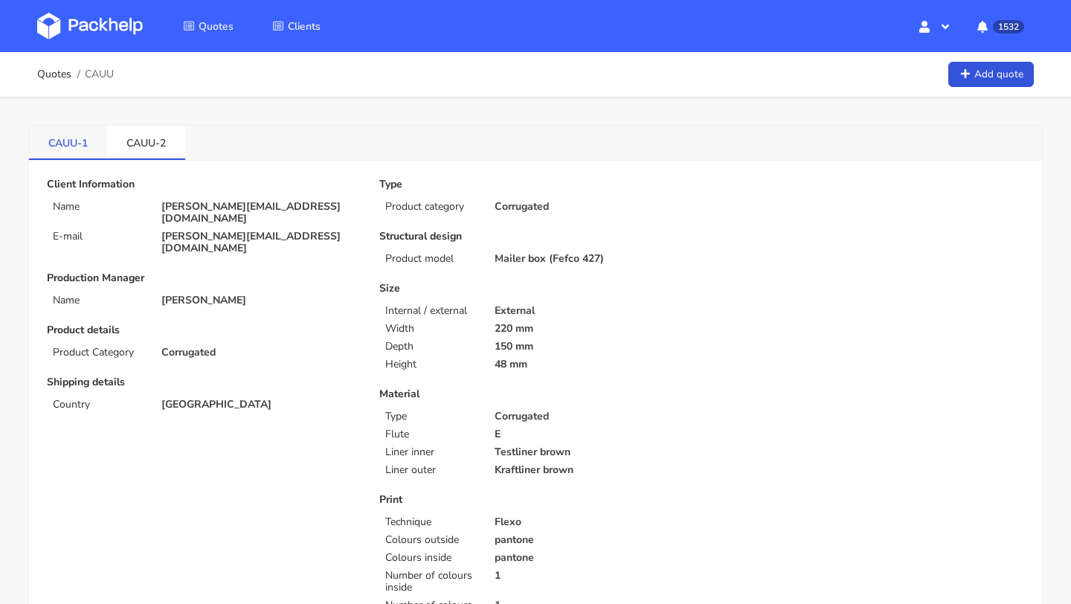
click at [68, 146] on link "CAUU-1" at bounding box center [68, 142] width 78 height 33
click at [139, 138] on link "CAUU-2" at bounding box center [146, 142] width 78 height 33
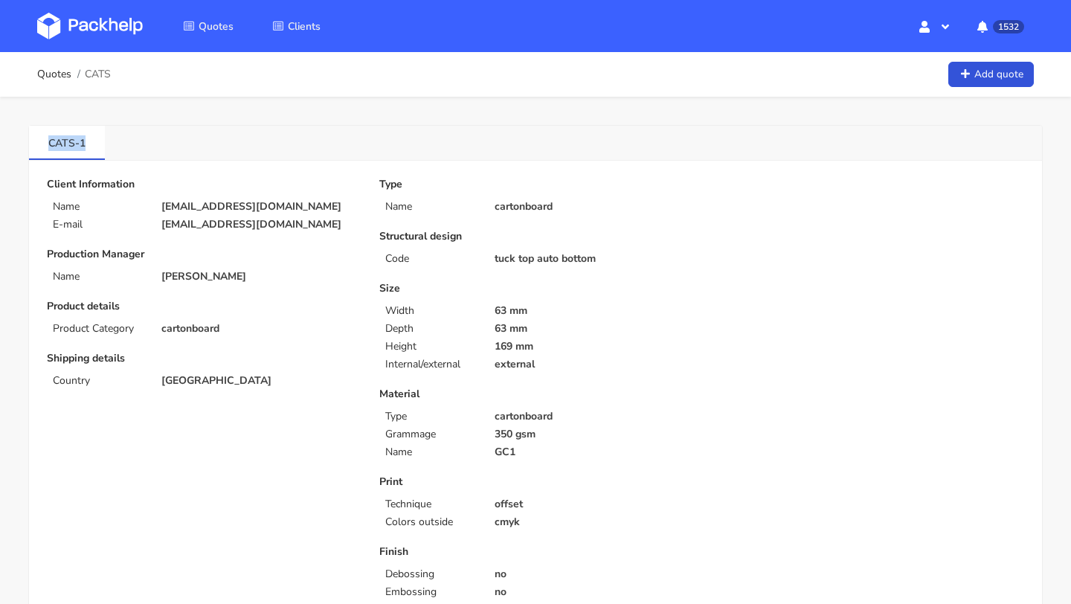
copy link "CATS-1"
drag, startPoint x: 33, startPoint y: 140, endPoint x: 107, endPoint y: 140, distance: 74.4
click at [107, 140] on div "CATS-1" at bounding box center [535, 143] width 1013 height 35
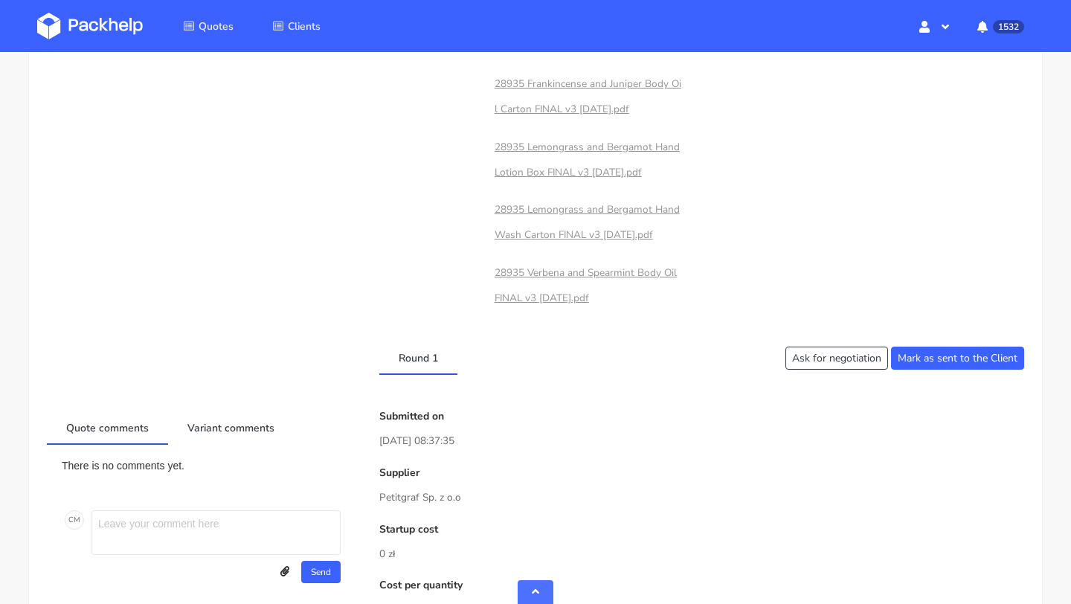
scroll to position [906, 0]
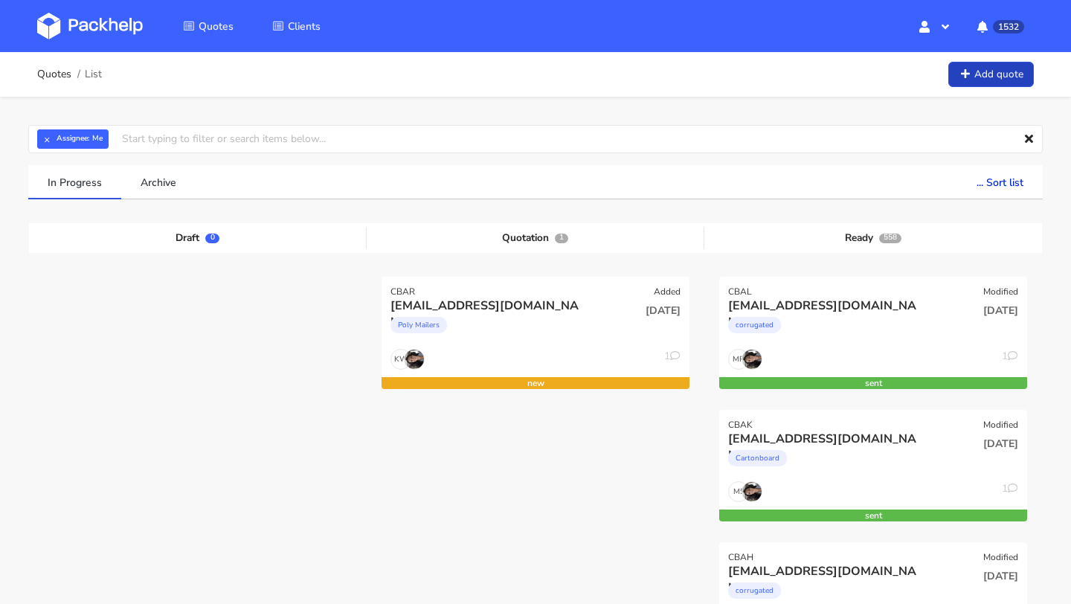
click at [989, 71] on link "Add quote" at bounding box center [991, 75] width 86 height 26
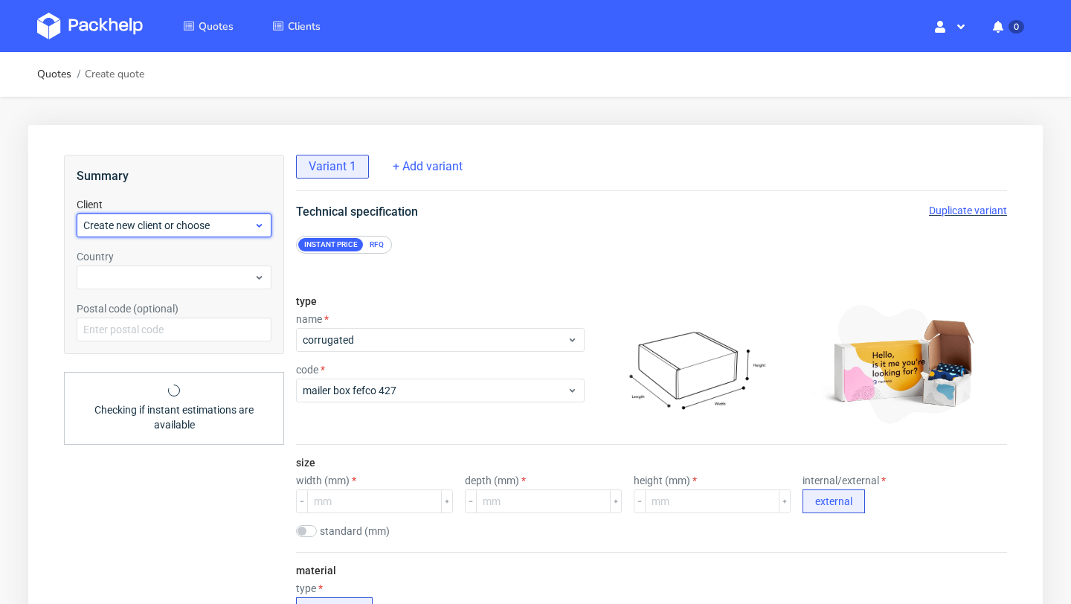
click at [202, 223] on span "Create new client or choose" at bounding box center [168, 225] width 170 height 15
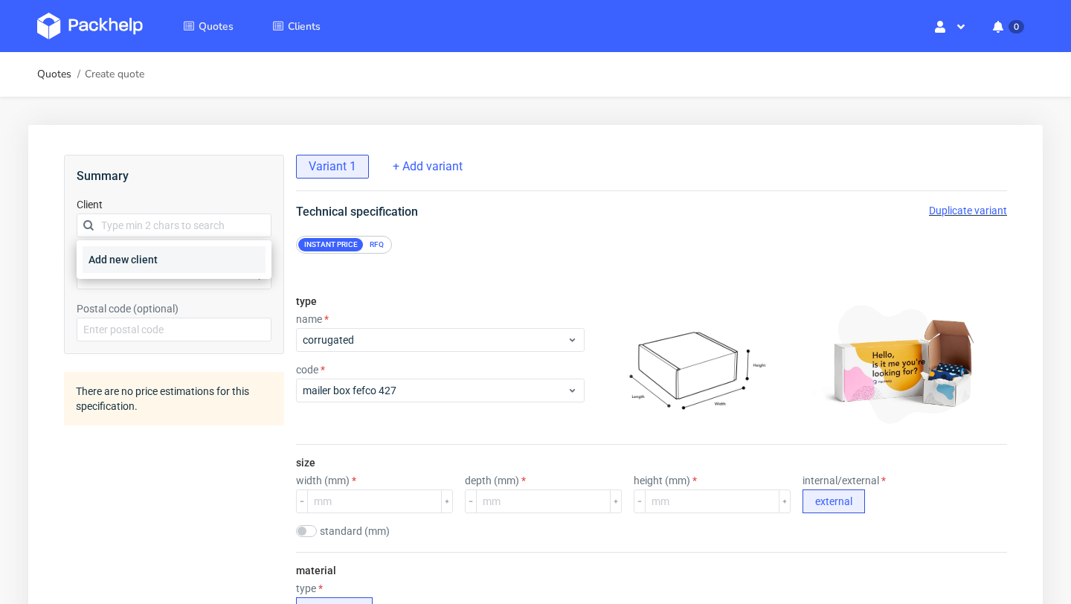
click at [181, 262] on div "Add new client" at bounding box center [174, 259] width 183 height 27
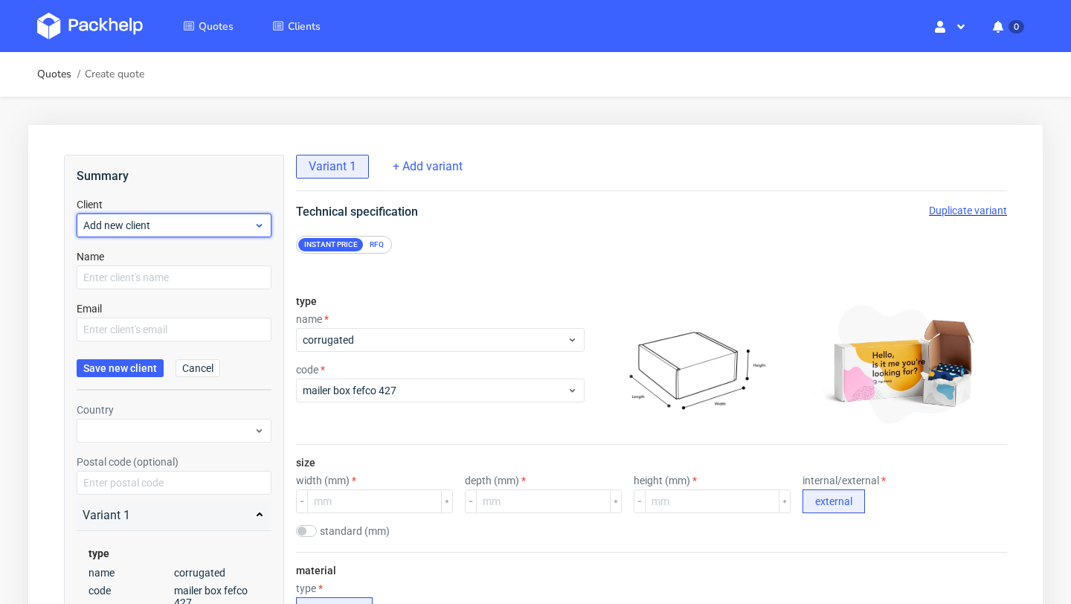
click at [162, 227] on span "Add new client" at bounding box center [168, 225] width 170 height 15
paste input "[PERSON_NAME][EMAIL_ADDRESS][DOMAIN_NAME]"
type input "[PERSON_NAME][EMAIL_ADDRESS][DOMAIN_NAME]"
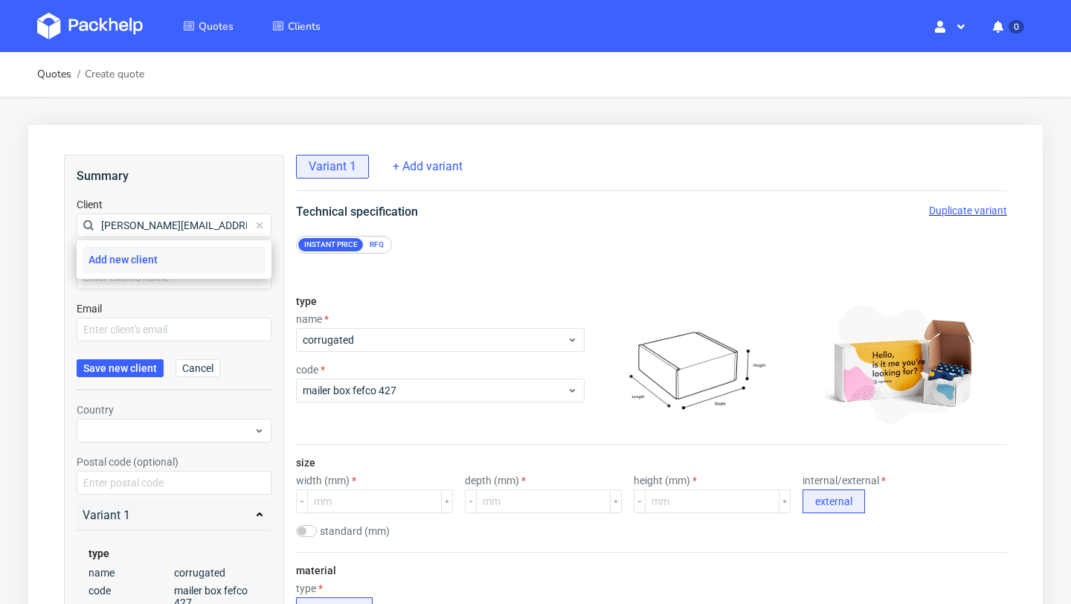
click at [163, 258] on div "Add new client" at bounding box center [174, 259] width 183 height 27
click at [146, 281] on input "text" at bounding box center [174, 277] width 195 height 24
paste input "[PERSON_NAME][EMAIL_ADDRESS][DOMAIN_NAME]"
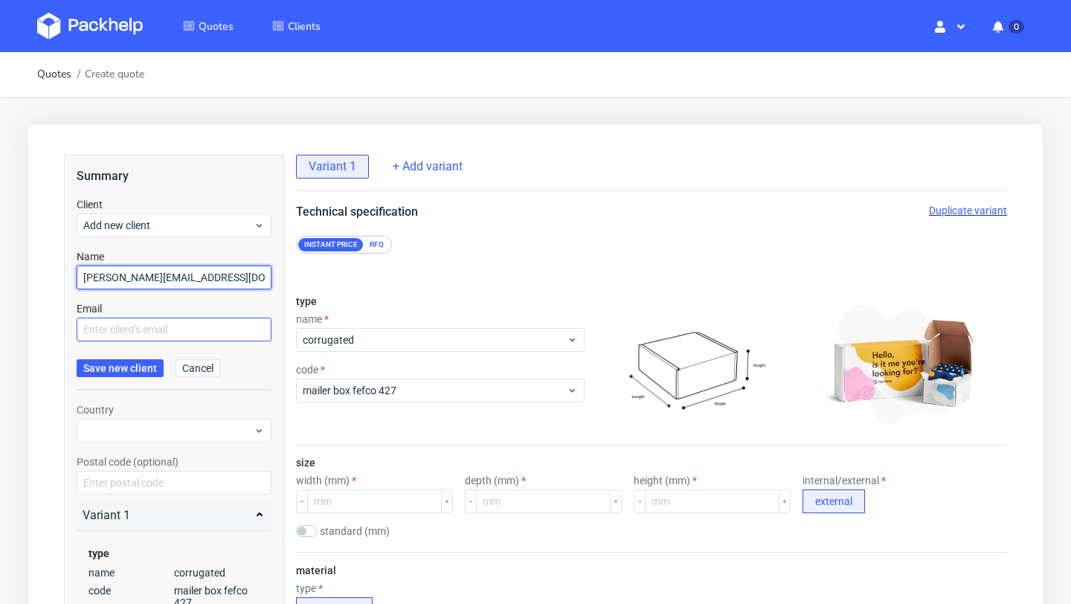
type input "[PERSON_NAME][EMAIL_ADDRESS][DOMAIN_NAME]"
click at [135, 325] on input "text" at bounding box center [174, 330] width 195 height 24
paste input "[PERSON_NAME][EMAIL_ADDRESS][DOMAIN_NAME]"
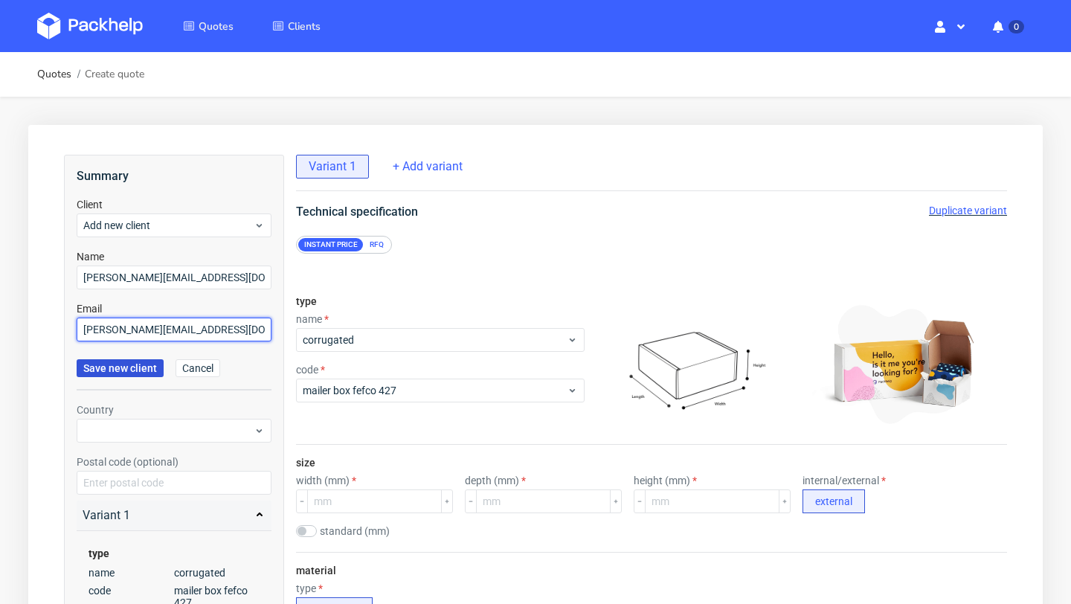
type input "[PERSON_NAME][EMAIL_ADDRESS][DOMAIN_NAME]"
click at [133, 367] on span "Save new client" at bounding box center [120, 368] width 74 height 10
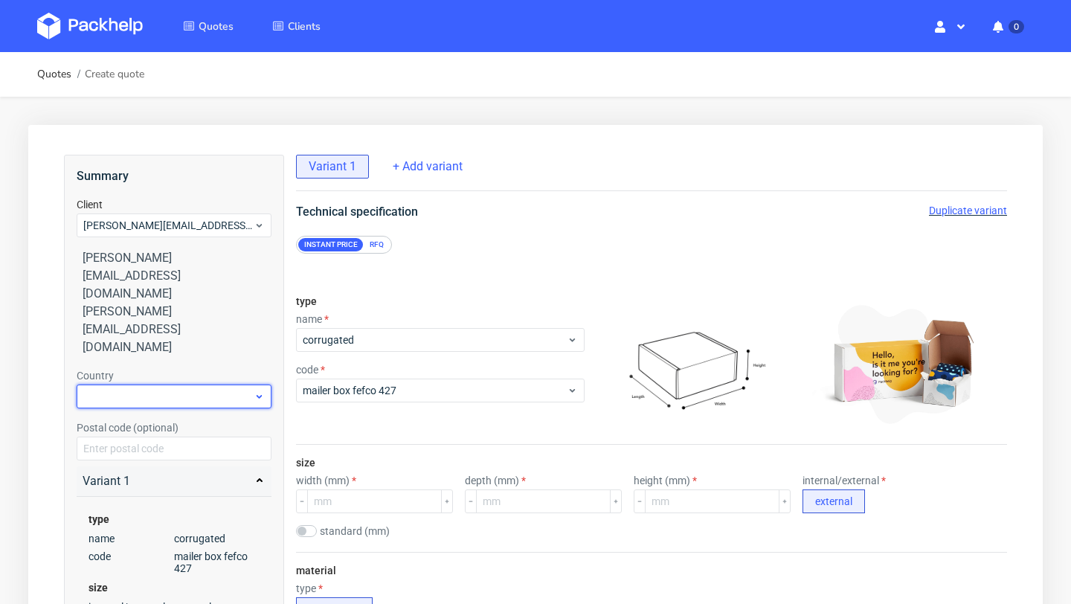
click at [154, 384] on div at bounding box center [174, 396] width 195 height 24
type input "neth"
click at [129, 360] on div "[GEOGRAPHIC_DATA]" at bounding box center [174, 359] width 183 height 27
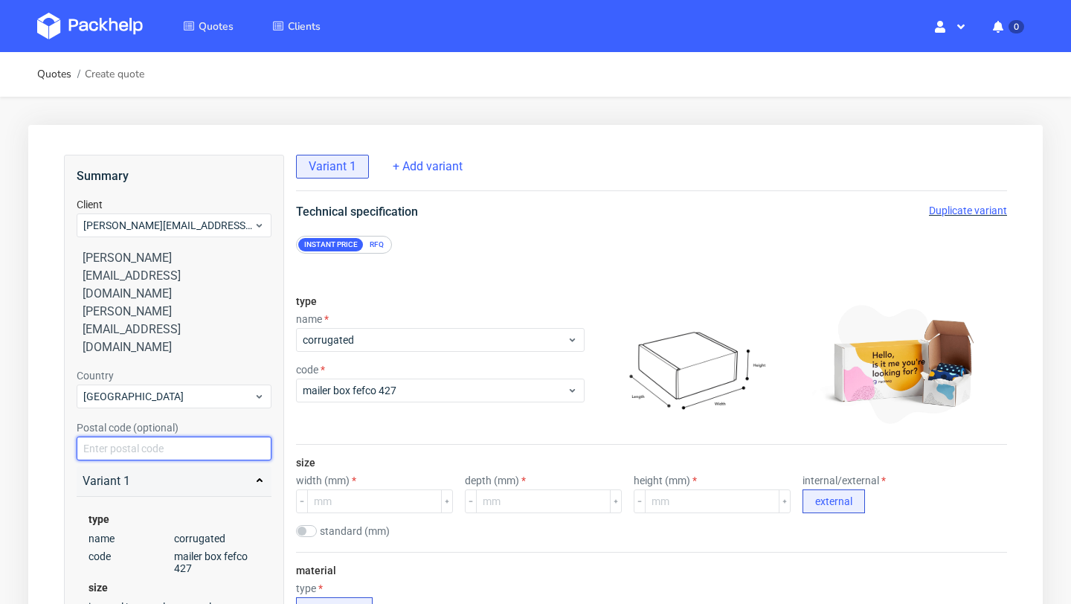
click at [128, 436] on input "text" at bounding box center [174, 448] width 195 height 24
paste input "3047 AV"
type input "3047 AV"
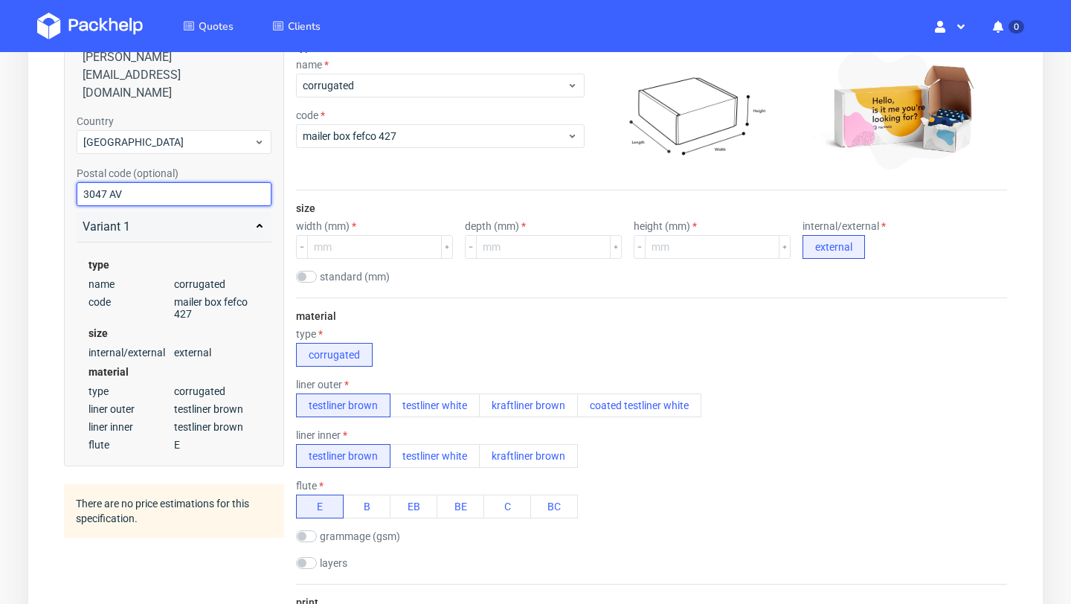
scroll to position [175, 0]
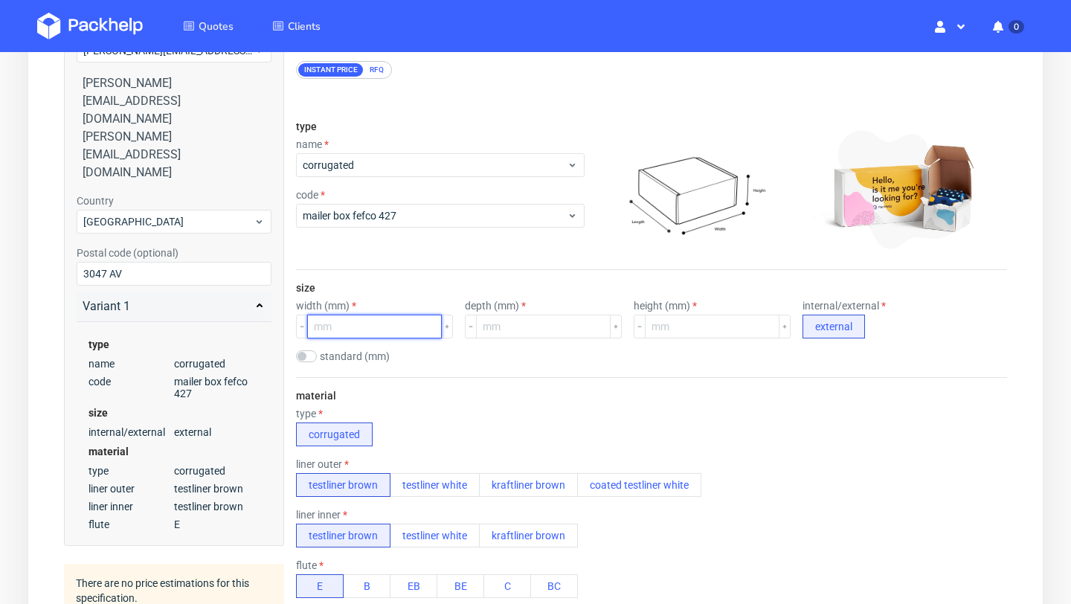
click at [376, 329] on input "number" at bounding box center [374, 327] width 135 height 24
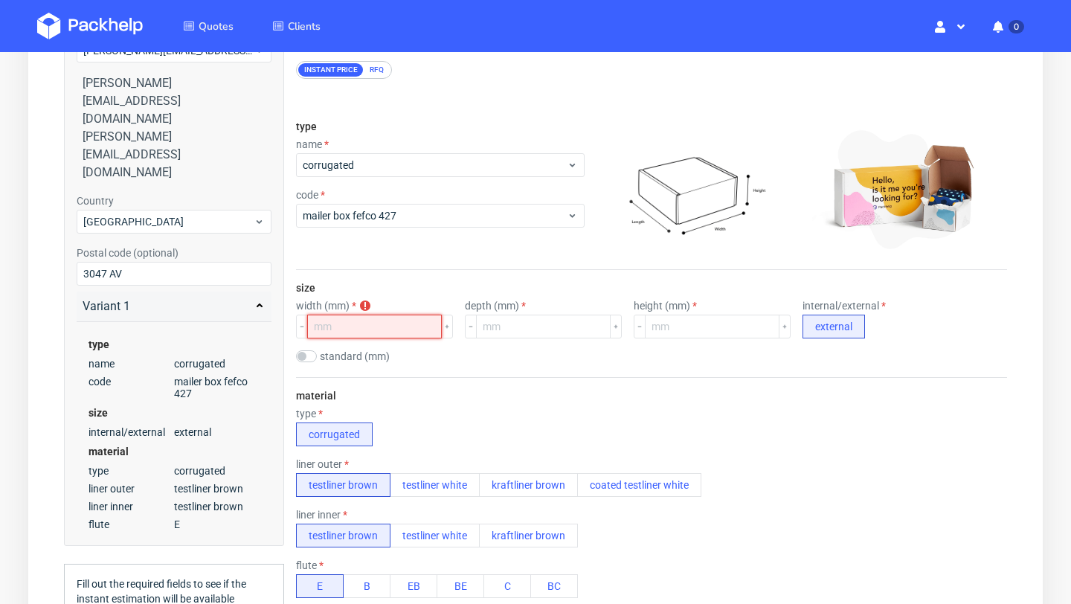
paste input "217.5"
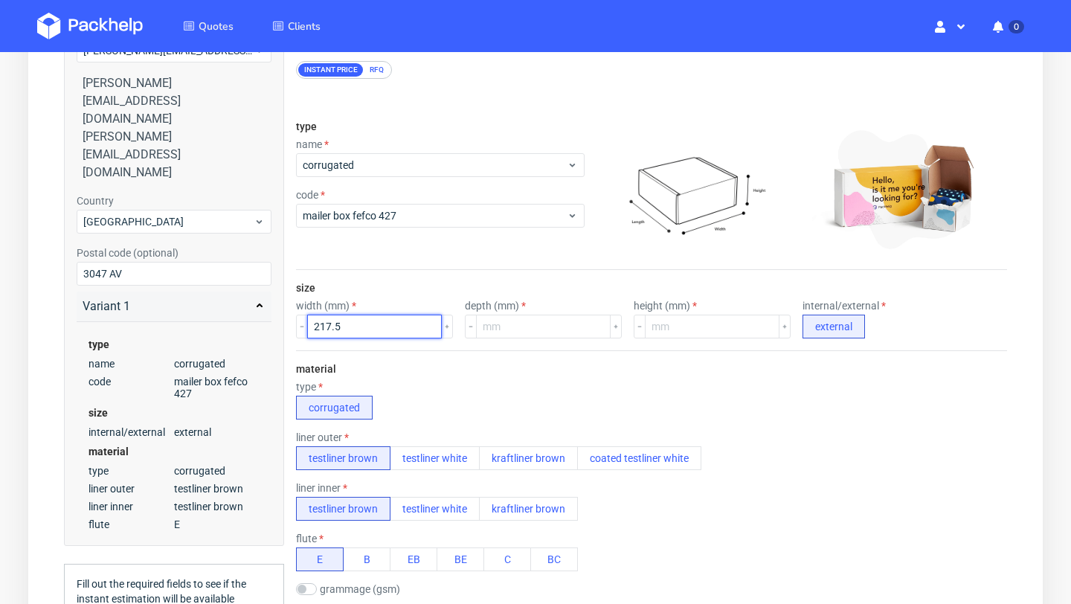
type input "217.5"
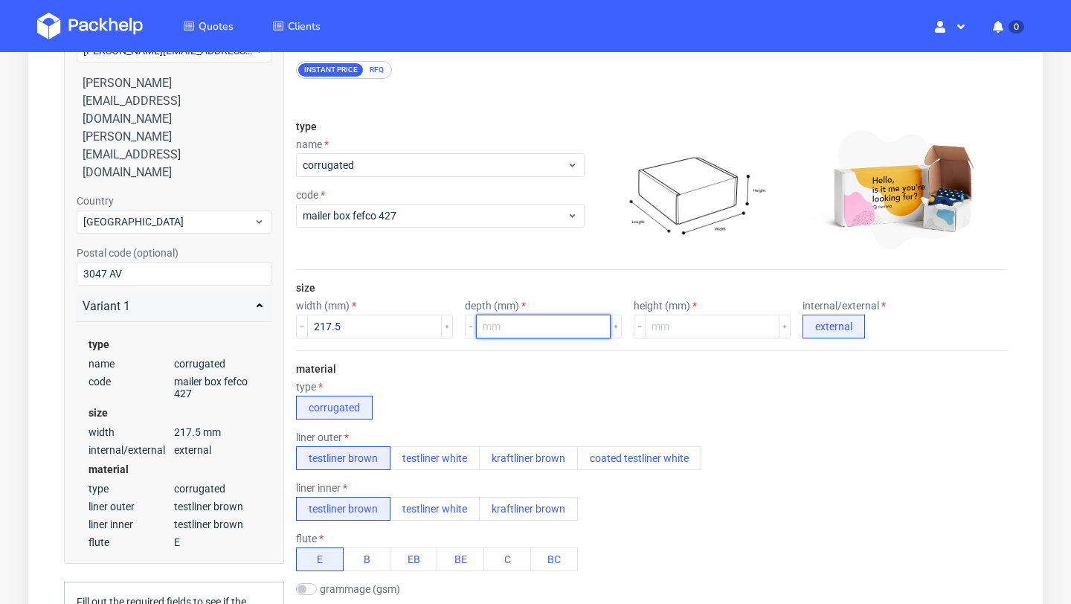
click at [487, 329] on input "number" at bounding box center [543, 327] width 135 height 24
paste input "51.5"
type input "51.5"
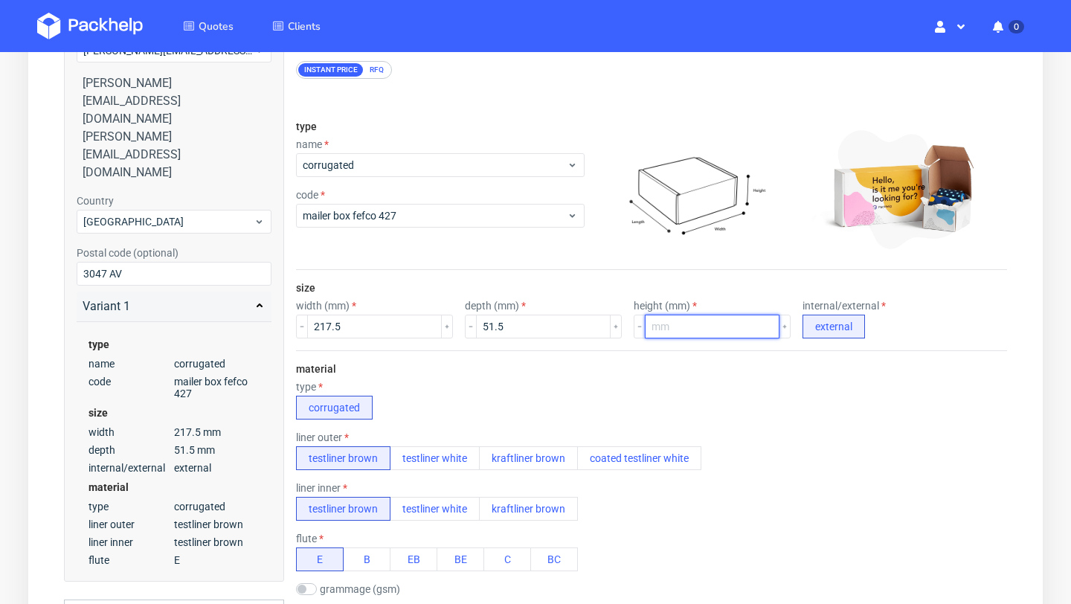
click at [656, 335] on input "number" at bounding box center [712, 327] width 135 height 24
paste input "60.6"
type input "60.6"
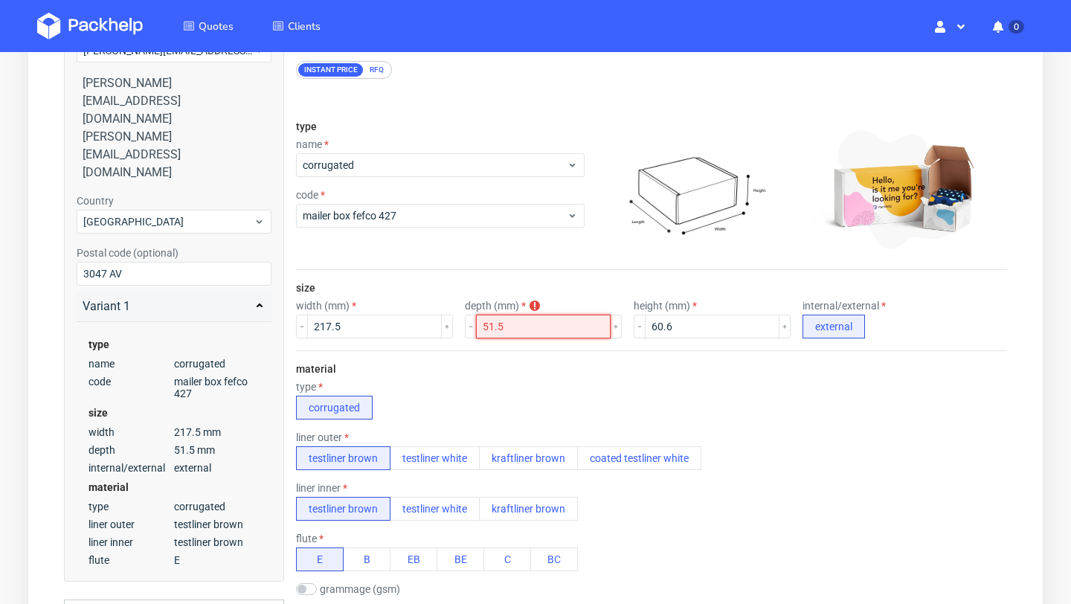
click at [520, 323] on input "51.5" at bounding box center [543, 327] width 135 height 24
type input "52"
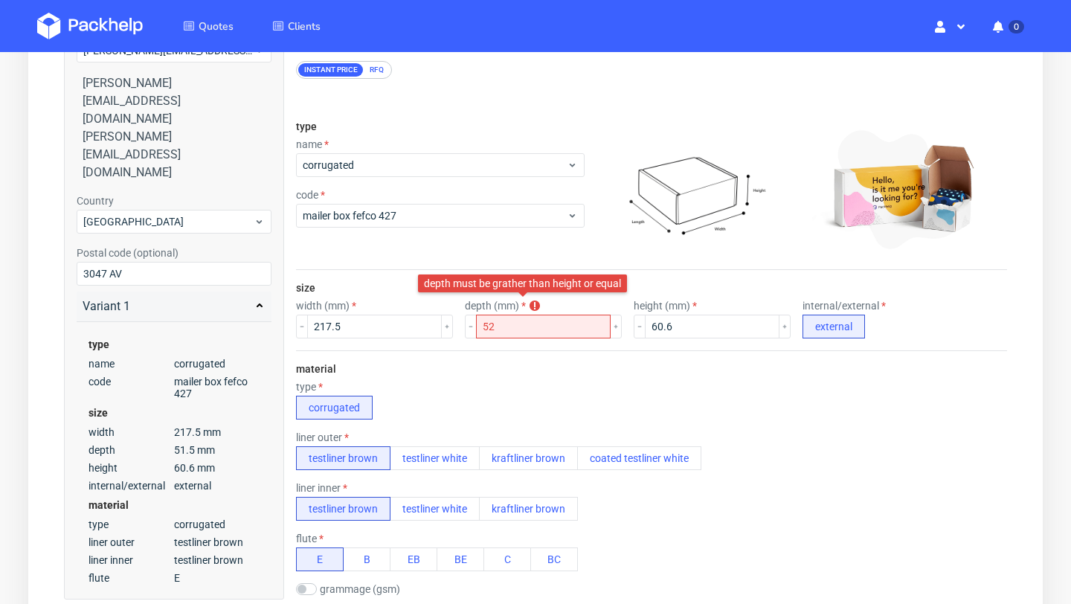
click at [529, 306] on use at bounding box center [534, 305] width 10 height 10
click at [331, 313] on div "width (mm) 217.5" at bounding box center [374, 319] width 157 height 39
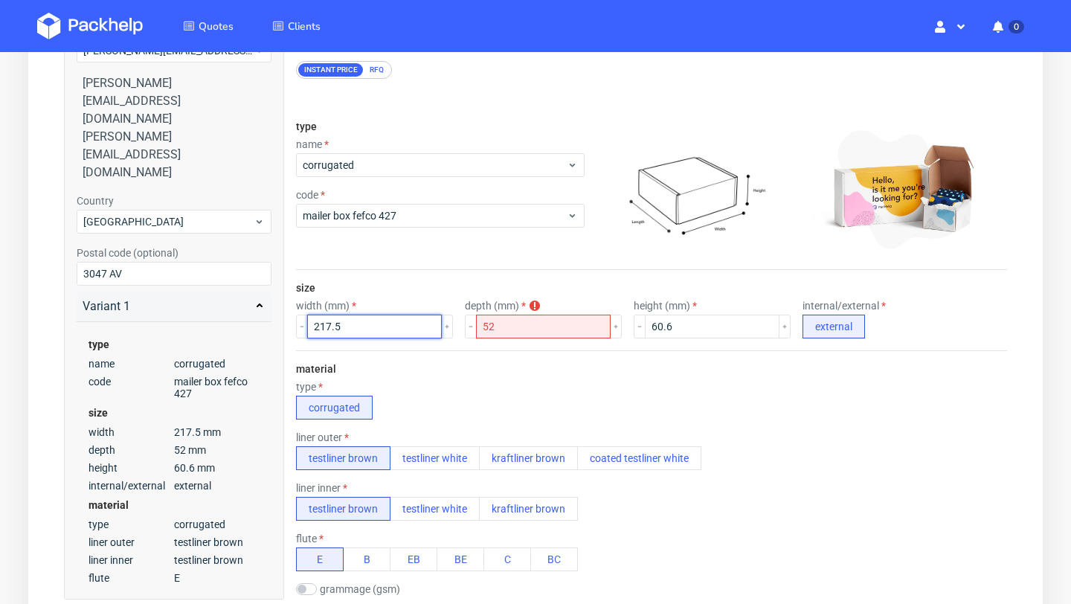
click at [332, 323] on input "217.5" at bounding box center [374, 327] width 135 height 24
paste input "134"
type input "134.5"
click at [512, 324] on input "52" at bounding box center [543, 327] width 135 height 24
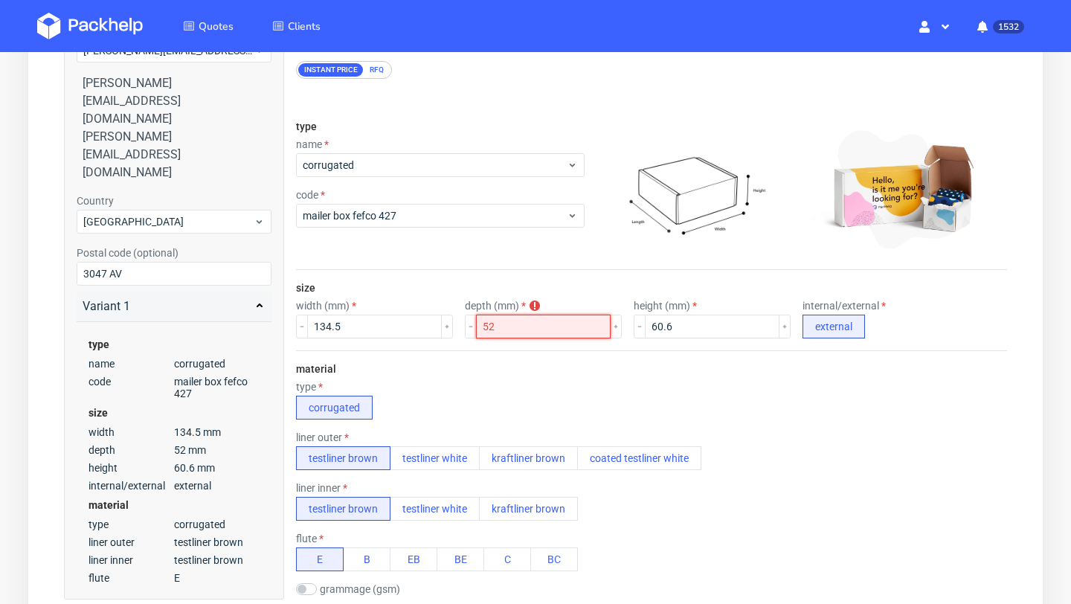
click at [512, 324] on input "52" at bounding box center [543, 327] width 135 height 24
paste input "217.5"
type input "217.5"
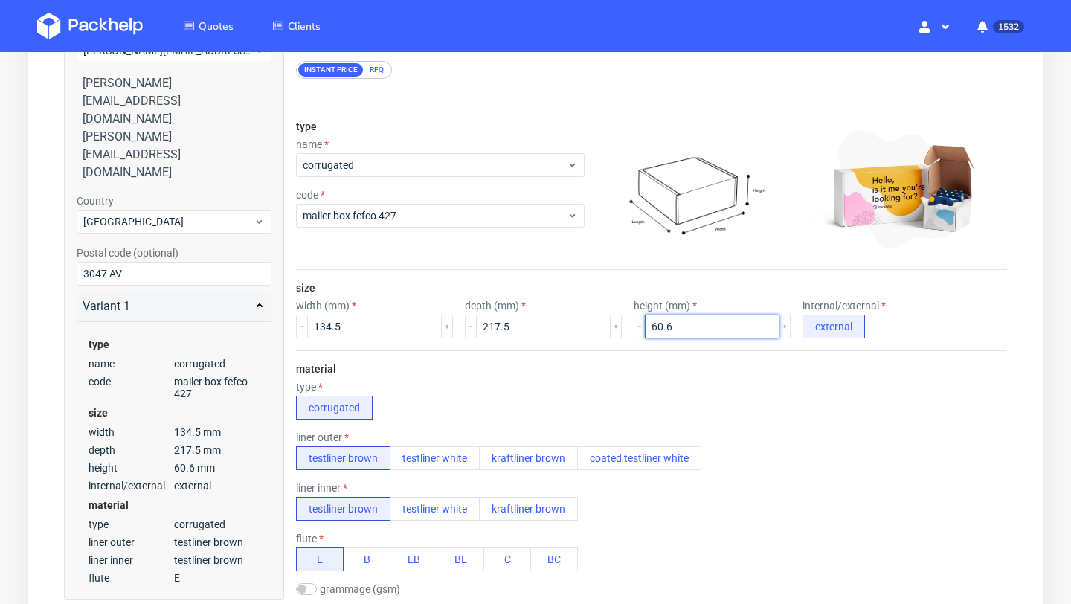
click at [655, 321] on input "60.6" at bounding box center [712, 327] width 135 height 24
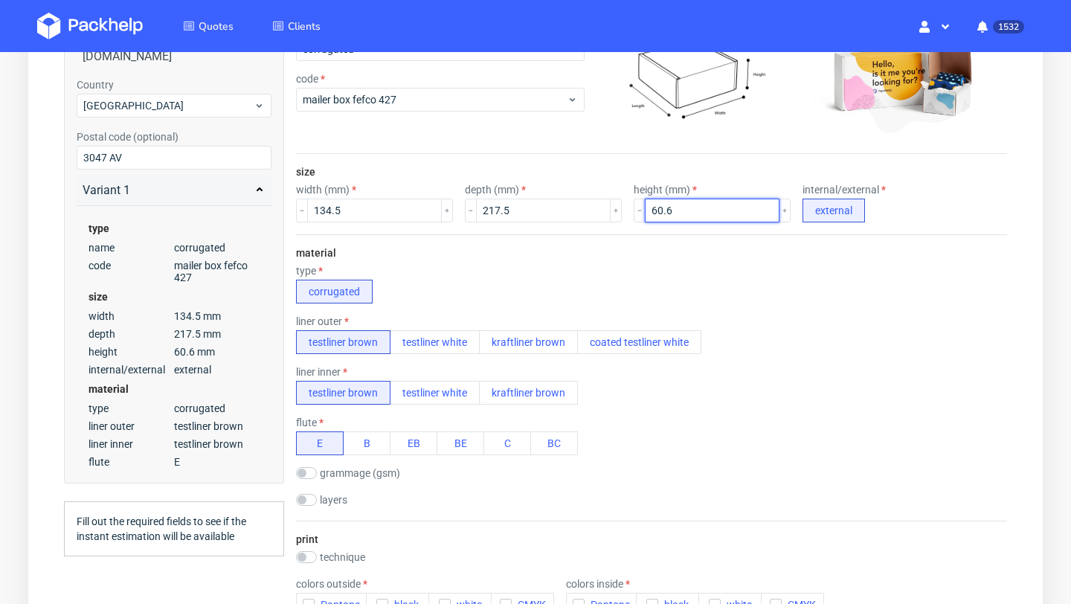
scroll to position [367, 0]
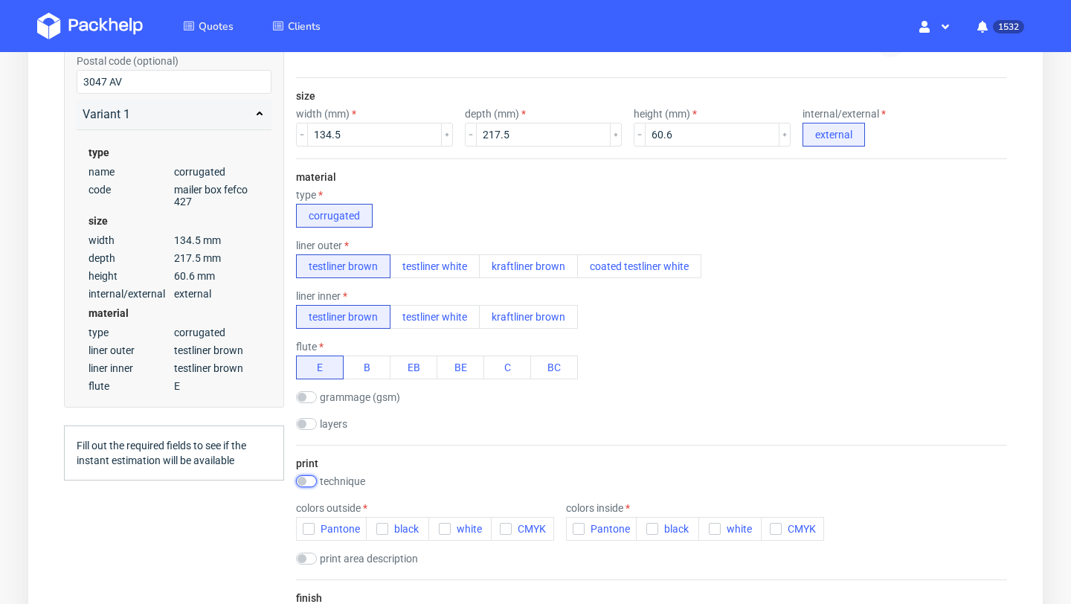
click at [309, 483] on input "checkbox" at bounding box center [306, 481] width 21 height 12
checkbox input "true"
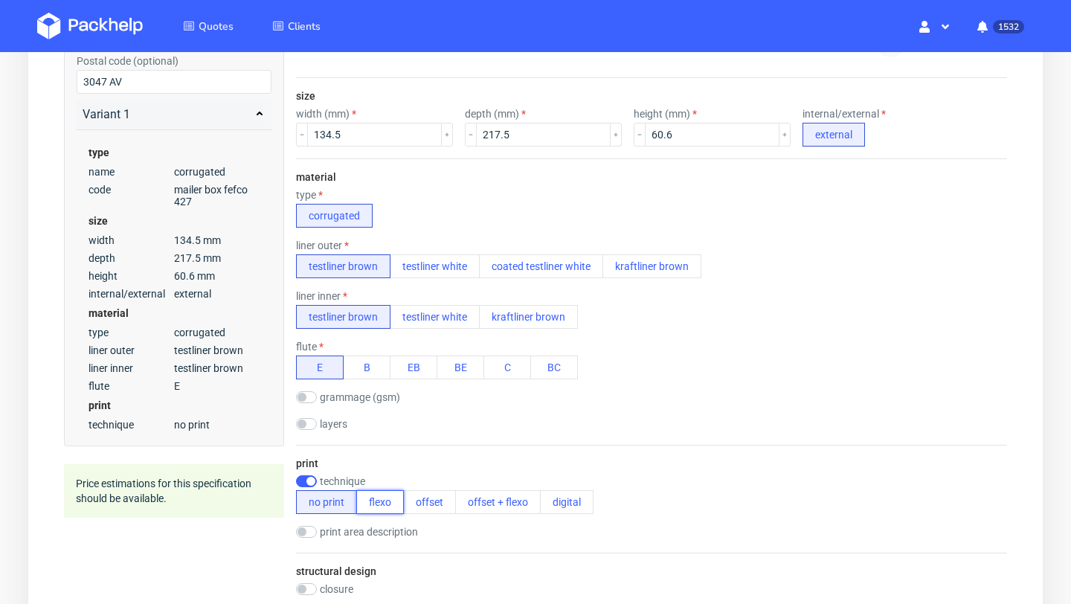
click at [378, 502] on button "flexo" at bounding box center [380, 502] width 48 height 24
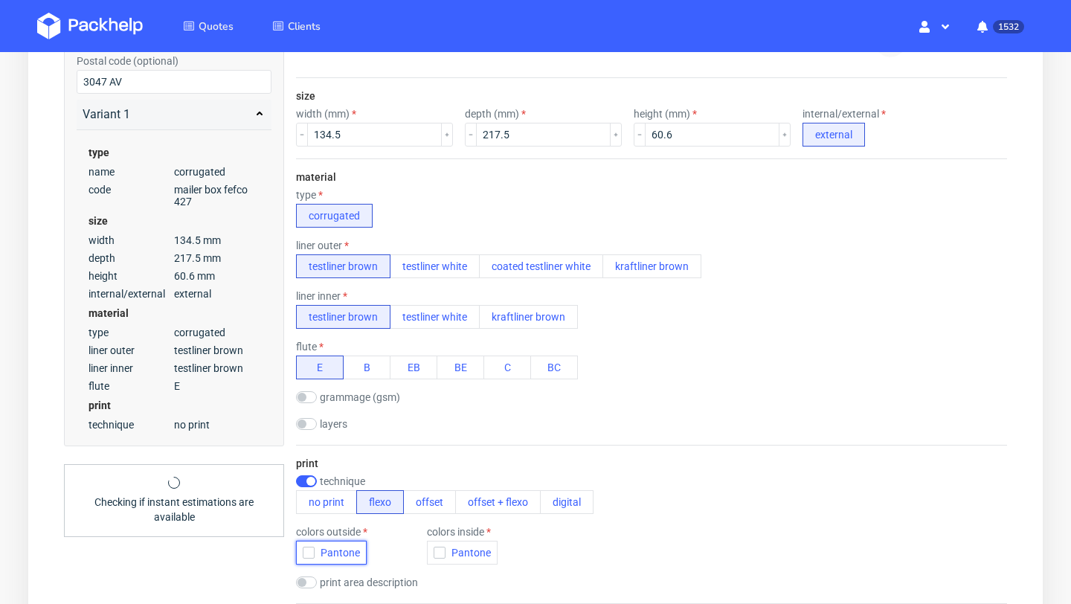
click at [310, 552] on icon "button" at bounding box center [308, 552] width 10 height 10
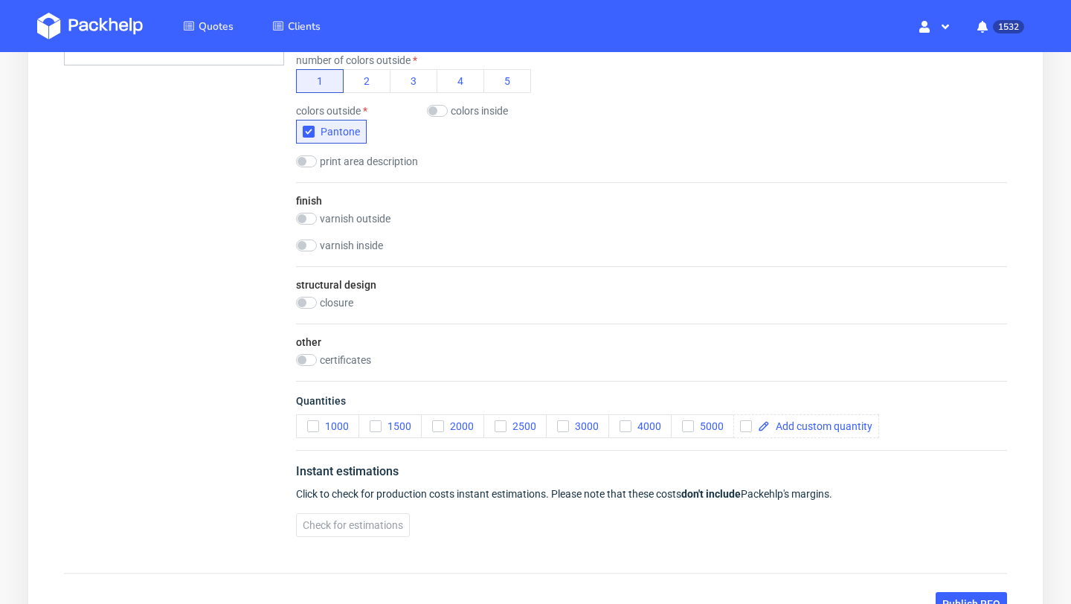
scroll to position [858, 0]
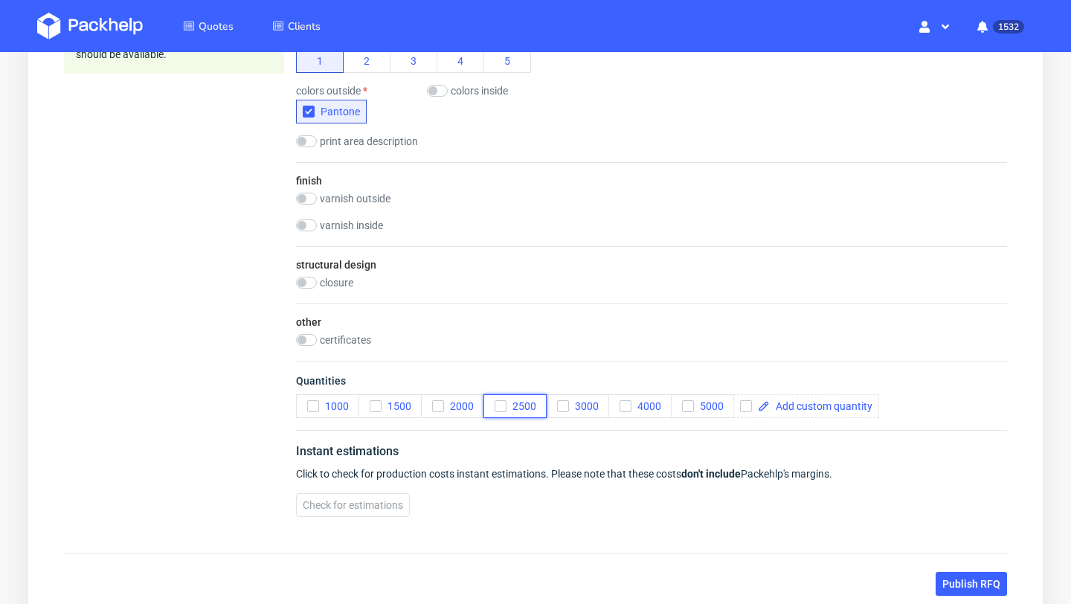
click at [500, 405] on icon "button" at bounding box center [500, 406] width 10 height 10
click at [348, 510] on span "Check for estimations" at bounding box center [353, 505] width 100 height 10
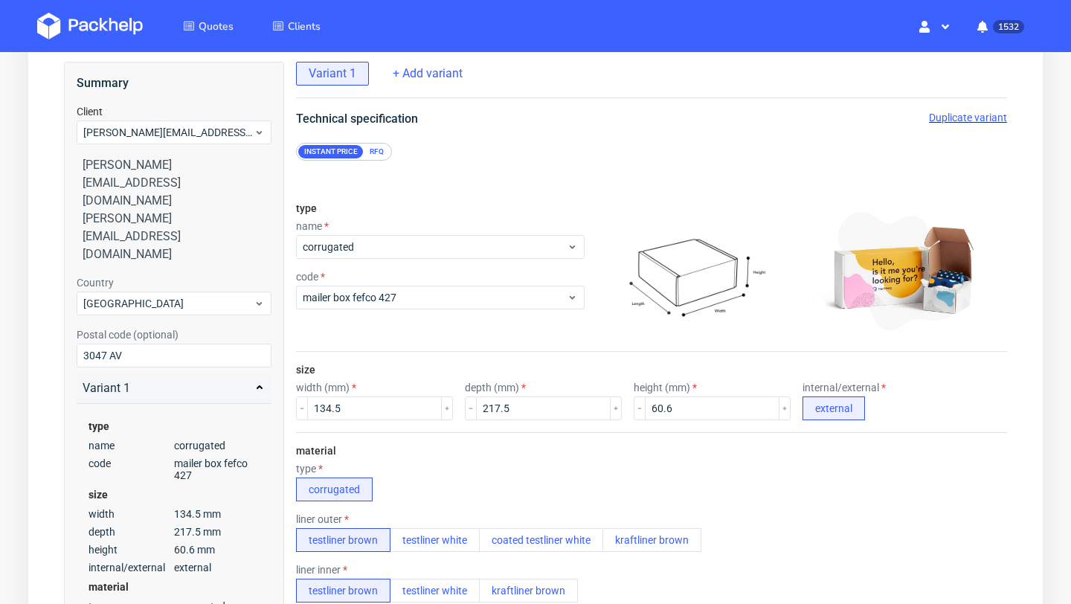
scroll to position [0, 0]
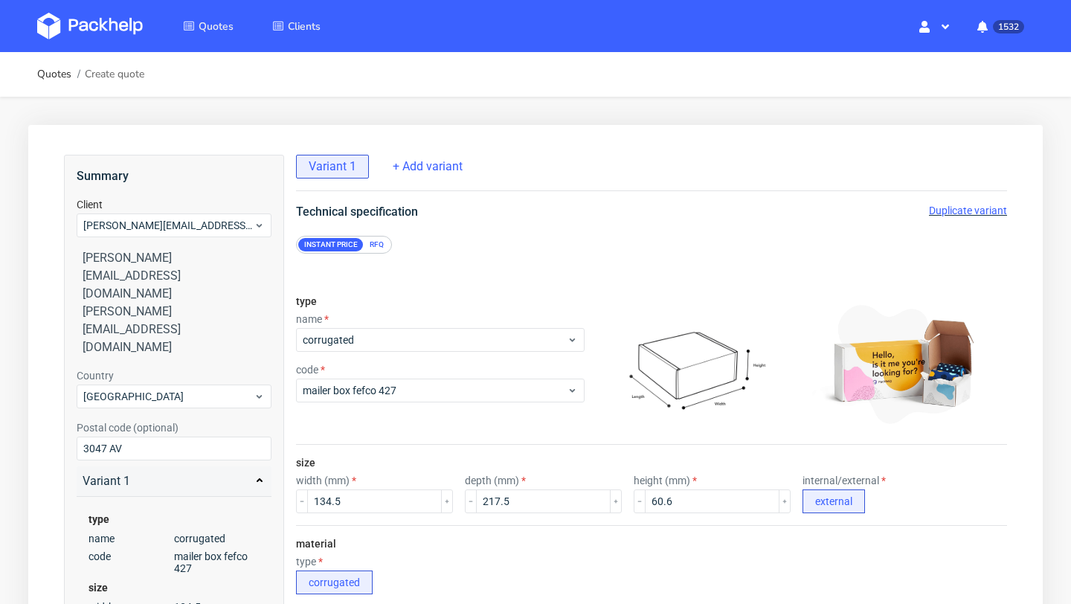
click at [958, 205] on span "Duplicate variant" at bounding box center [968, 210] width 78 height 12
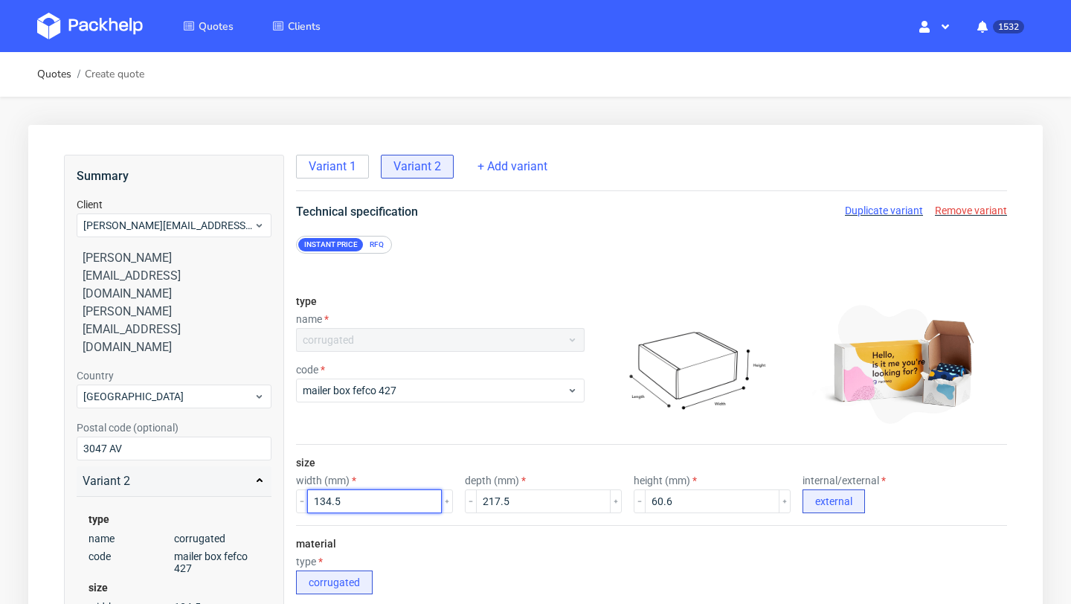
click at [373, 494] on input "134.5" at bounding box center [374, 501] width 135 height 24
click at [326, 503] on input "134.5" at bounding box center [374, 501] width 135 height 24
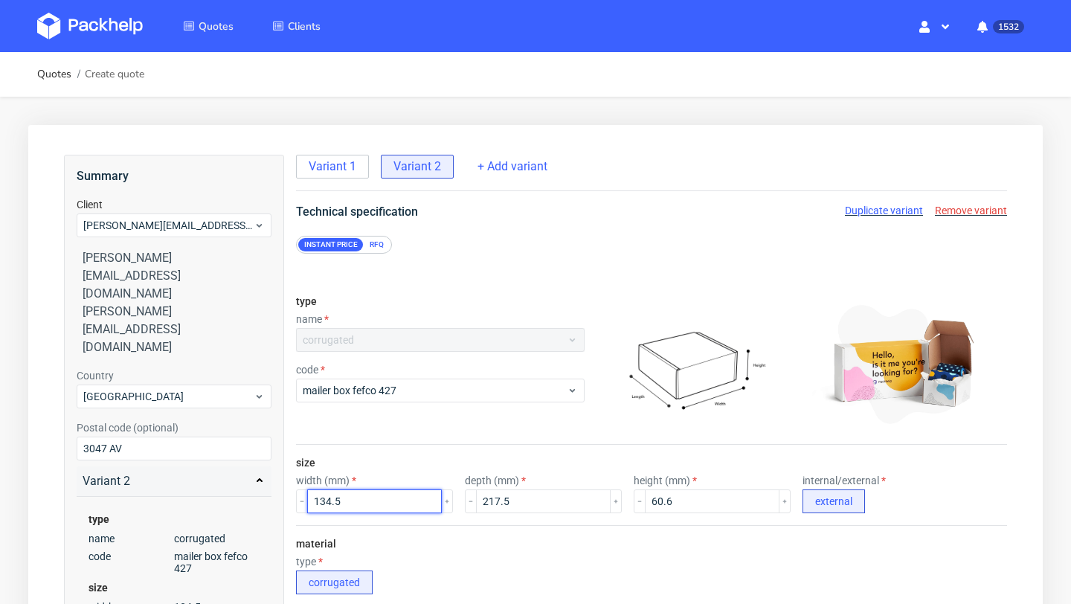
click at [326, 503] on input "134.5" at bounding box center [374, 501] width 135 height 24
paste input "217"
type input "217.5"
click at [487, 487] on div "depth (mm) 217.5" at bounding box center [543, 493] width 157 height 39
click at [488, 500] on input "217.5" at bounding box center [543, 501] width 135 height 24
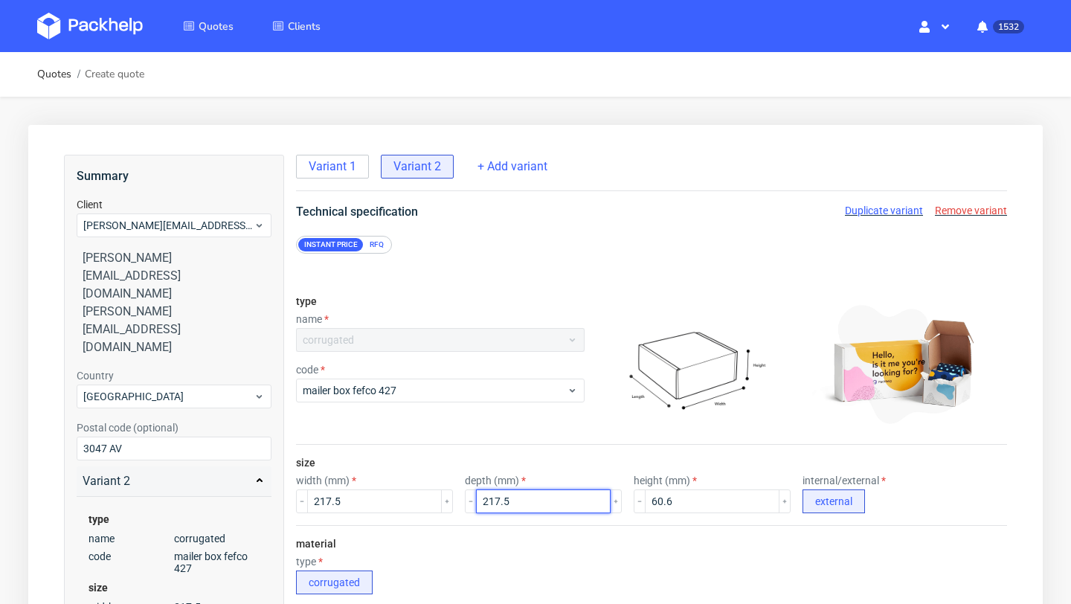
click at [488, 500] on input "217.5" at bounding box center [543, 501] width 135 height 24
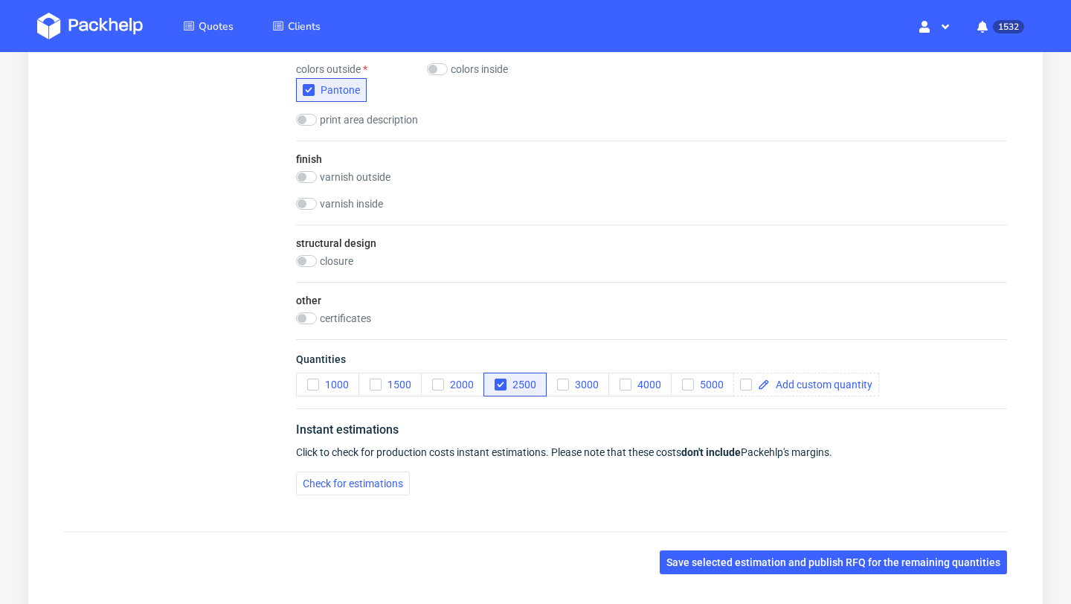
scroll to position [970, 0]
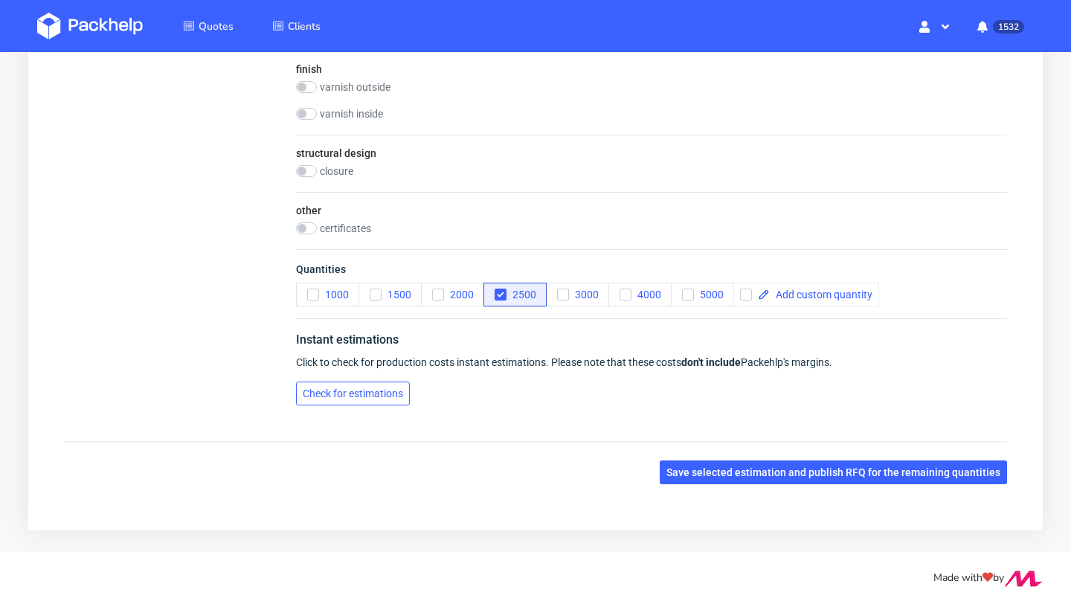
click at [400, 394] on span "Check for estimations" at bounding box center [353, 393] width 100 height 10
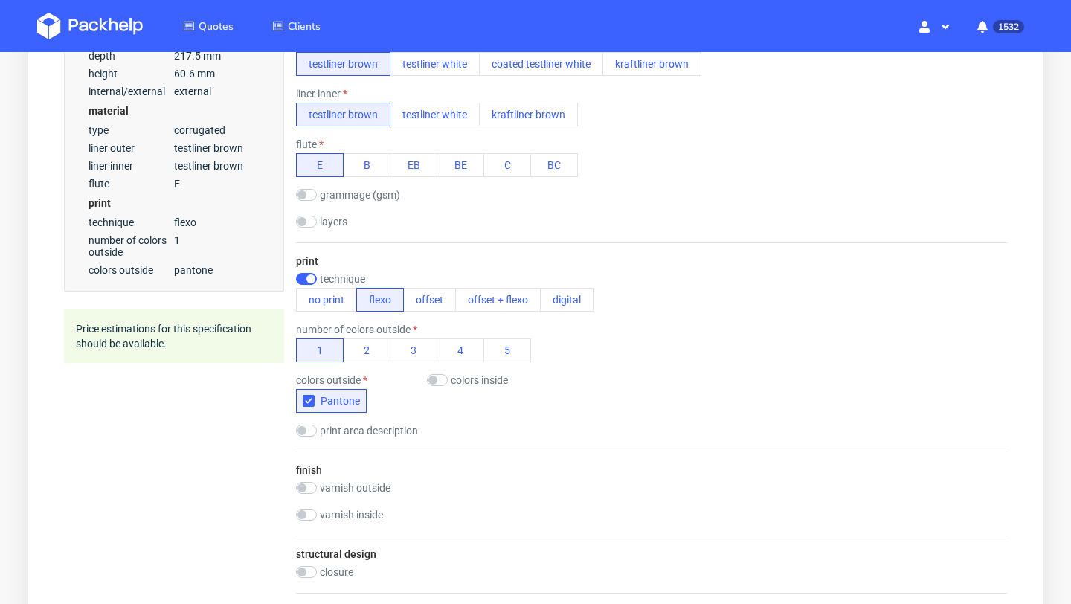
scroll to position [0, 0]
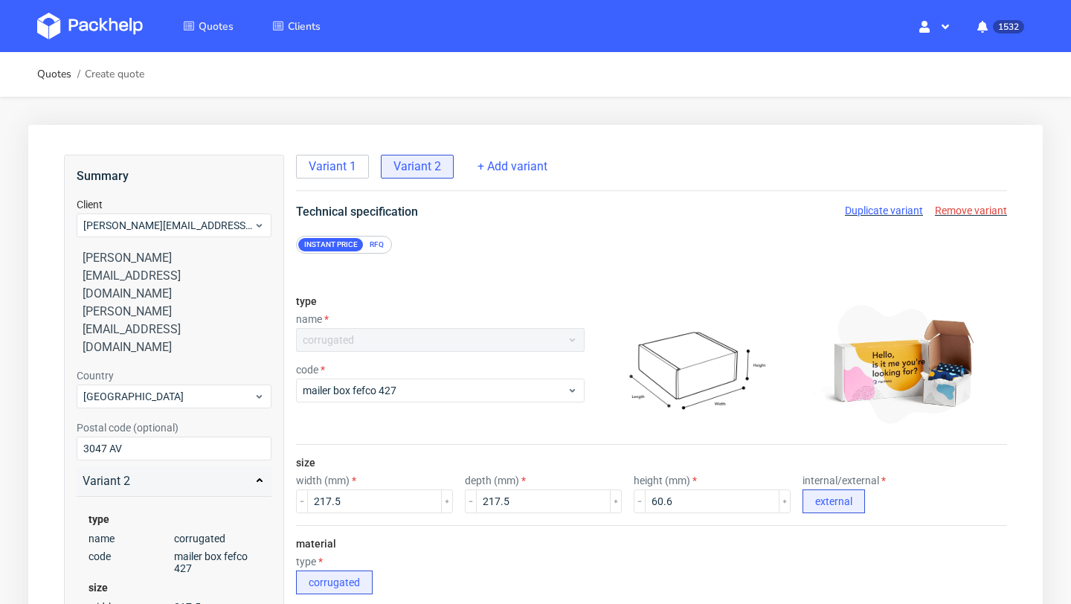
click at [892, 209] on span "Duplicate variant" at bounding box center [884, 210] width 78 height 12
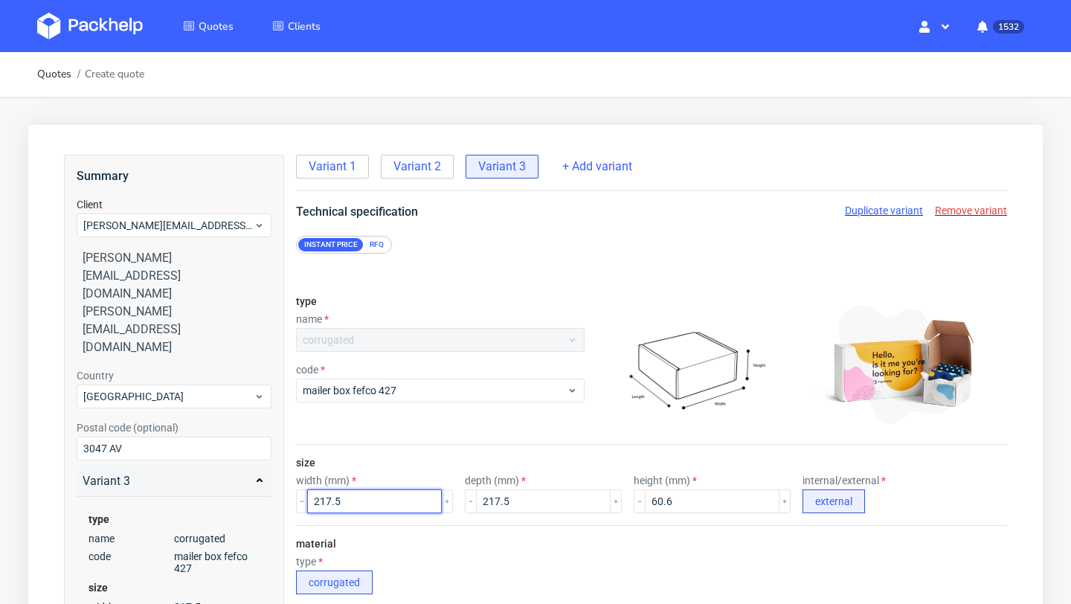
click at [328, 502] on input "217.5" at bounding box center [374, 501] width 135 height 24
paste input "42"
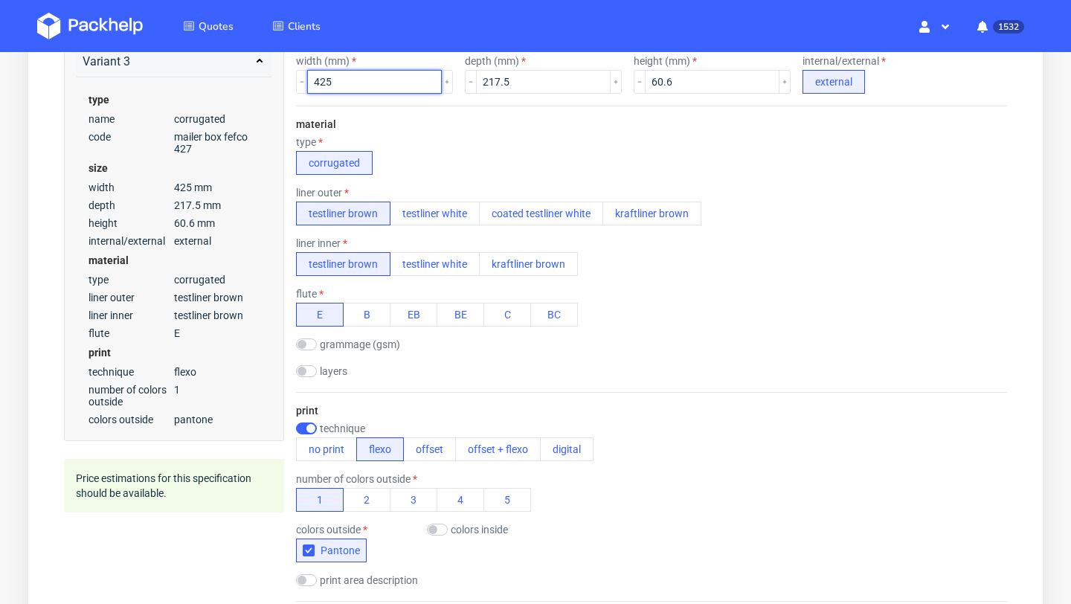
scroll to position [970, 0]
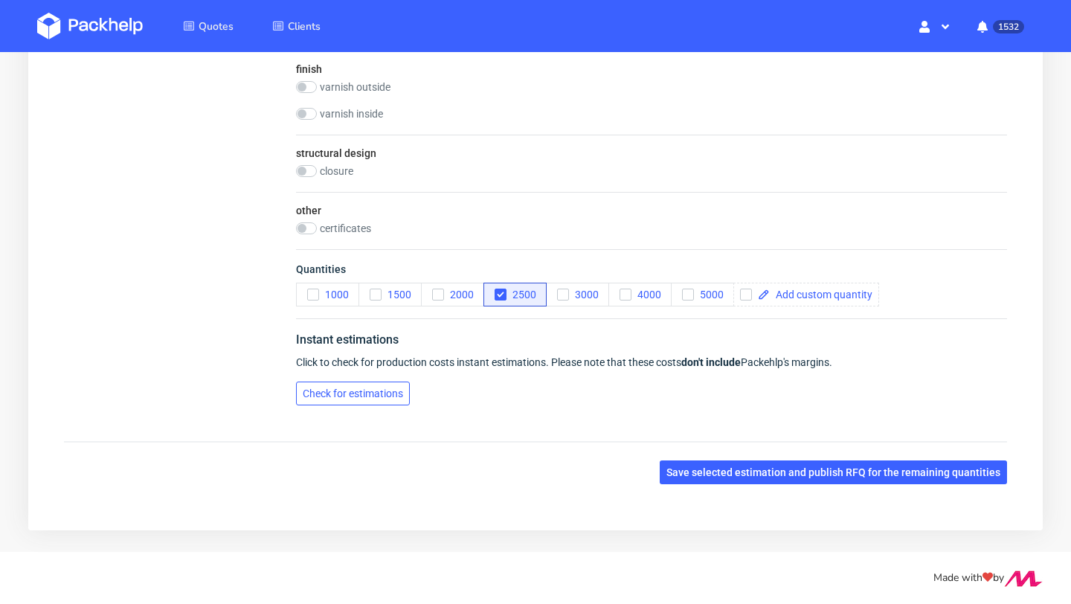
type input "425"
click at [399, 393] on span "Check for estimations" at bounding box center [353, 393] width 100 height 10
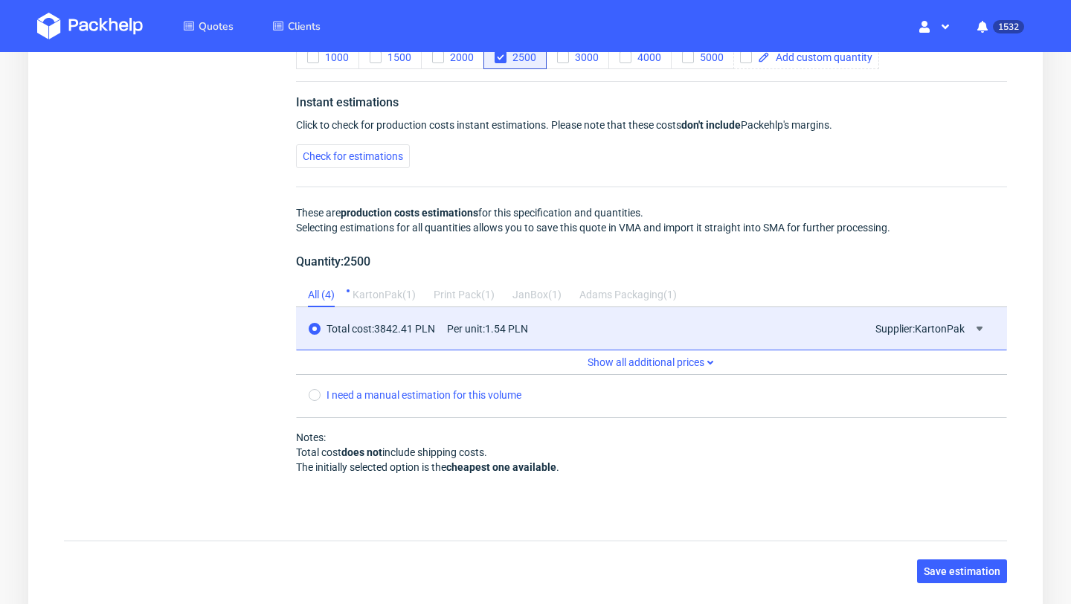
scroll to position [1306, 0]
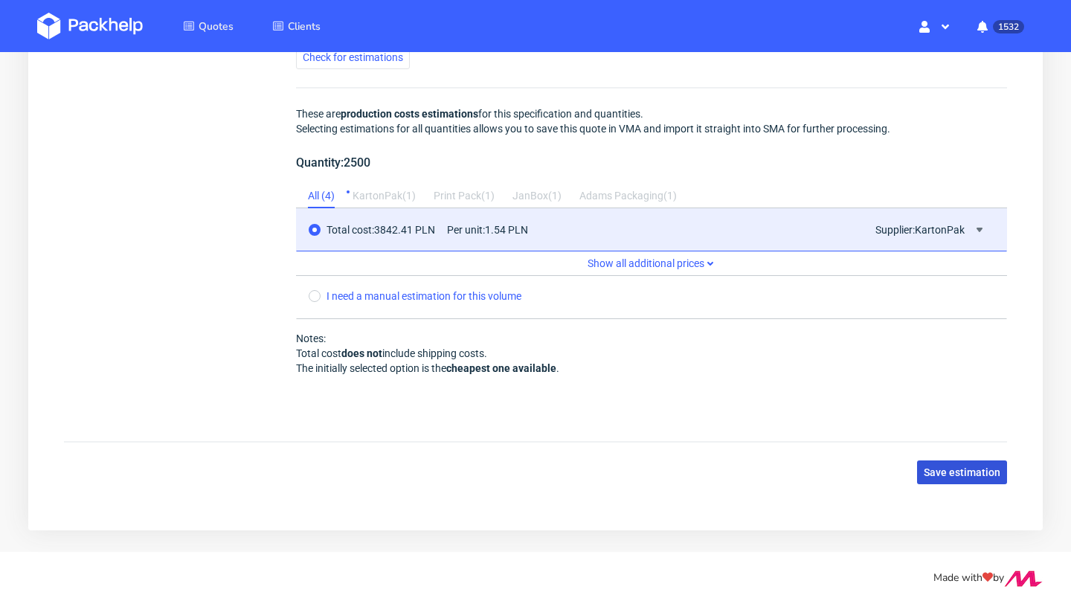
click at [987, 476] on span "Save estimation" at bounding box center [962, 472] width 77 height 10
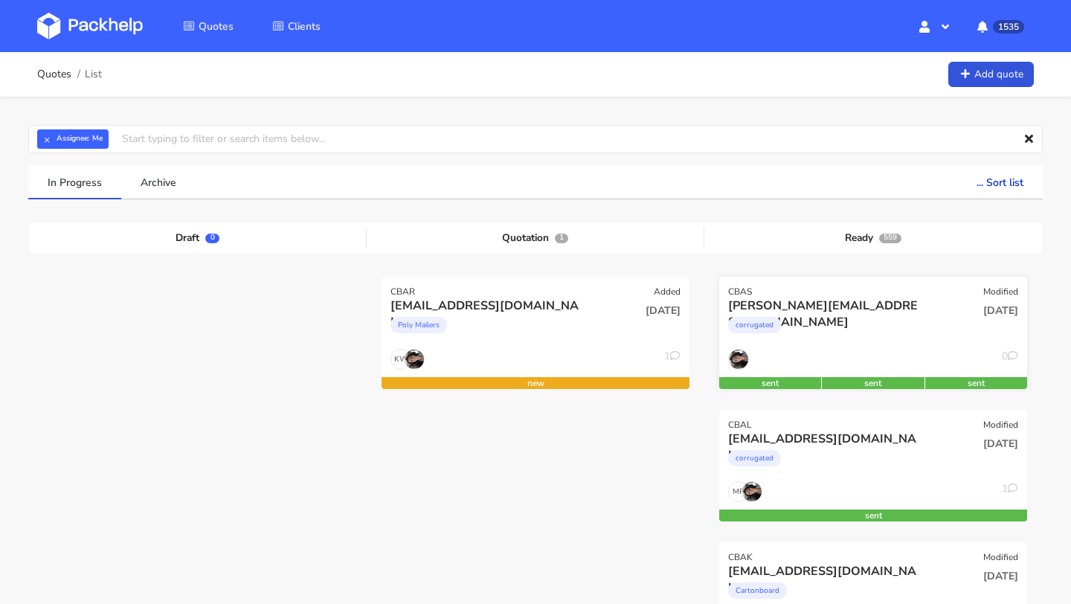
click at [833, 295] on div "CBAS Modified" at bounding box center [873, 287] width 308 height 21
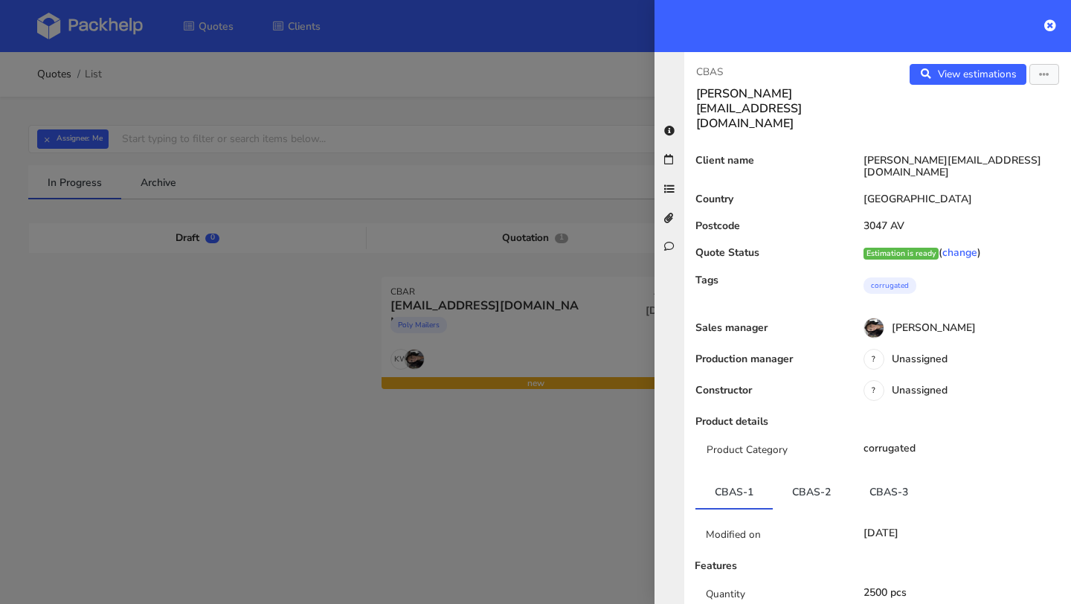
drag, startPoint x: 924, startPoint y: 175, endPoint x: 859, endPoint y: 176, distance: 64.7
drag, startPoint x: 912, startPoint y: 181, endPoint x: 848, endPoint y: 182, distance: 63.2
click at [848, 178] on div "3047 AV" at bounding box center [957, 167] width 225 height 24
copy div "3047 AV"
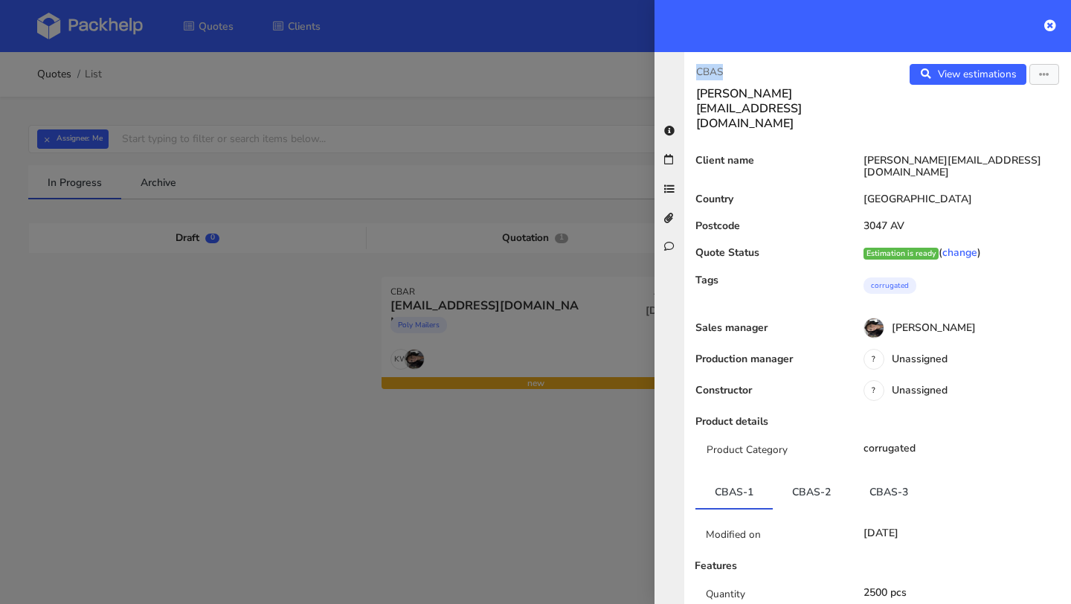
drag, startPoint x: 744, startPoint y: 72, endPoint x: 688, endPoint y: 72, distance: 56.5
click at [688, 72] on div "CBAS [PERSON_NAME][EMAIL_ADDRESS][DOMAIN_NAME]" at bounding box center [780, 97] width 193 height 67
copy p "CBAS"
click at [1052, 28] on icon at bounding box center [1050, 25] width 12 height 12
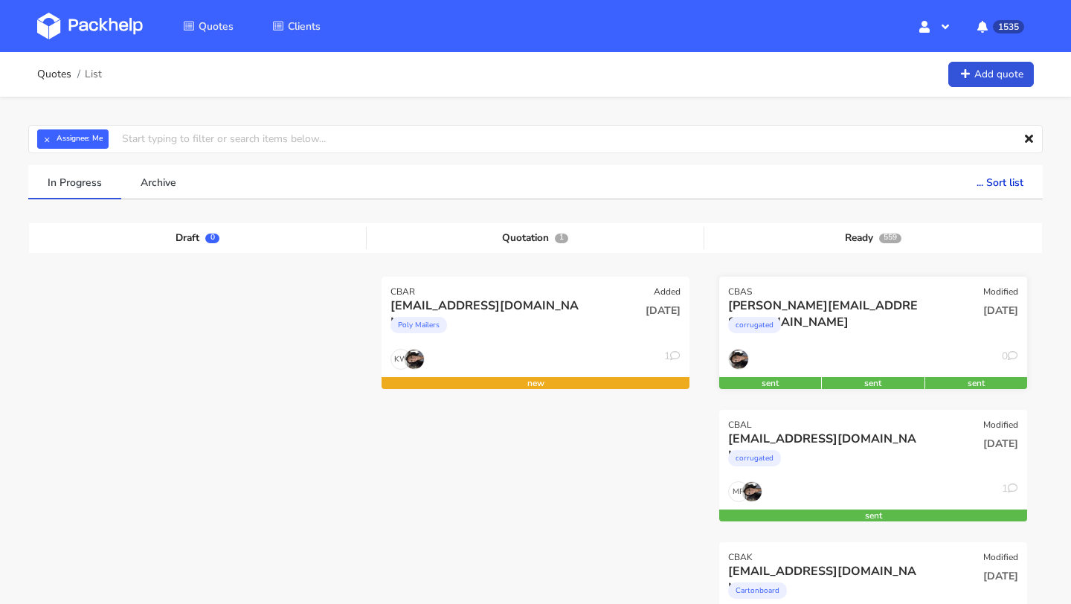
click at [863, 312] on div "[PERSON_NAME][EMAIL_ADDRESS][DOMAIN_NAME]" at bounding box center [826, 305] width 197 height 16
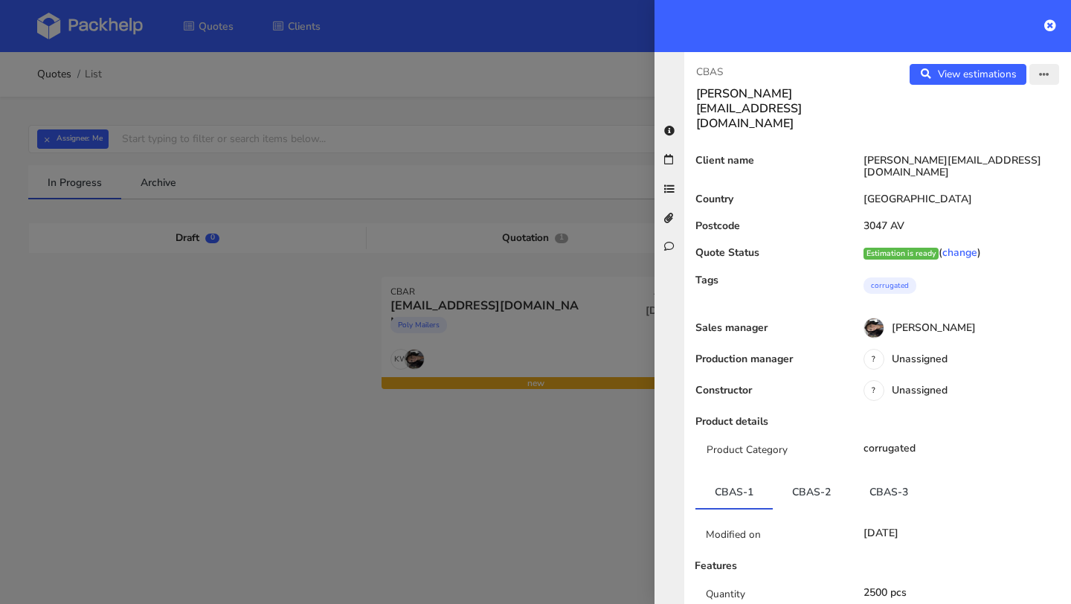
click at [1045, 71] on icon "button" at bounding box center [1044, 75] width 10 height 10
click at [990, 133] on link "Edit quote" at bounding box center [995, 132] width 131 height 25
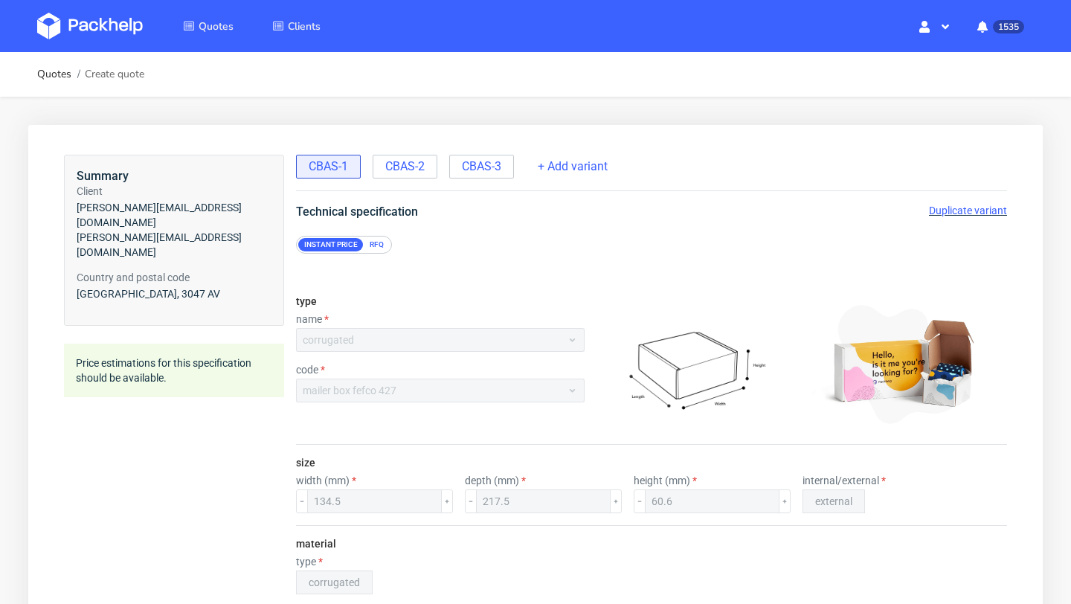
click at [973, 210] on span "Duplicate variant" at bounding box center [968, 210] width 78 height 12
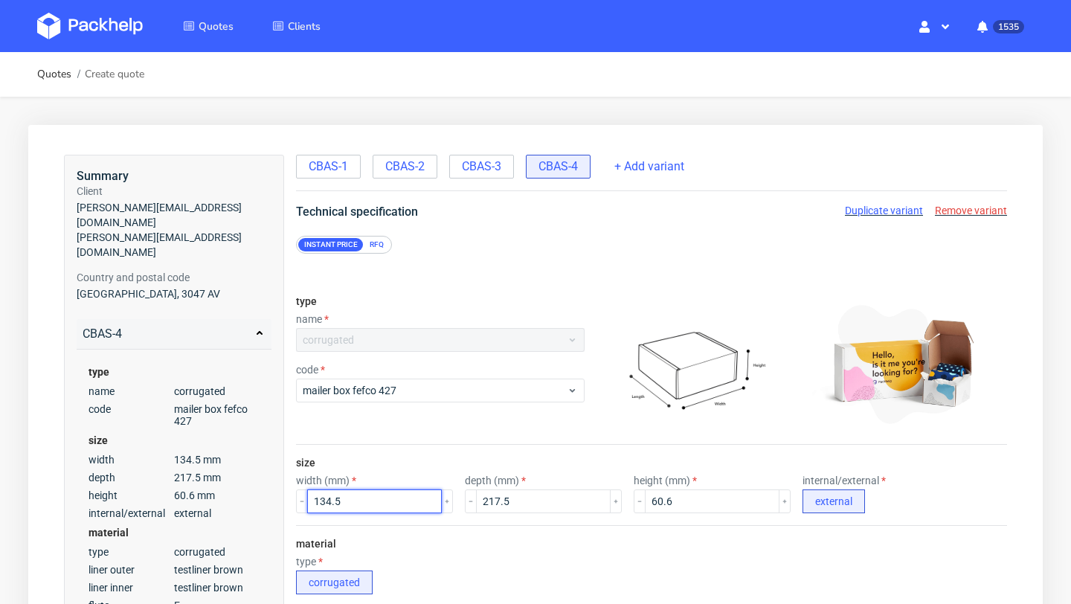
click at [347, 497] on input "134.5" at bounding box center [374, 501] width 135 height 24
paste input "217"
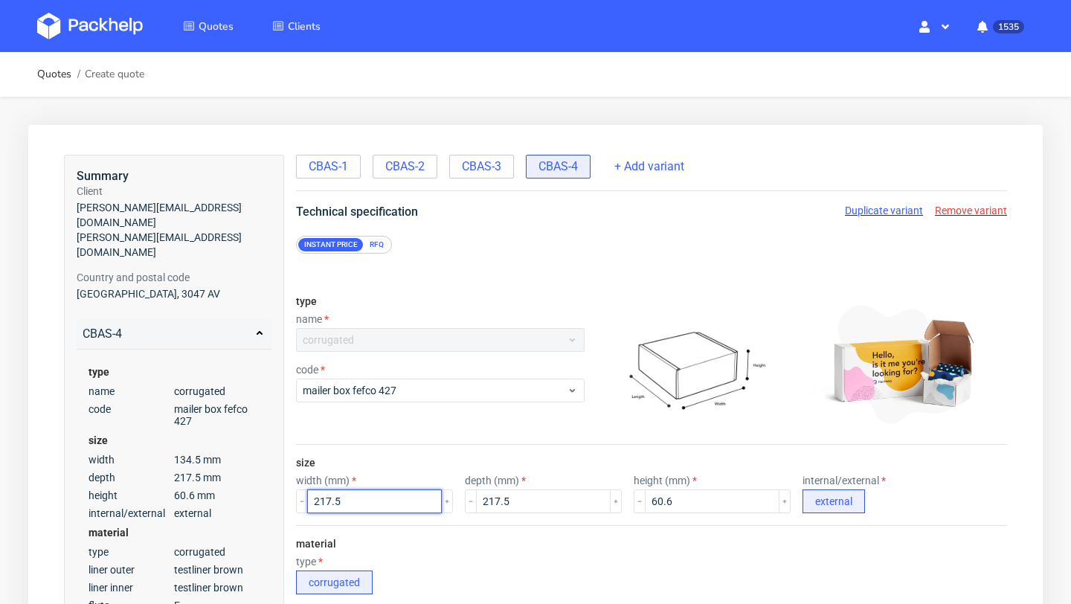
type input "217.5"
click at [497, 501] on input "217.5" at bounding box center [543, 501] width 135 height 24
paste input "51"
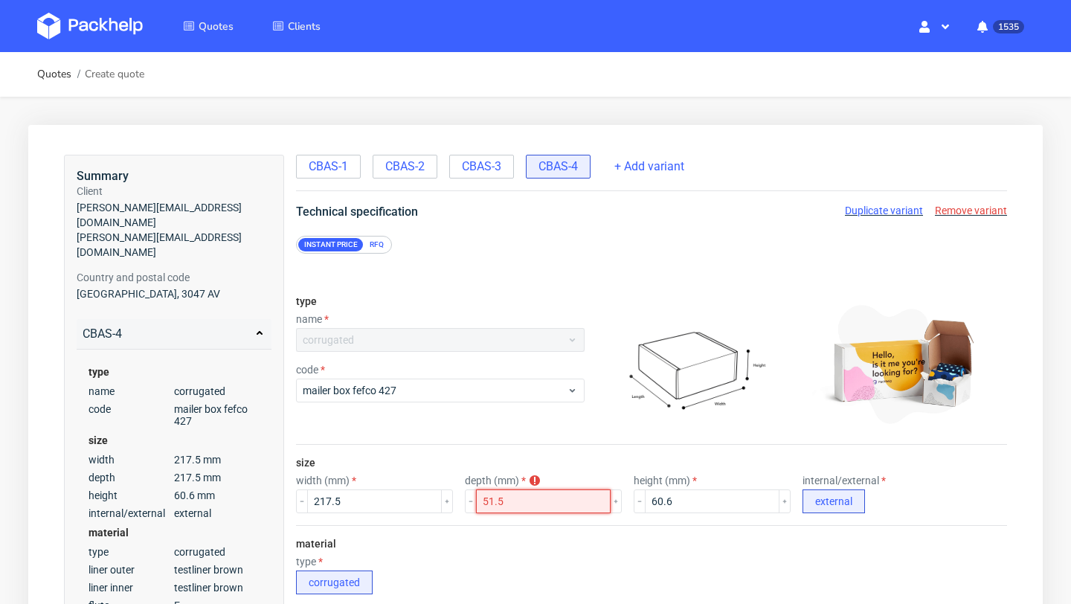
type input "51.5"
click at [558, 464] on div "size width (mm) 217.5 depth (mm) depth must be grather than height or equal 51.…" at bounding box center [651, 485] width 711 height 80
drag, startPoint x: 447, startPoint y: 480, endPoint x: 477, endPoint y: 480, distance: 29.7
click at [477, 480] on div "width (mm) 217.5 depth (mm) depth must be grather than height or equal 51.5 hei…" at bounding box center [651, 493] width 711 height 39
copy label "depth"
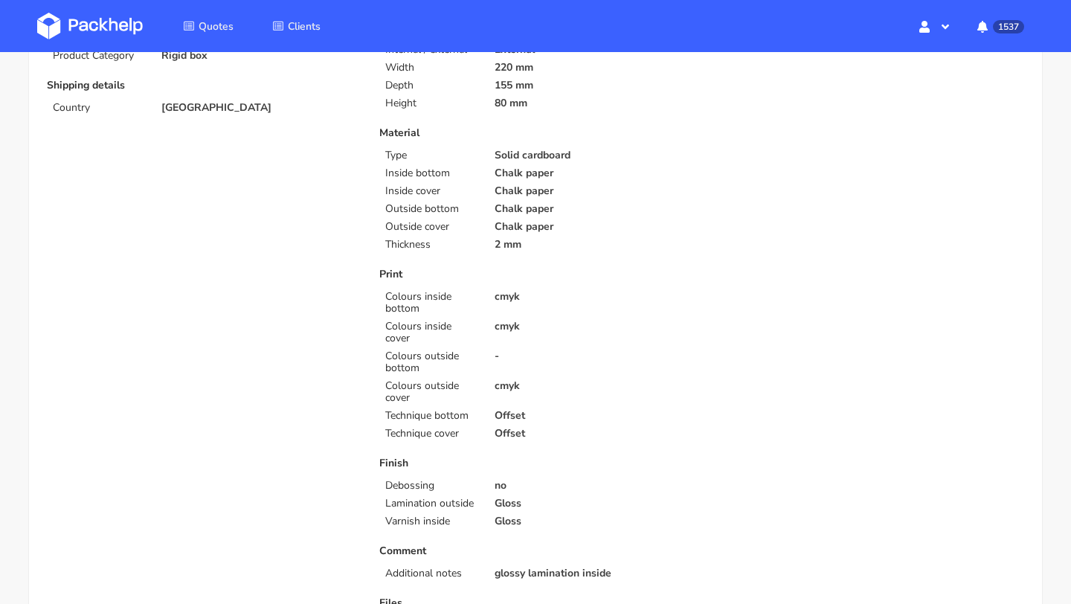
scroll to position [686, 0]
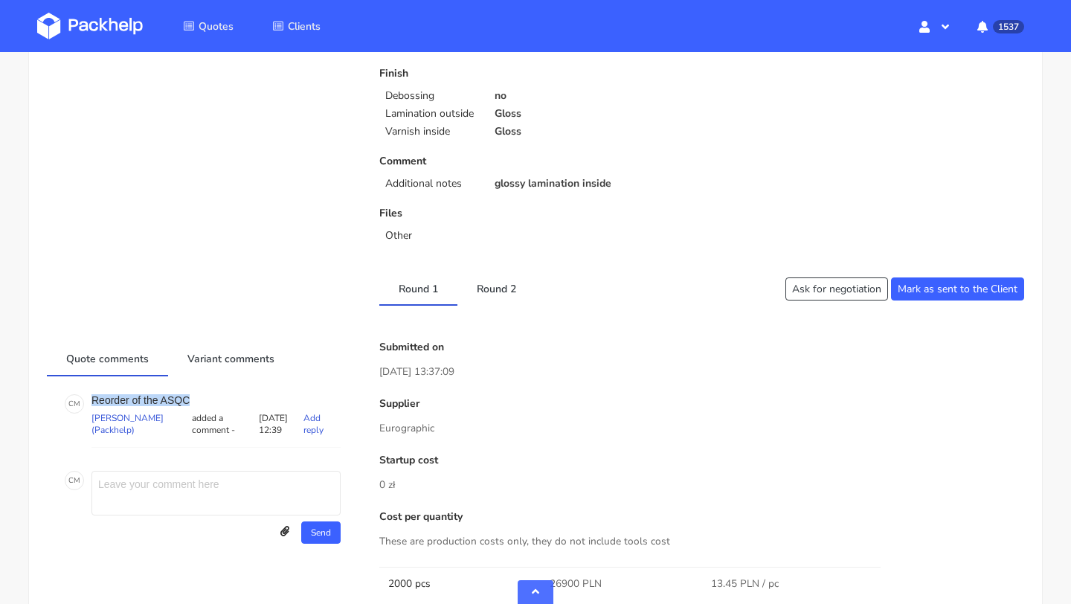
drag, startPoint x: 197, startPoint y: 394, endPoint x: 91, endPoint y: 396, distance: 106.3
click at [90, 396] on div "C M Reorder of the ASQC [PERSON_NAME] (Packhelp) added a comment - [DATE] 12:39…" at bounding box center [203, 421] width 276 height 54
copy p "Reorder of the ASQC"
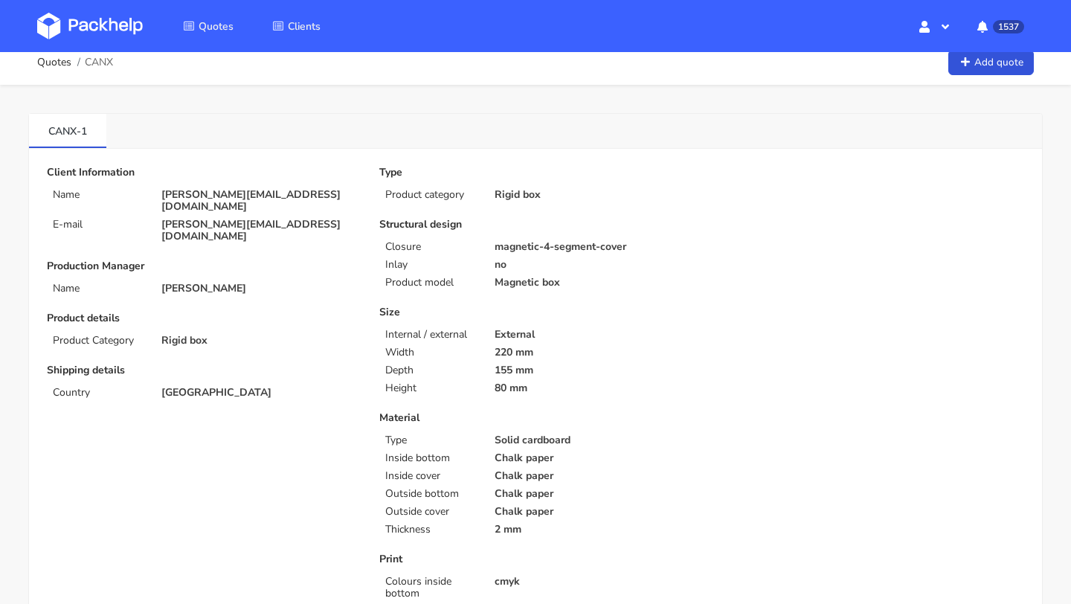
scroll to position [0, 0]
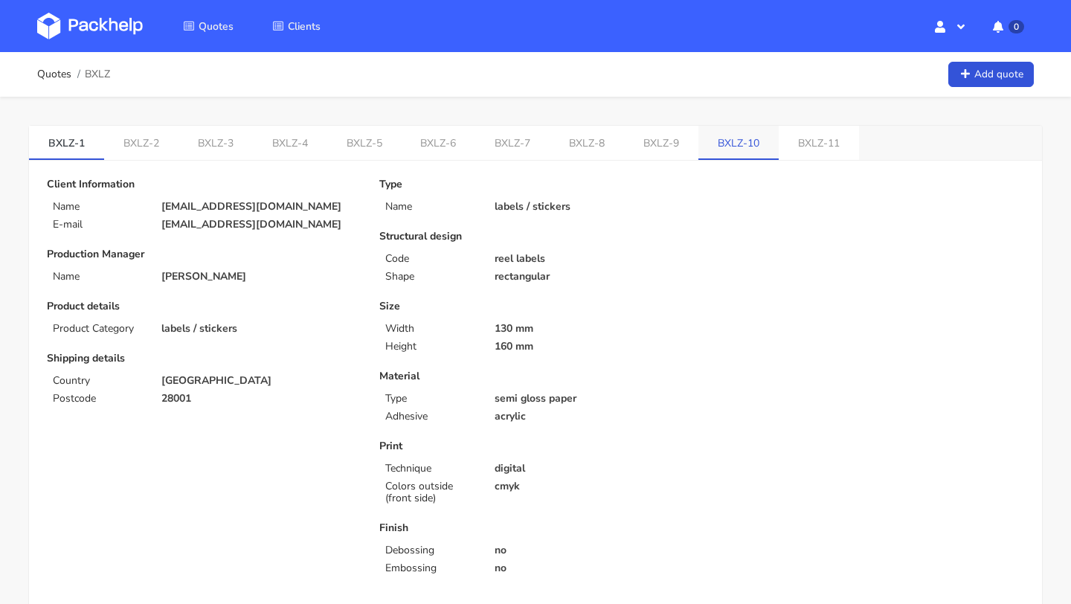
click at [728, 143] on link "BXLZ-10" at bounding box center [738, 142] width 80 height 33
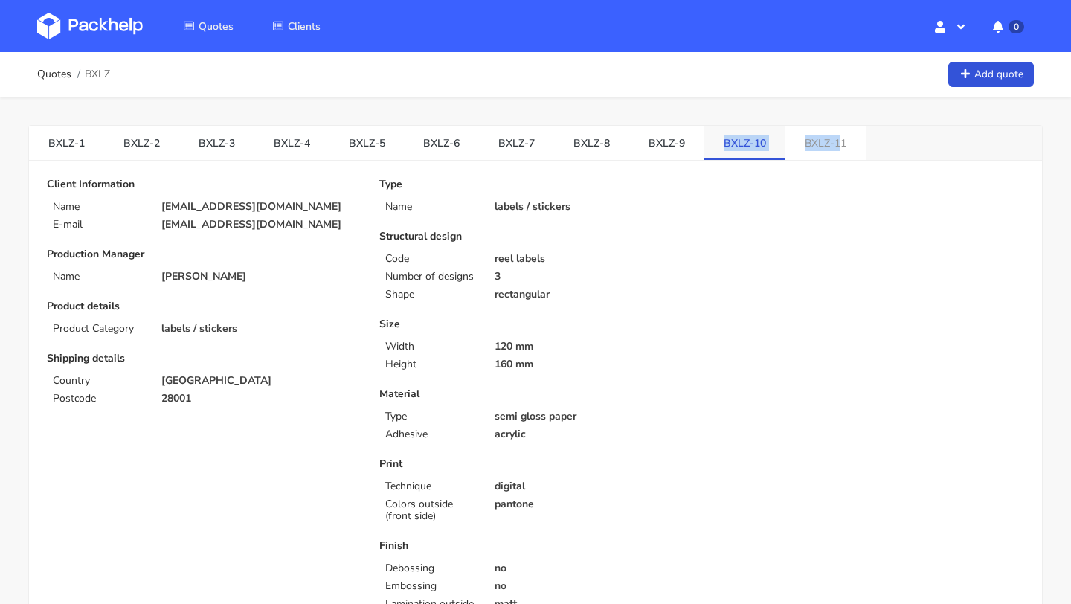
drag, startPoint x: 827, startPoint y: 135, endPoint x: 713, endPoint y: 138, distance: 113.8
click at [712, 138] on ul "BXLZ-1 BXLZ-2 BXLZ-3 BXLZ-4 BXLZ-5 BXLZ-6 BXLZ-7 BXLZ-8 BXLZ-9 BXLZ-10 BXLZ-11" at bounding box center [447, 143] width 837 height 34
click at [839, 142] on link "BXLZ-11" at bounding box center [825, 142] width 80 height 33
drag, startPoint x: 839, startPoint y: 141, endPoint x: 710, endPoint y: 142, distance: 128.6
click at [710, 142] on ul "BXLZ-1 BXLZ-2 BXLZ-3 BXLZ-4 BXLZ-5 BXLZ-6 BXLZ-7 BXLZ-8 BXLZ-9 BXLZ-10 BXLZ-11" at bounding box center [447, 143] width 837 height 34
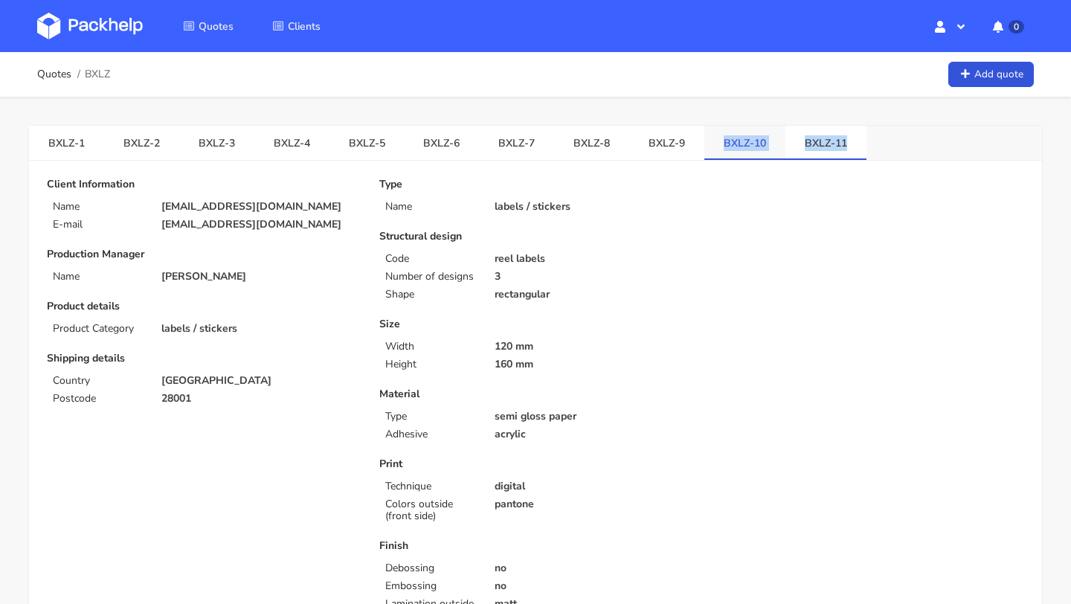
copy ul "BXLZ-10 BXLZ-11"
click at [744, 140] on link "BXLZ-10" at bounding box center [744, 142] width 81 height 33
drag, startPoint x: 702, startPoint y: 145, endPoint x: 738, endPoint y: 146, distance: 35.7
click at [738, 146] on link "BXLZ-10" at bounding box center [744, 142] width 81 height 33
copy link "BXLZ"
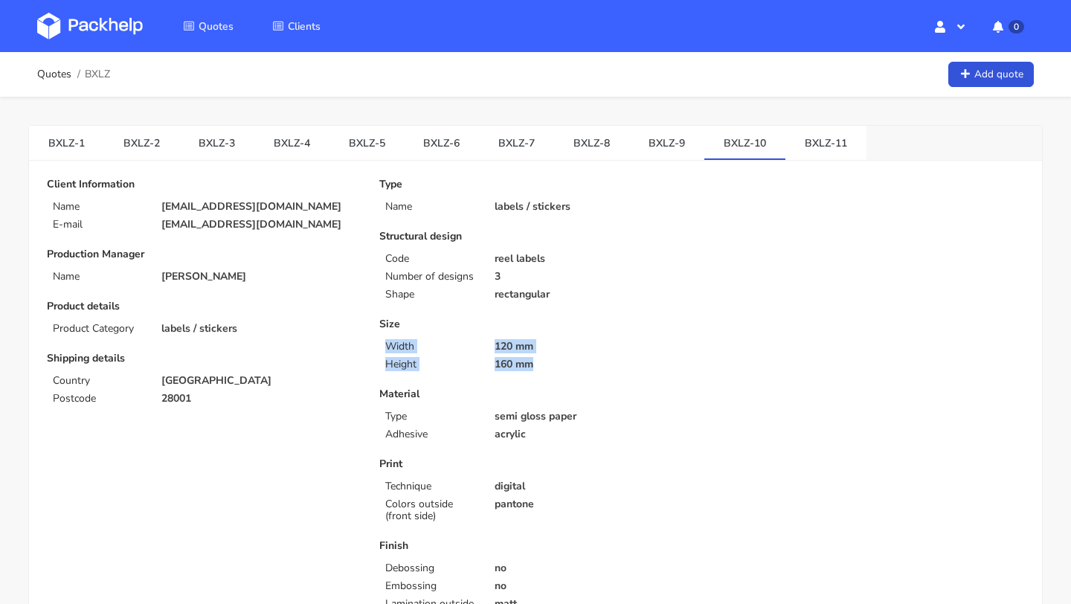
drag, startPoint x: 561, startPoint y: 362, endPoint x: 380, endPoint y: 344, distance: 181.6
click at [380, 344] on div "Size Width 120 mm Height 160 mm" at bounding box center [535, 344] width 312 height 52
copy div "Width 120 mm Height 160 mm"
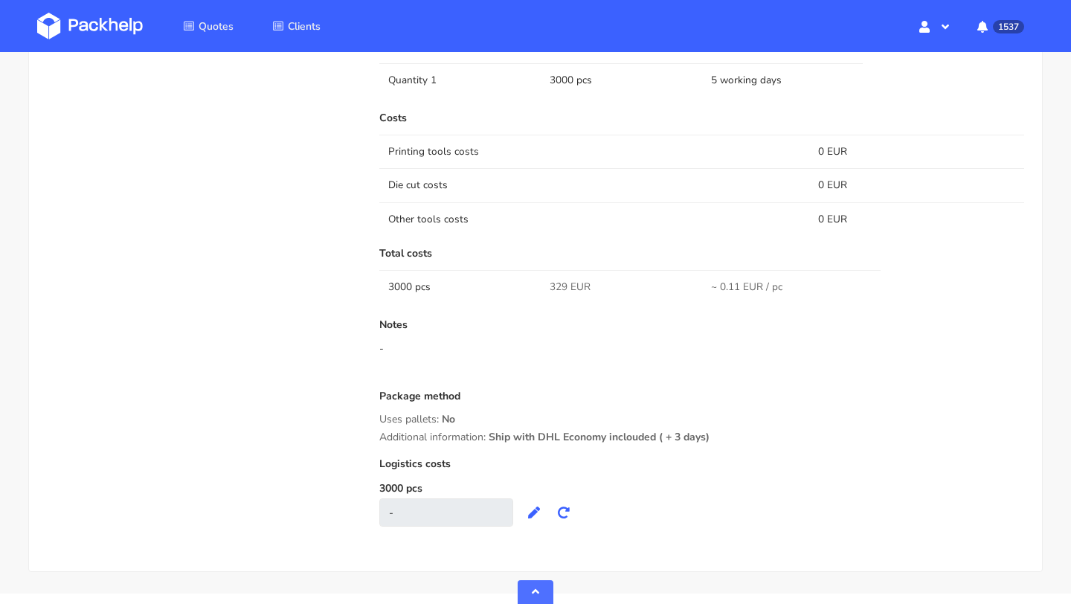
scroll to position [895, 0]
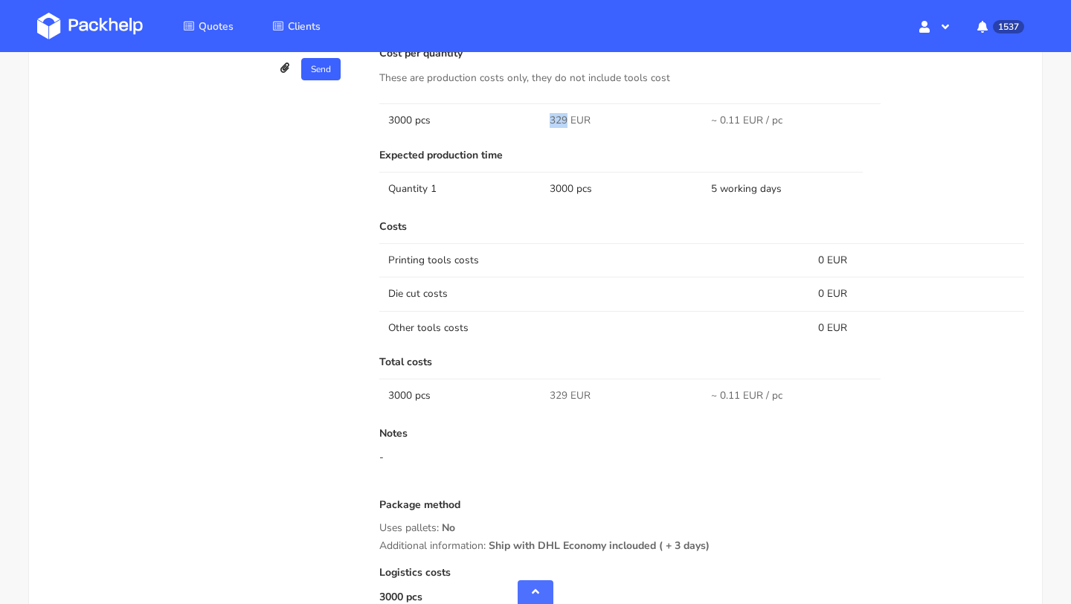
drag, startPoint x: 565, startPoint y: 118, endPoint x: 543, endPoint y: 118, distance: 22.3
click at [543, 118] on td "329 EUR" at bounding box center [621, 119] width 161 height 33
copy span "329"
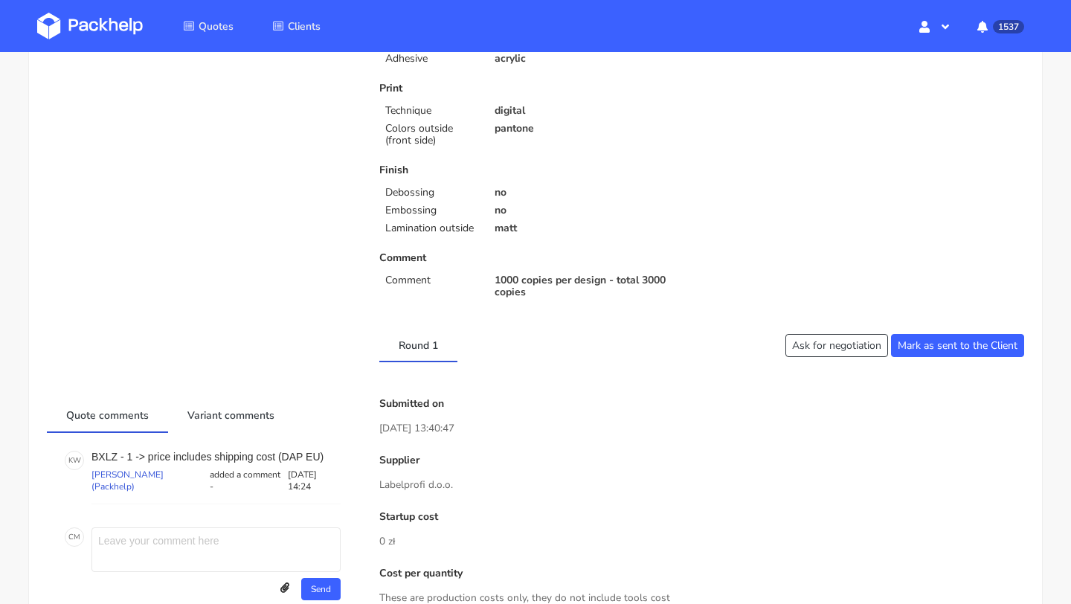
scroll to position [0, 0]
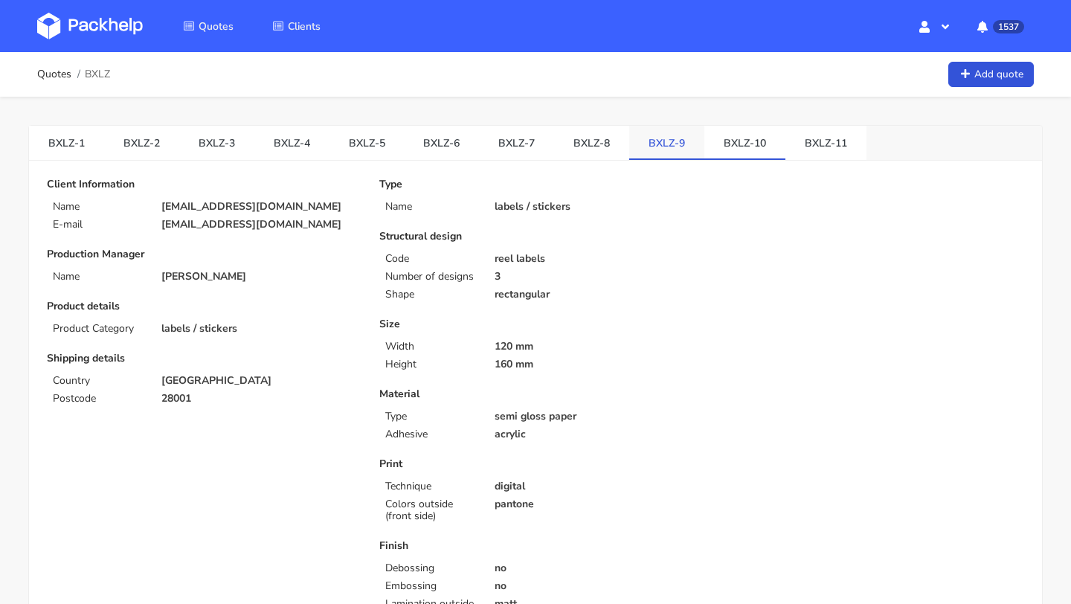
click at [673, 141] on link "BXLZ-9" at bounding box center [666, 142] width 75 height 33
click at [735, 147] on link "BXLZ-10" at bounding box center [744, 142] width 81 height 33
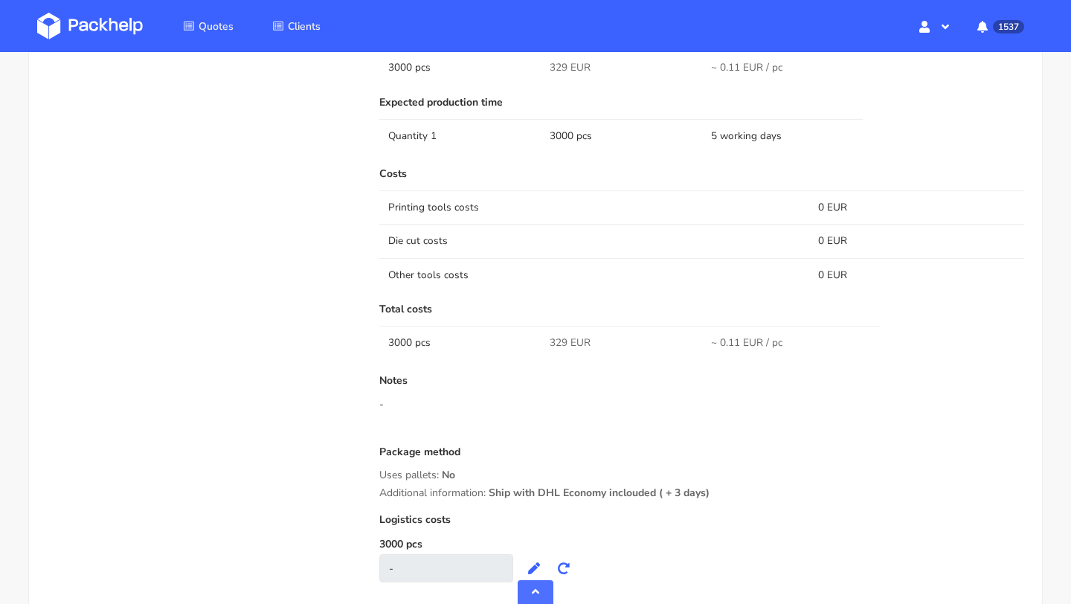
scroll to position [926, 0]
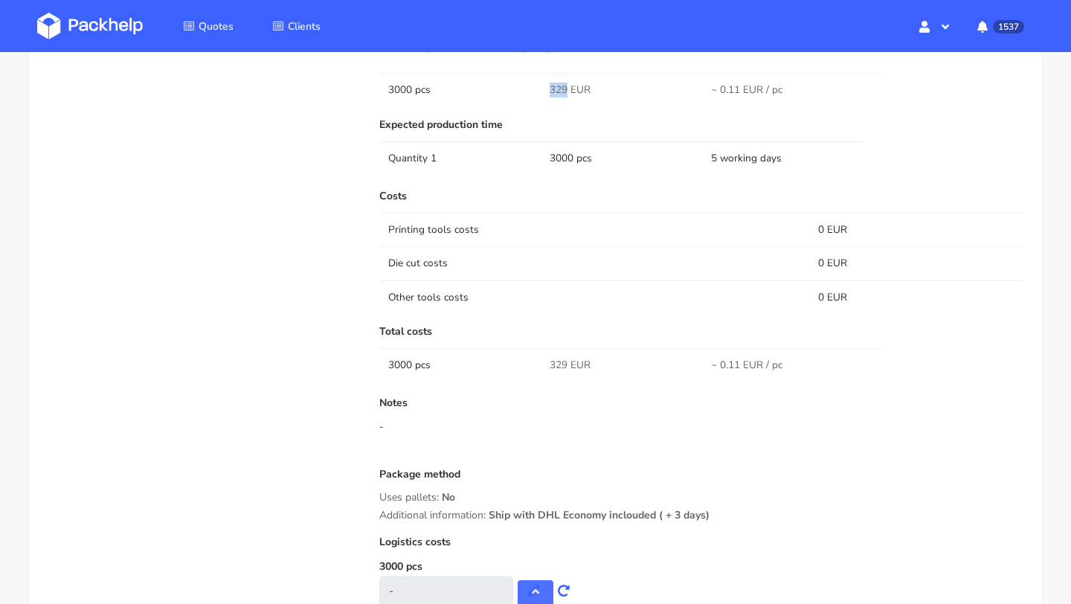
drag, startPoint x: 565, startPoint y: 89, endPoint x: 542, endPoint y: 89, distance: 23.1
click at [542, 89] on td "329 EUR" at bounding box center [621, 89] width 161 height 33
copy span "329"
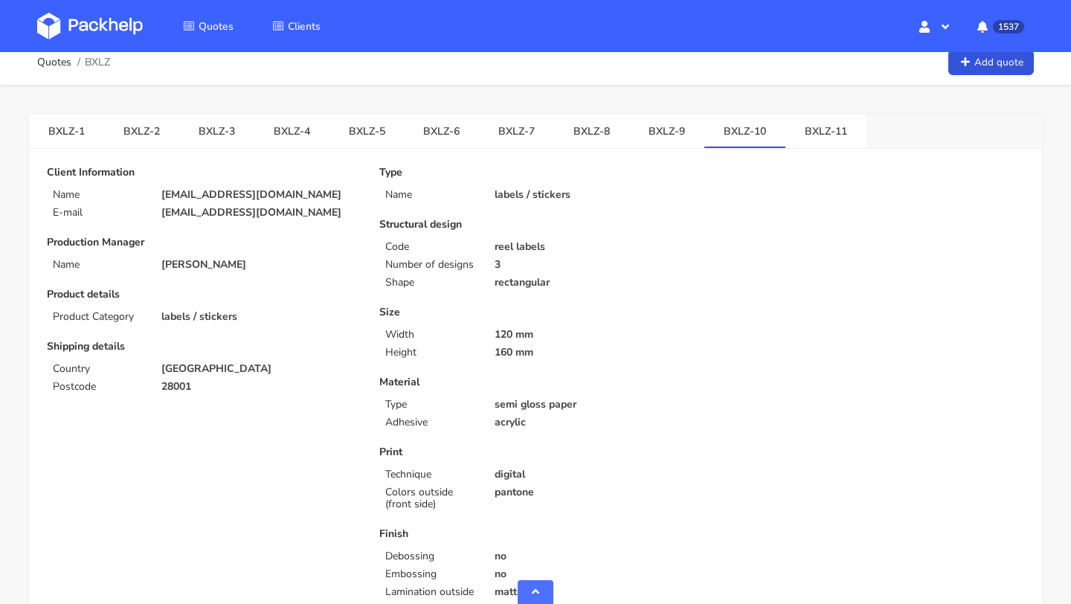
scroll to position [0, 0]
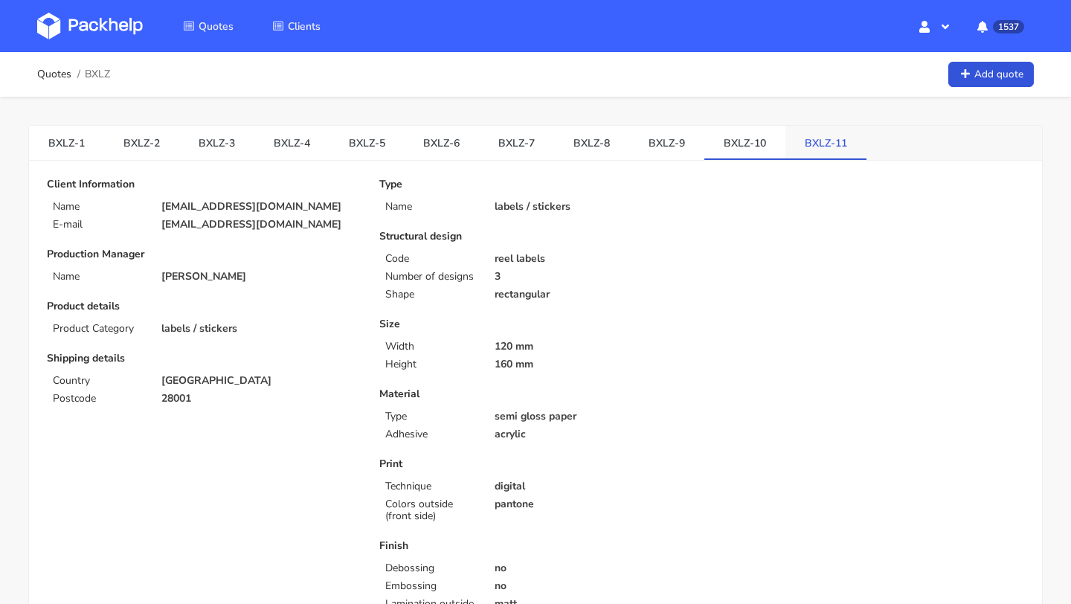
click at [792, 144] on link "BXLZ-11" at bounding box center [825, 142] width 81 height 33
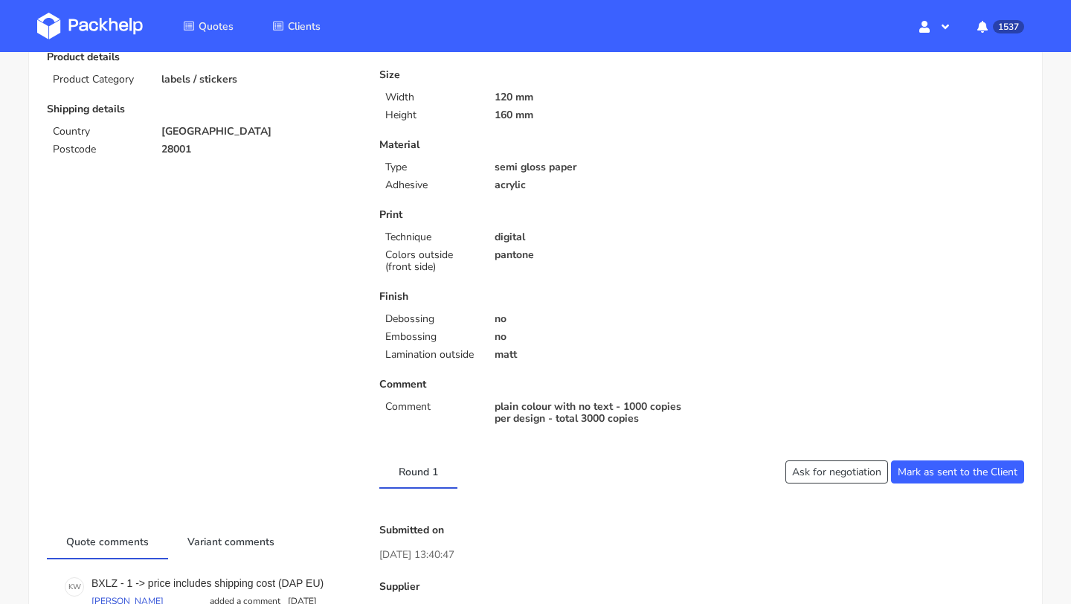
scroll to position [755, 0]
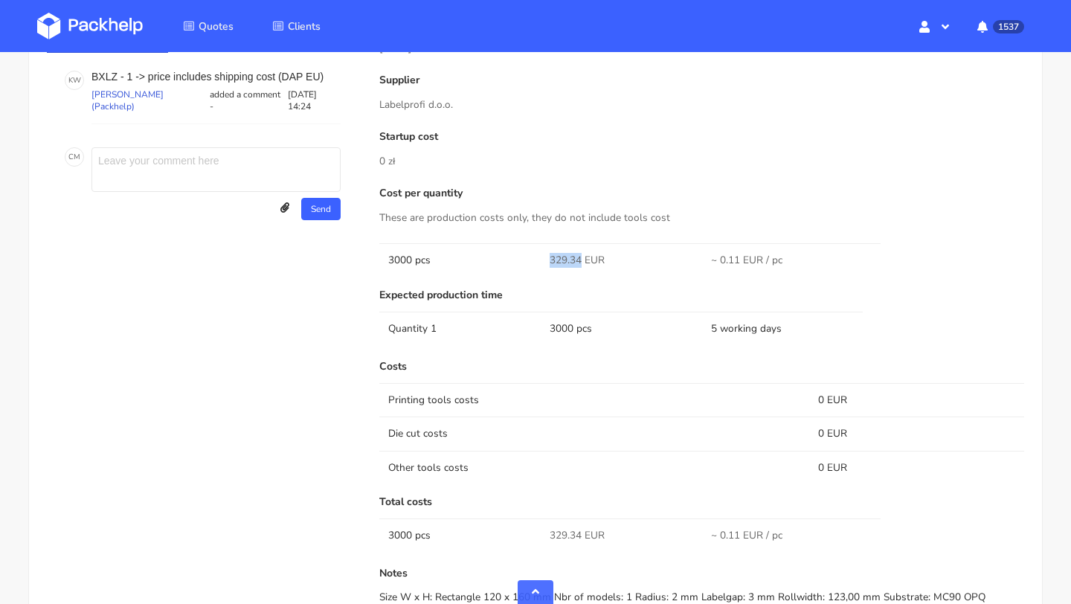
drag, startPoint x: 579, startPoint y: 261, endPoint x: 547, endPoint y: 261, distance: 32.7
click at [547, 261] on td "329.34 EUR" at bounding box center [621, 259] width 161 height 33
copy span "329.34"
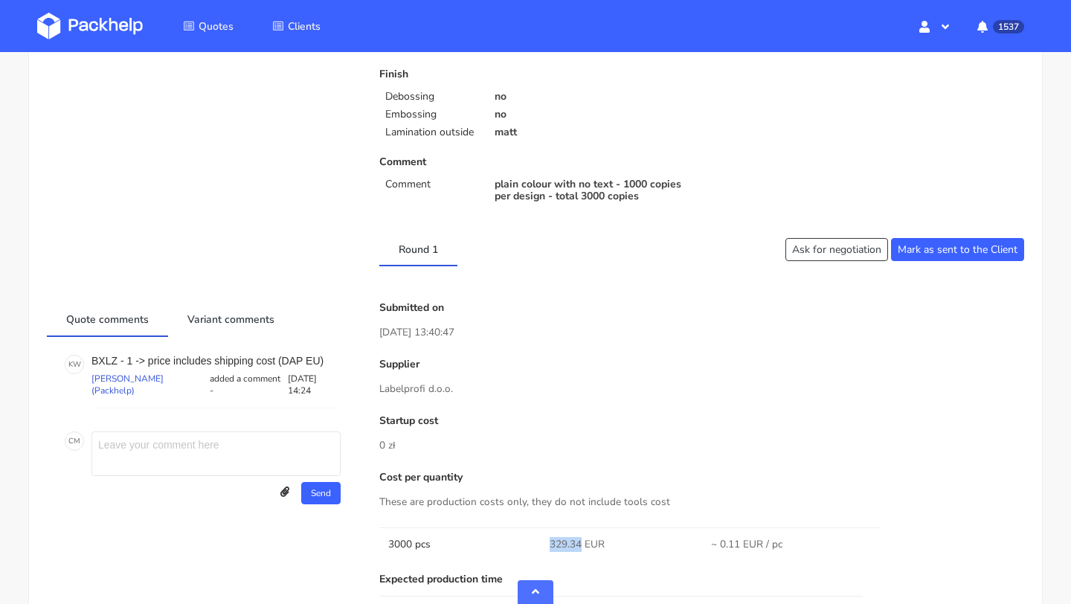
scroll to position [0, 0]
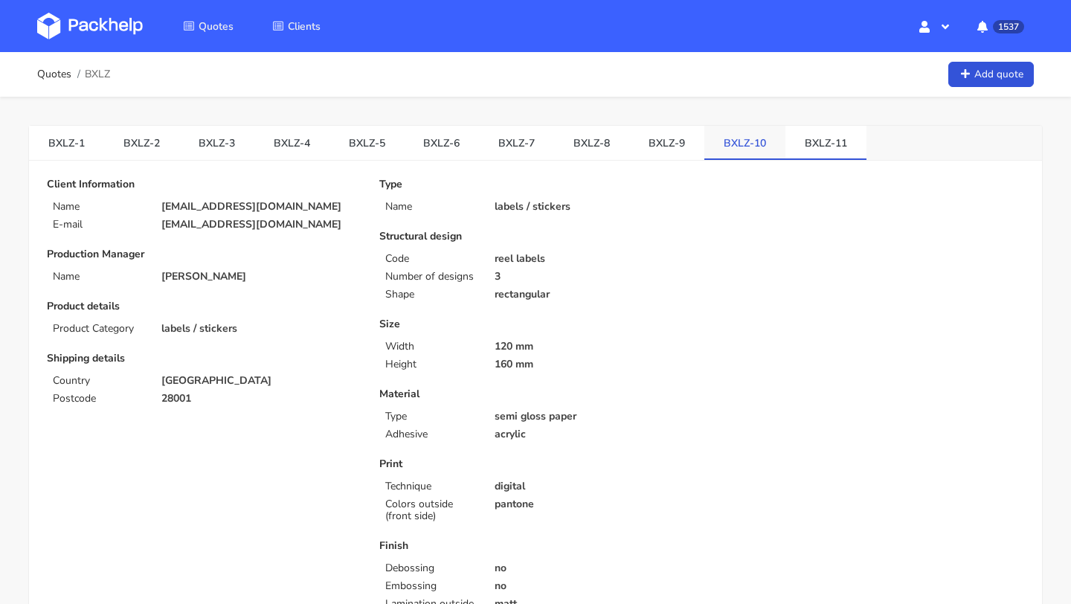
click at [737, 145] on link "BXLZ-10" at bounding box center [744, 142] width 81 height 33
click at [642, 141] on link "BXLZ-9" at bounding box center [666, 142] width 75 height 33
click at [587, 150] on link "BXLZ-8" at bounding box center [591, 142] width 75 height 33
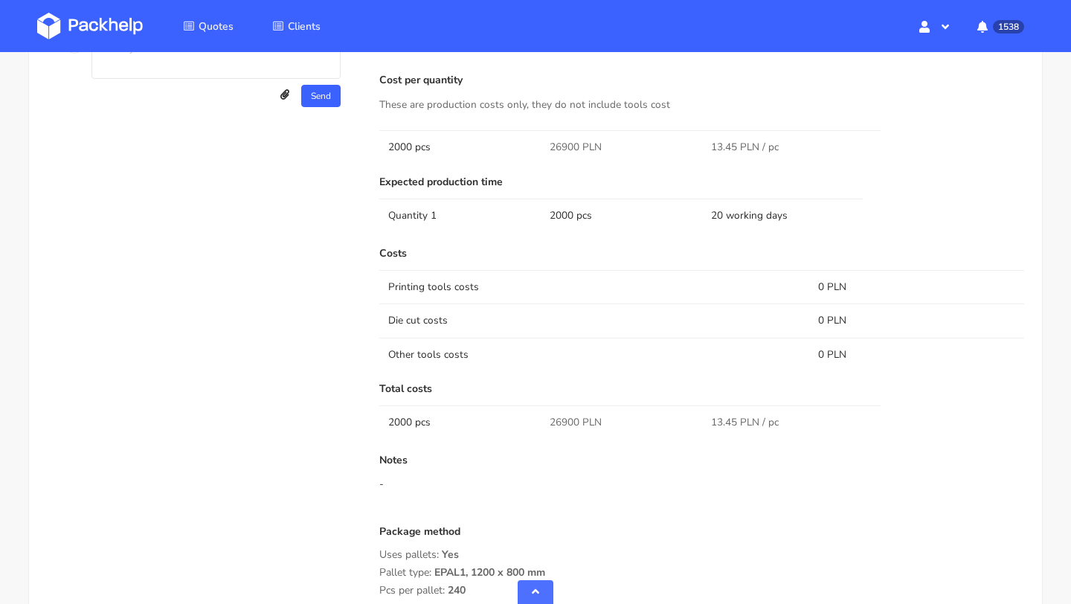
scroll to position [465, 0]
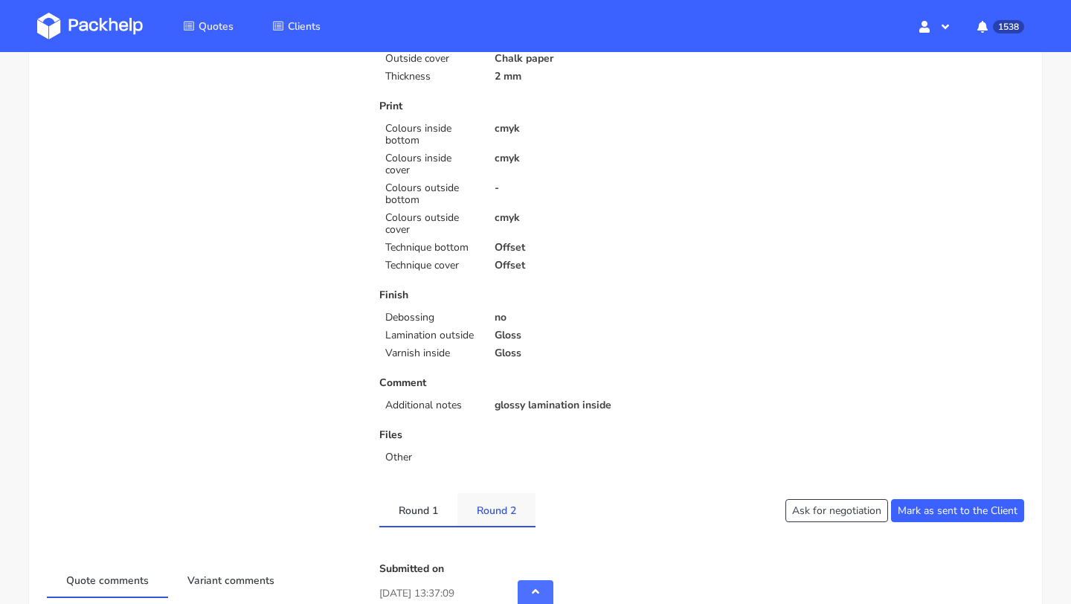
click at [498, 512] on link "Round 2" at bounding box center [496, 509] width 78 height 33
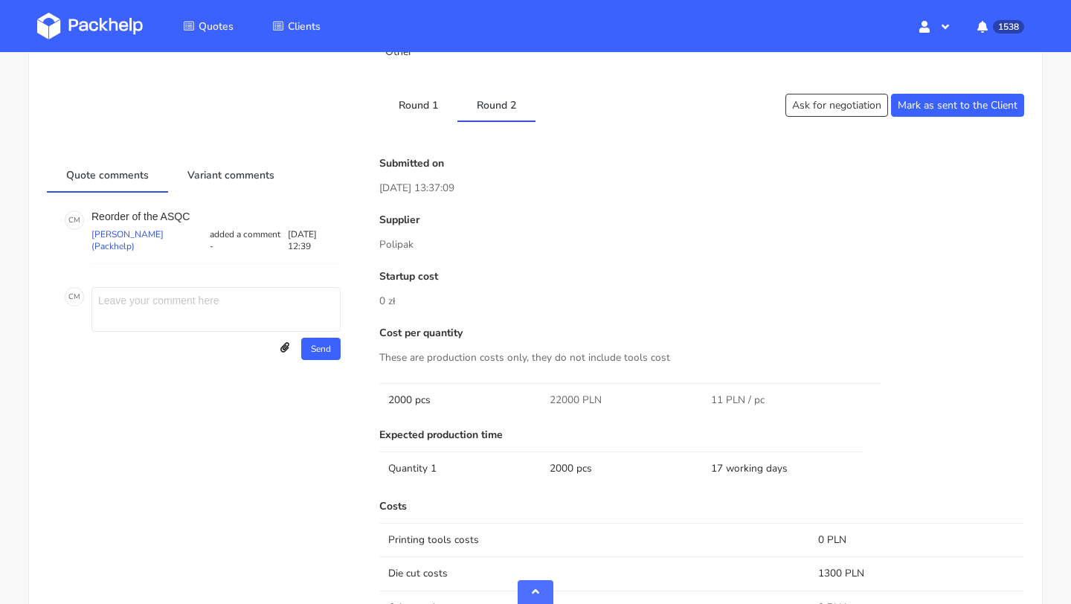
scroll to position [869, 0]
click at [410, 109] on link "Round 1" at bounding box center [418, 104] width 78 height 33
click at [515, 109] on link "Round 2" at bounding box center [496, 104] width 78 height 33
click at [442, 102] on link "Round 1" at bounding box center [418, 104] width 78 height 33
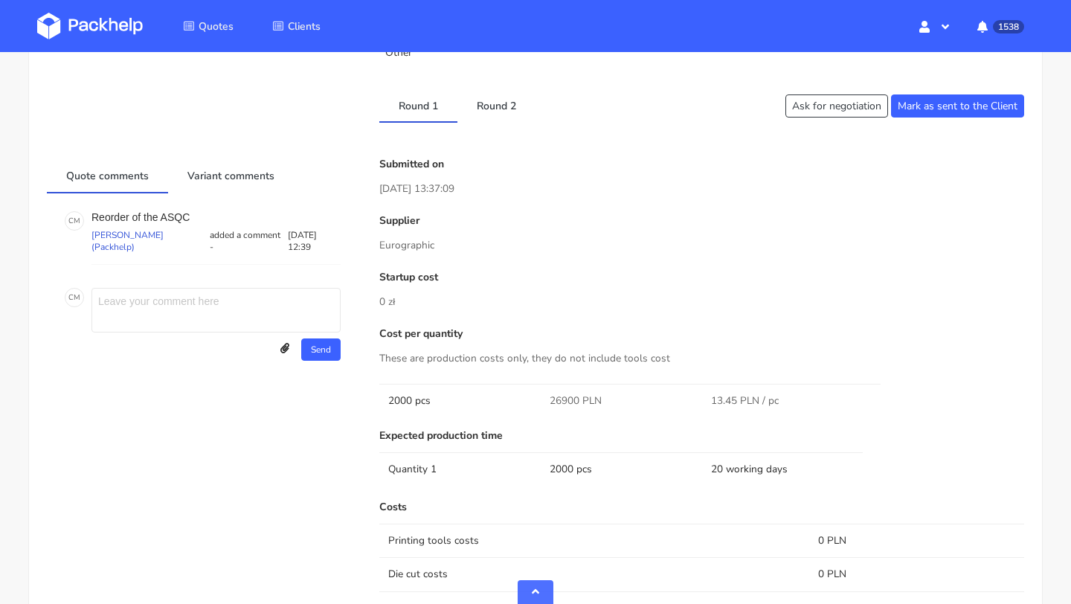
drag, startPoint x: 700, startPoint y: 402, endPoint x: 807, endPoint y: 401, distance: 106.3
click at [807, 401] on tr "2000 pcs 26900 PLN 13.45 PLN / pc" at bounding box center [701, 400] width 645 height 33
copy tr "13.45 PLN / pc"
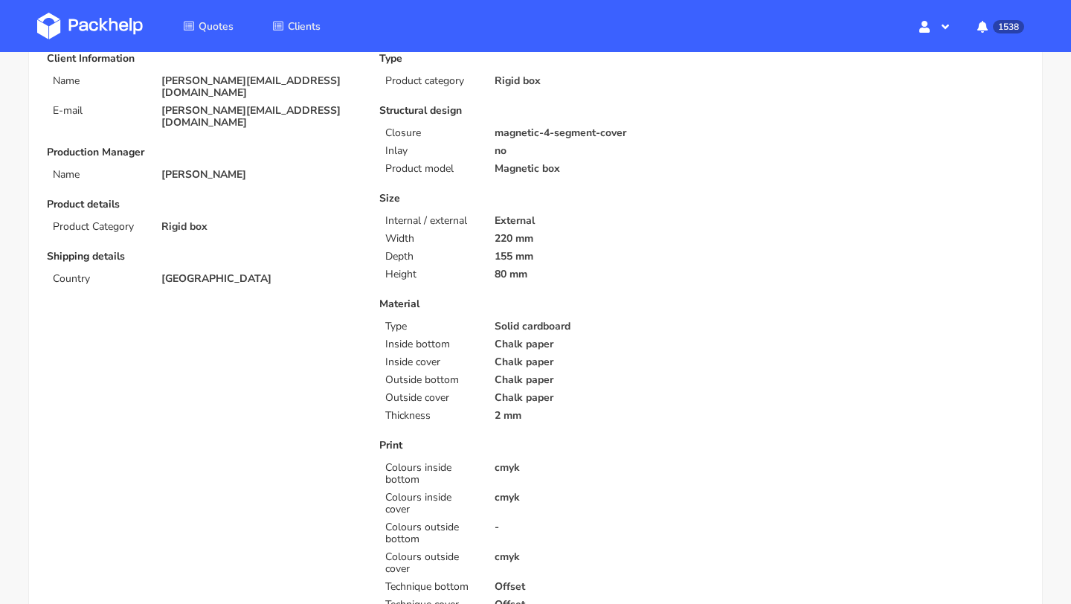
scroll to position [0, 0]
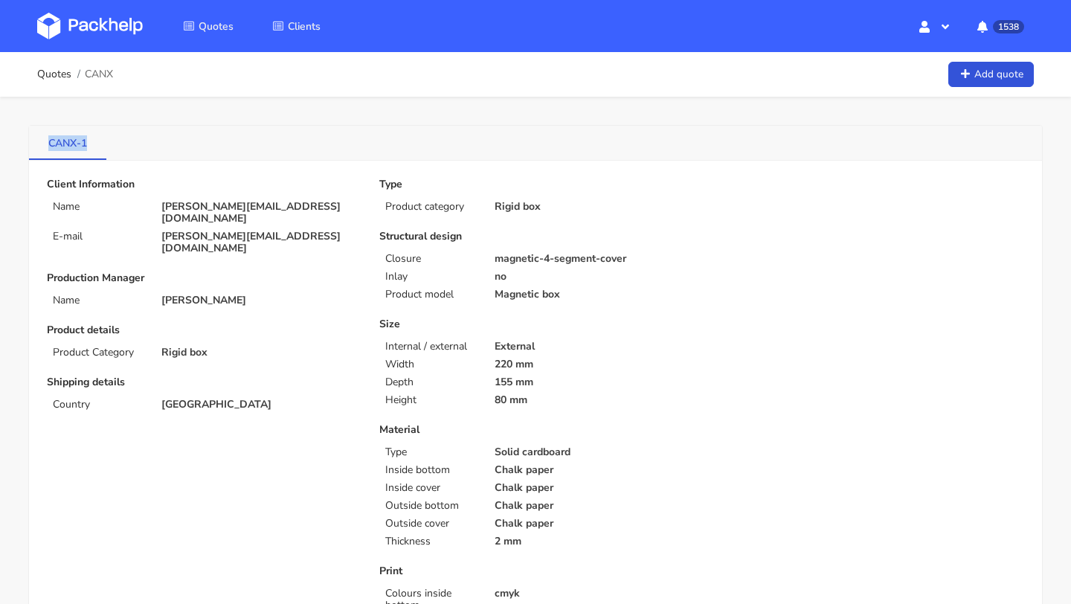
copy link "CANX-1"
drag, startPoint x: 96, startPoint y: 143, endPoint x: 45, endPoint y: 144, distance: 50.6
click at [45, 144] on link "CANX-1" at bounding box center [67, 142] width 77 height 33
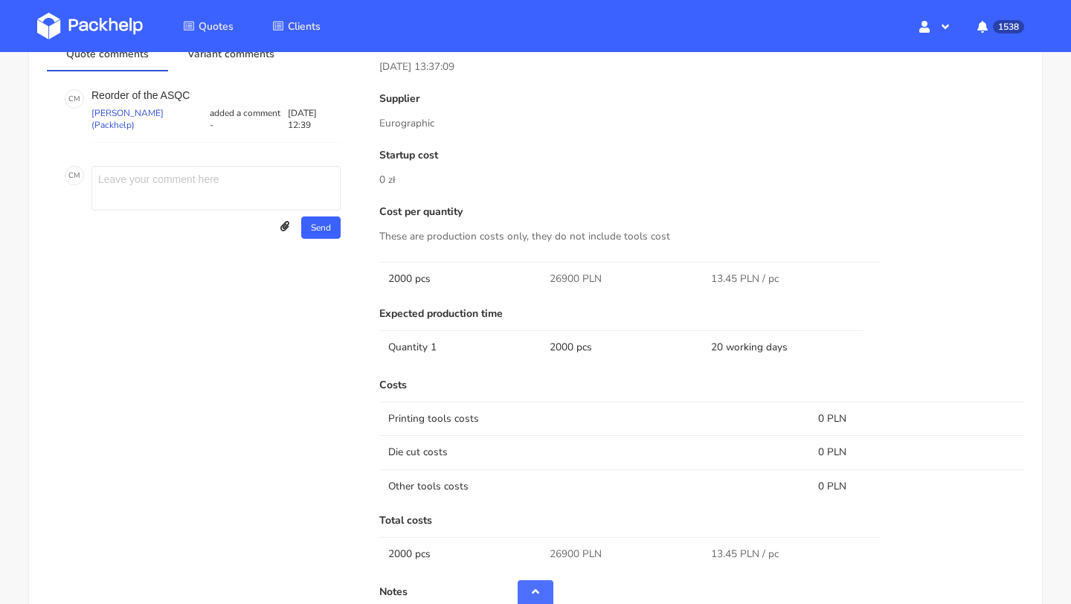
scroll to position [896, 0]
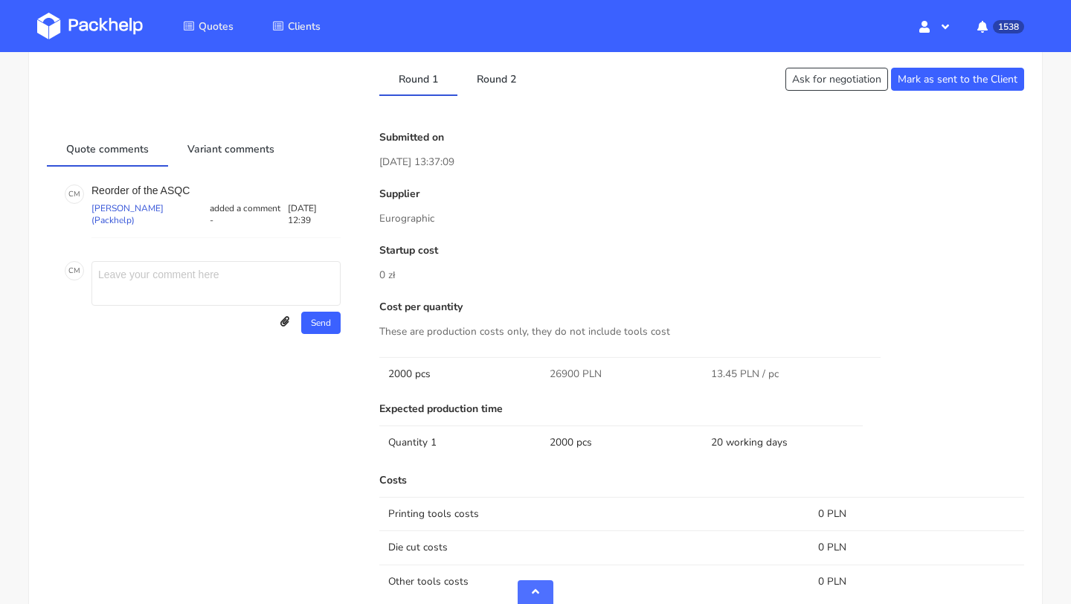
drag, startPoint x: 707, startPoint y: 371, endPoint x: 808, endPoint y: 372, distance: 100.4
click at [808, 372] on td "13.45 PLN / pc" at bounding box center [782, 373] width 161 height 33
copy span "13.45 PLN / pc"
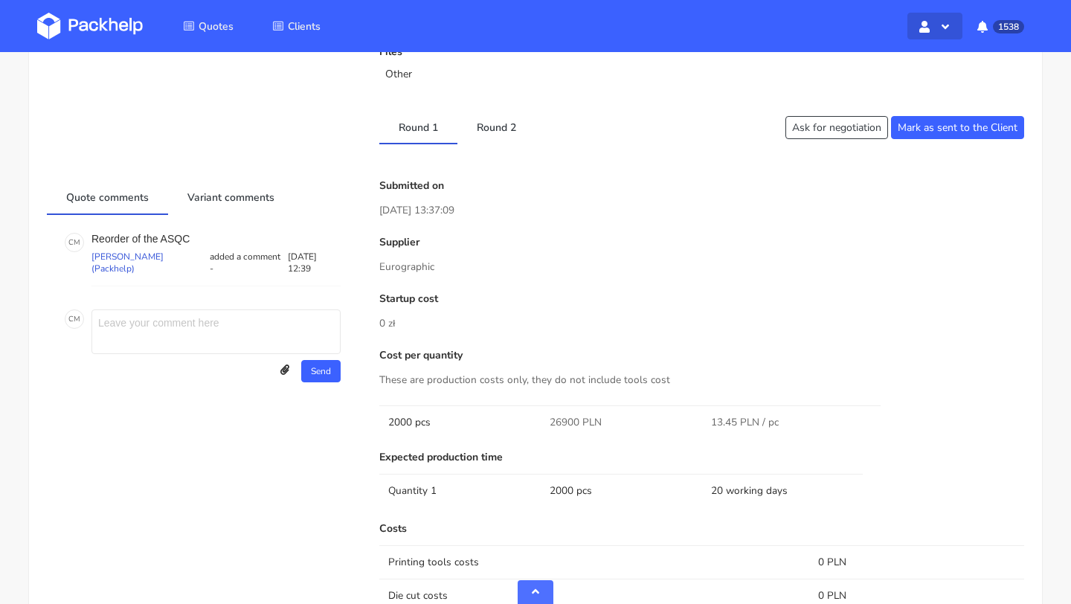
scroll to position [828, 0]
